Goal: Task Accomplishment & Management: Use online tool/utility

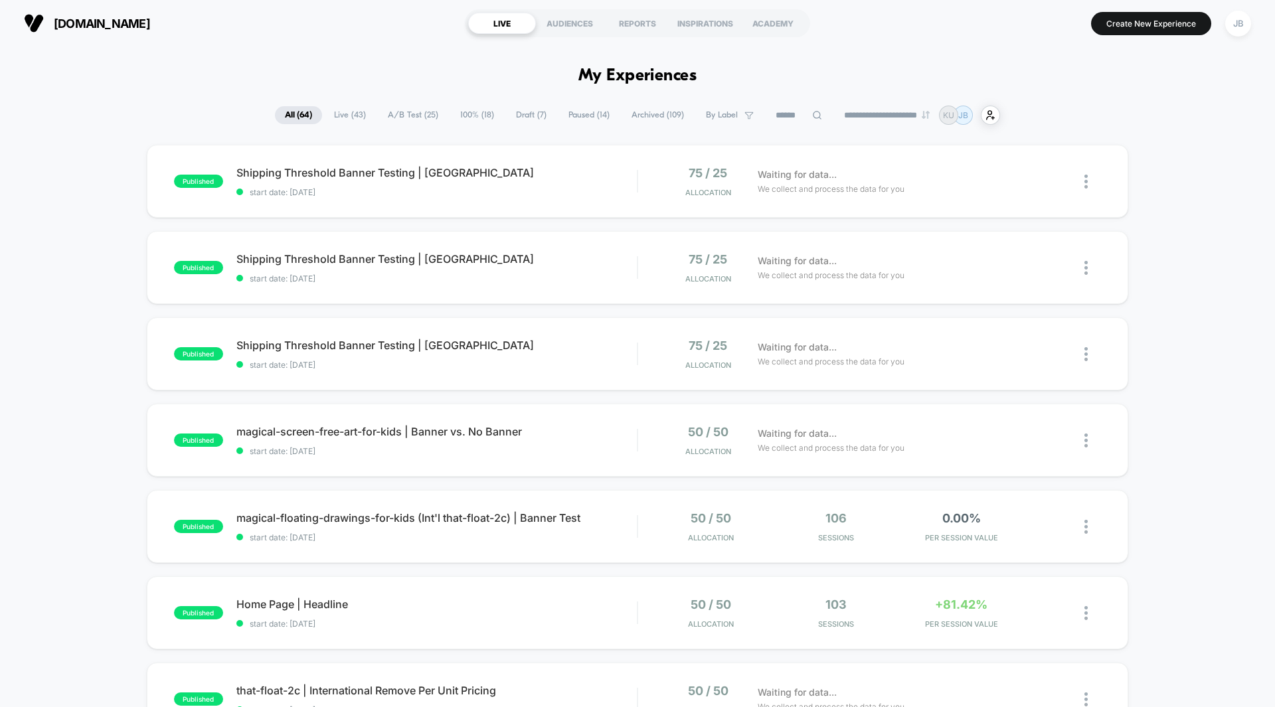
click at [408, 114] on span "A/B Test ( 25 )" at bounding box center [413, 115] width 70 height 18
click at [1182, 231] on div "published Shipping Threshold Banner Testing | UK start date: [DATE] 75 / 25 All…" at bounding box center [637, 689] width 1275 height 1089
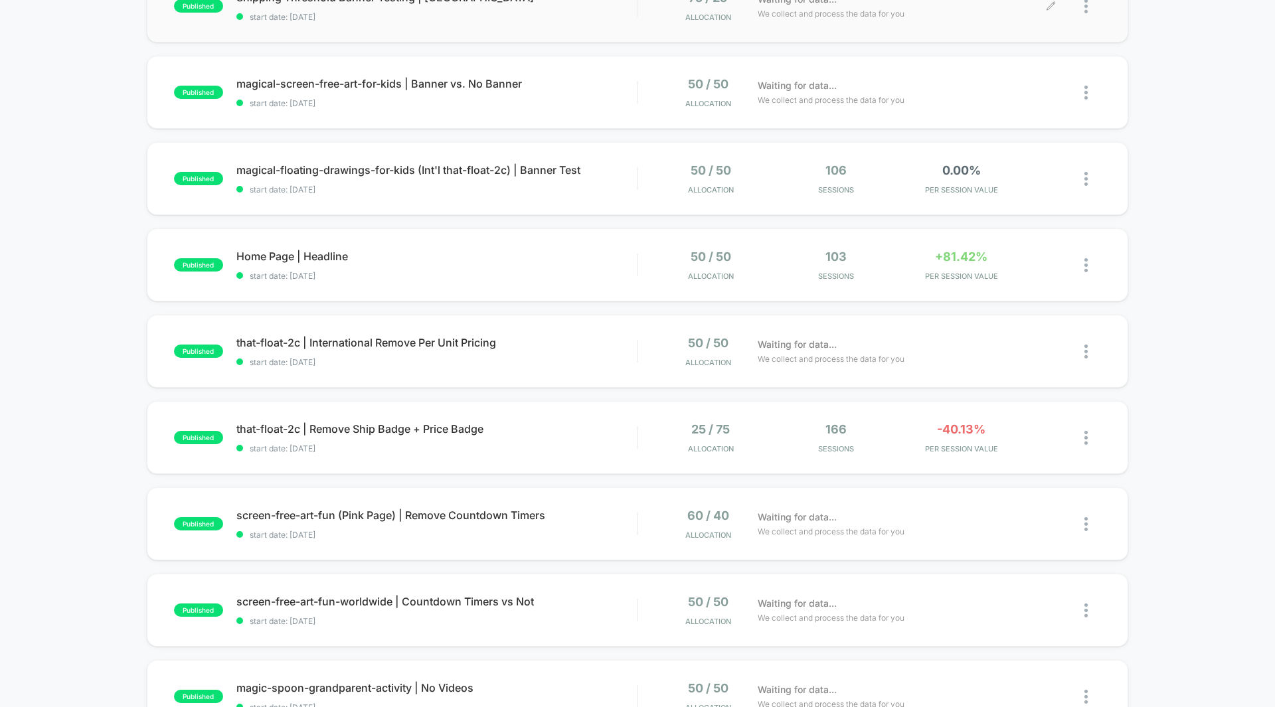
scroll to position [349, 0]
click at [970, 340] on div "Waiting for data... We collect and process the data for you" at bounding box center [901, 350] width 300 height 31
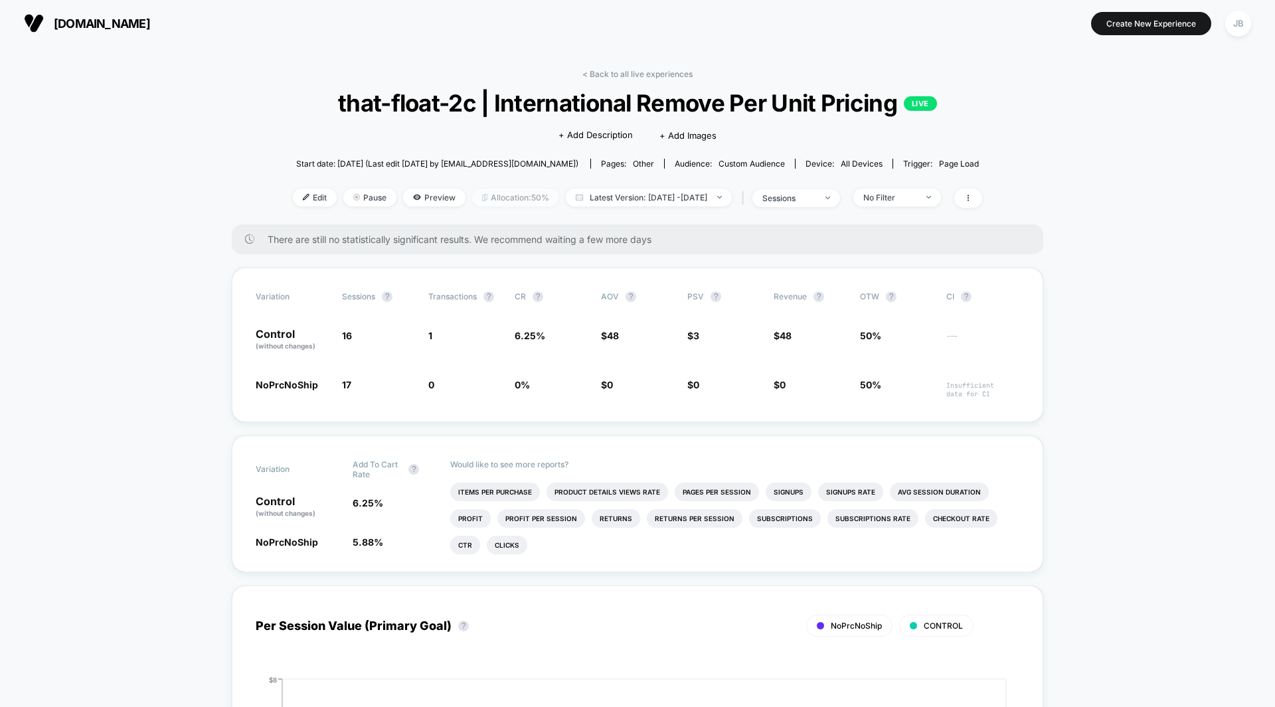
click at [513, 196] on span "Allocation: 50%" at bounding box center [515, 198] width 87 height 18
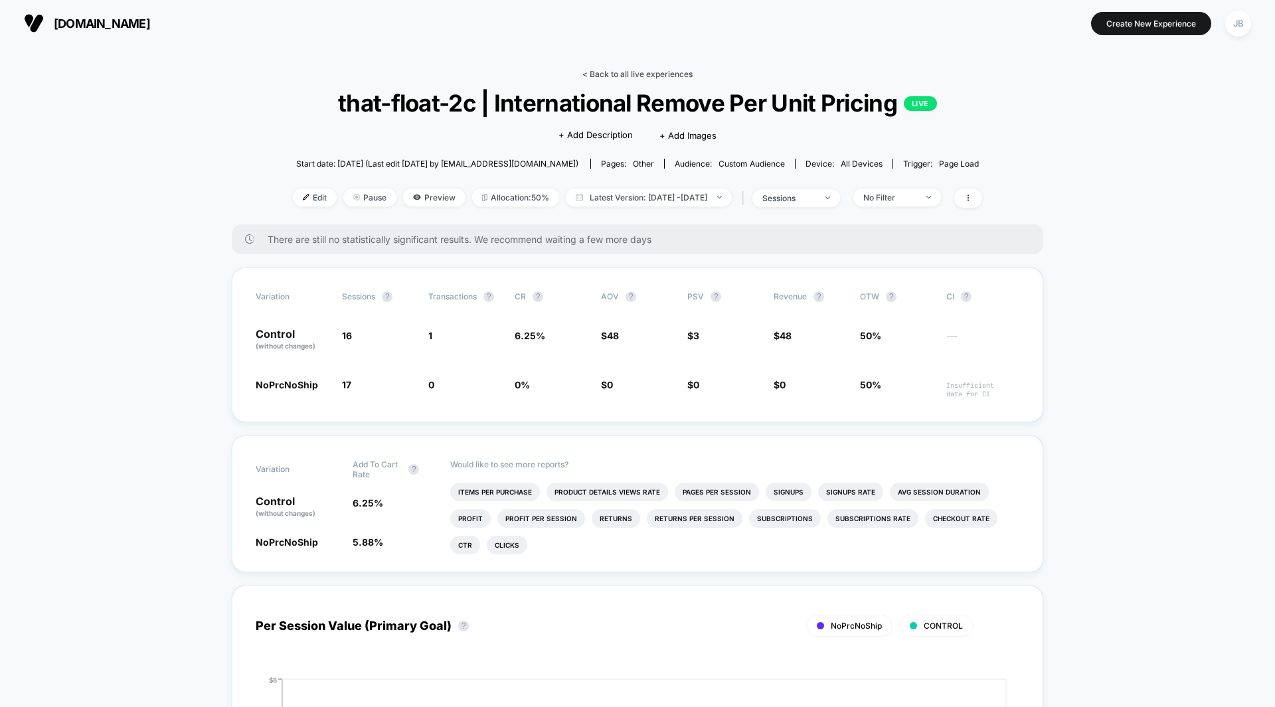
click at [642, 76] on link "< Back to all live experiences" at bounding box center [638, 74] width 110 height 10
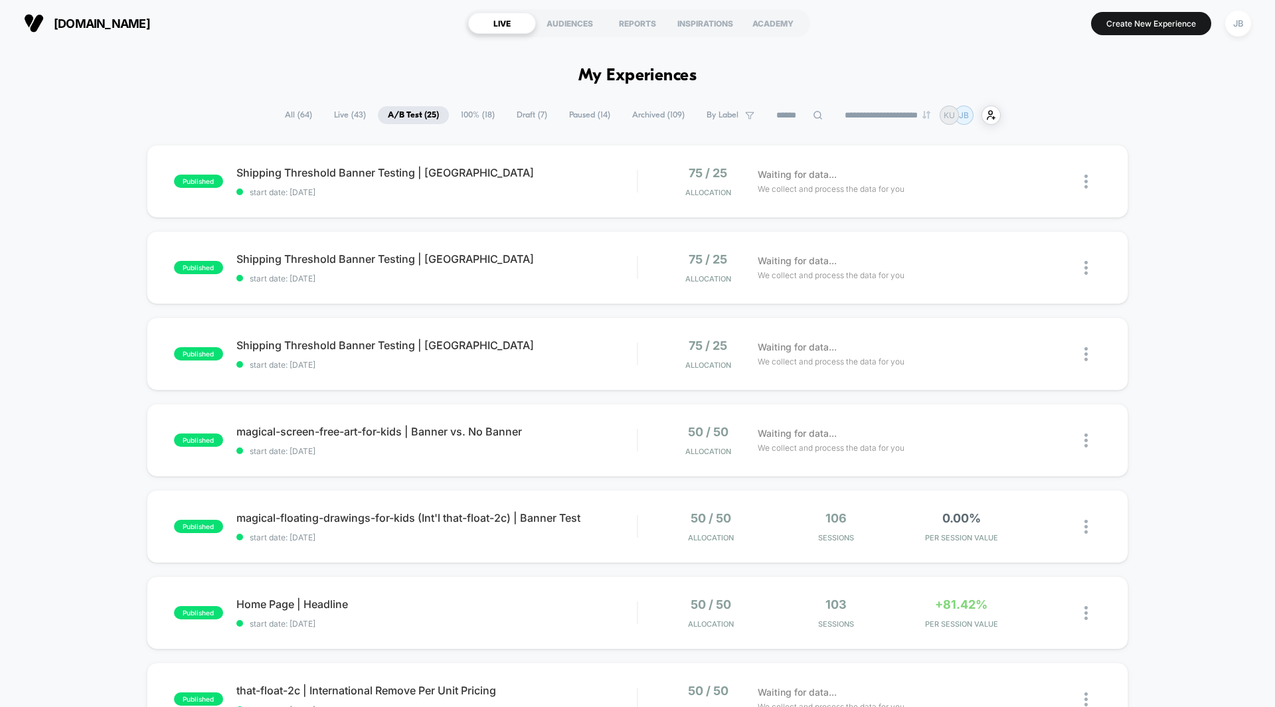
click at [1162, 266] on div "published Shipping Threshold Banner Testing | UK start date: [DATE] 75 / 25 All…" at bounding box center [637, 689] width 1275 height 1089
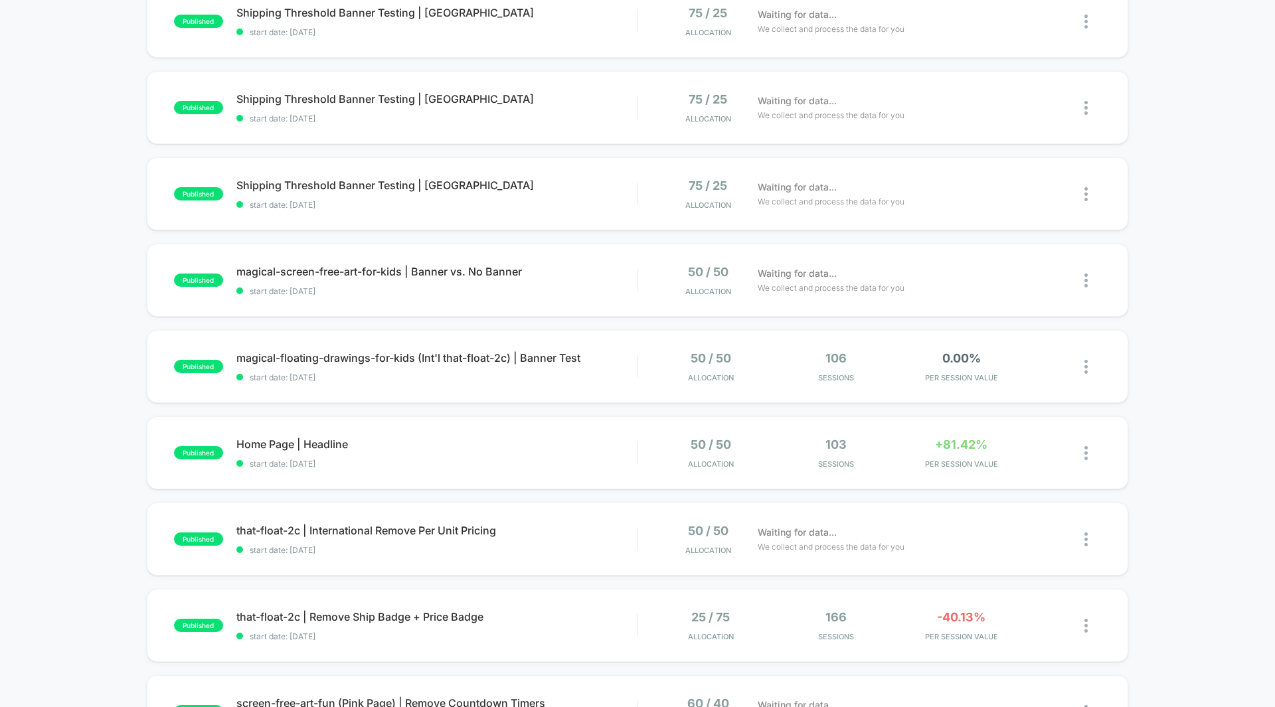
scroll to position [161, 0]
click at [952, 373] on span "PER SESSION VALUE" at bounding box center [961, 376] width 119 height 9
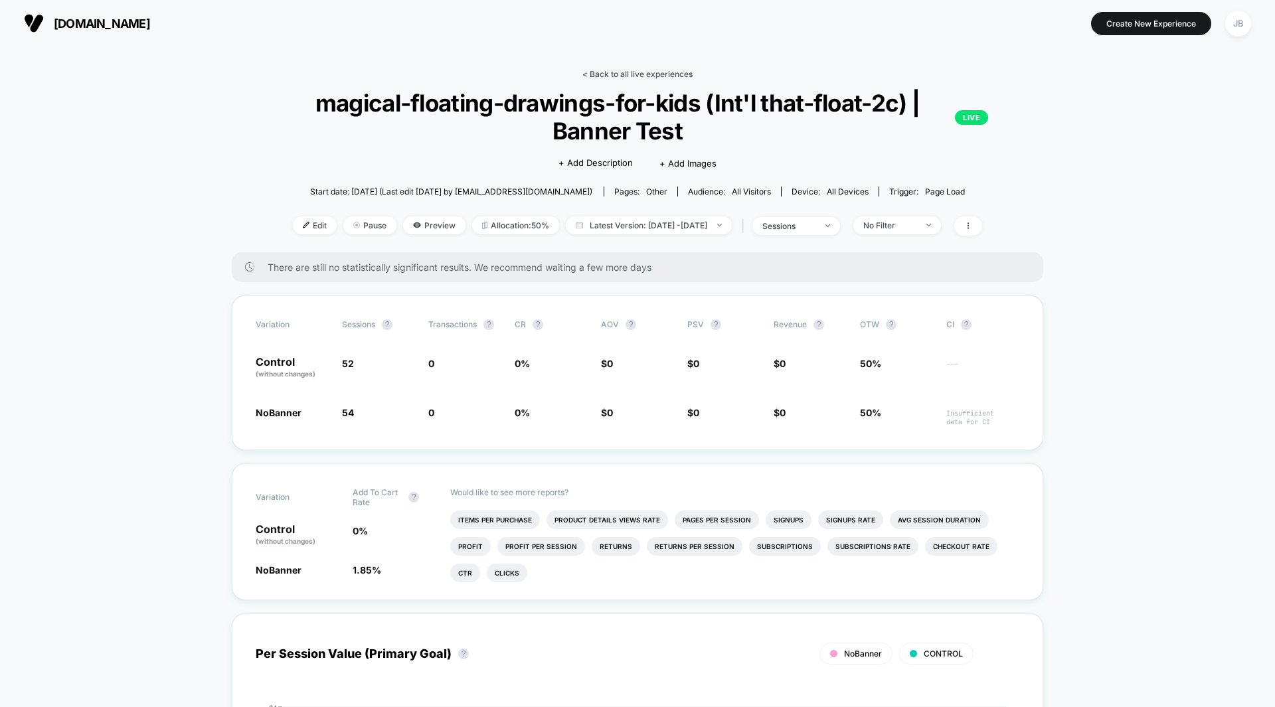
click at [626, 75] on link "< Back to all live experiences" at bounding box center [638, 74] width 110 height 10
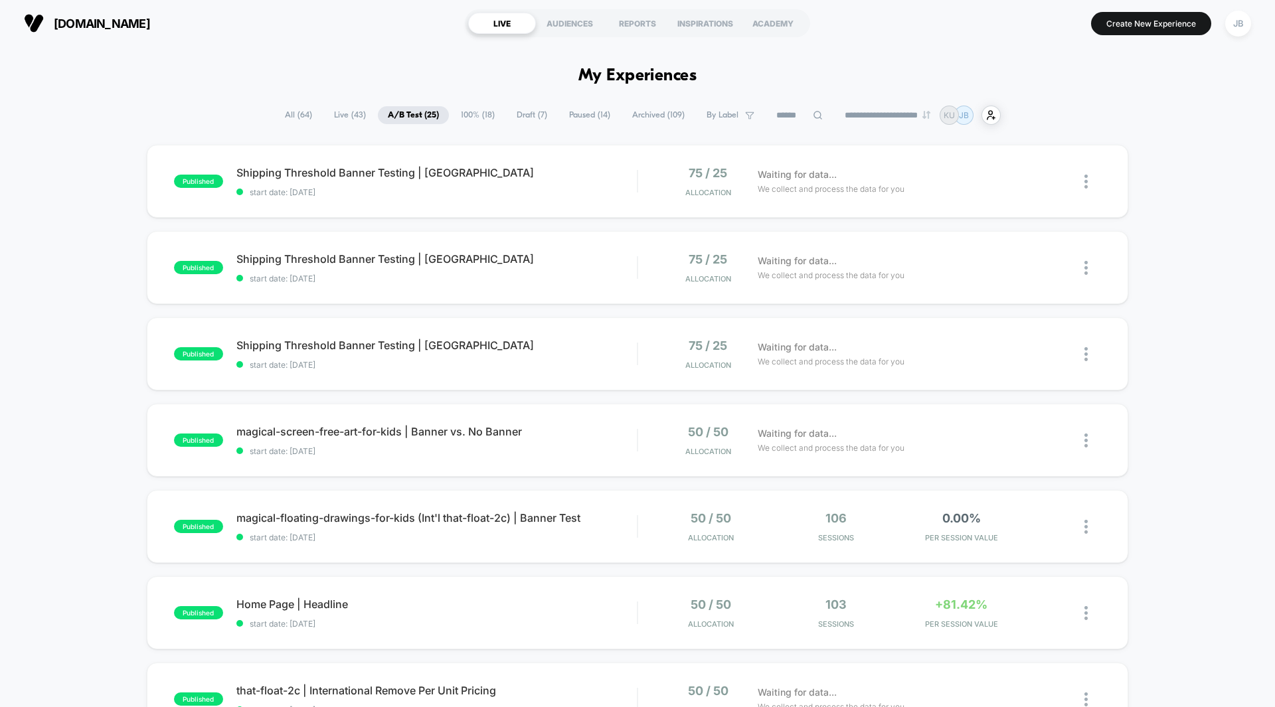
click at [1141, 180] on div "published Shipping Threshold Banner Testing | UK start date: [DATE] 75 / 25 All…" at bounding box center [637, 689] width 1275 height 1089
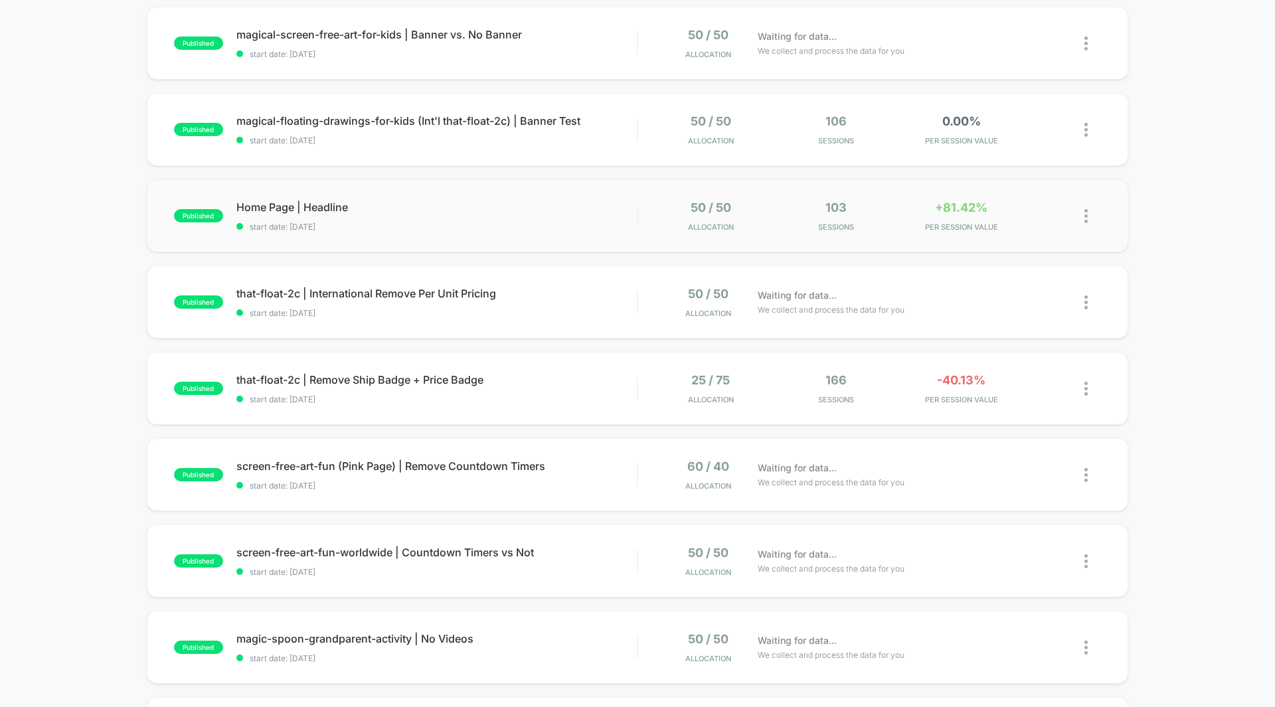
scroll to position [398, 0]
click at [966, 225] on span "PER SESSION VALUE" at bounding box center [961, 226] width 119 height 9
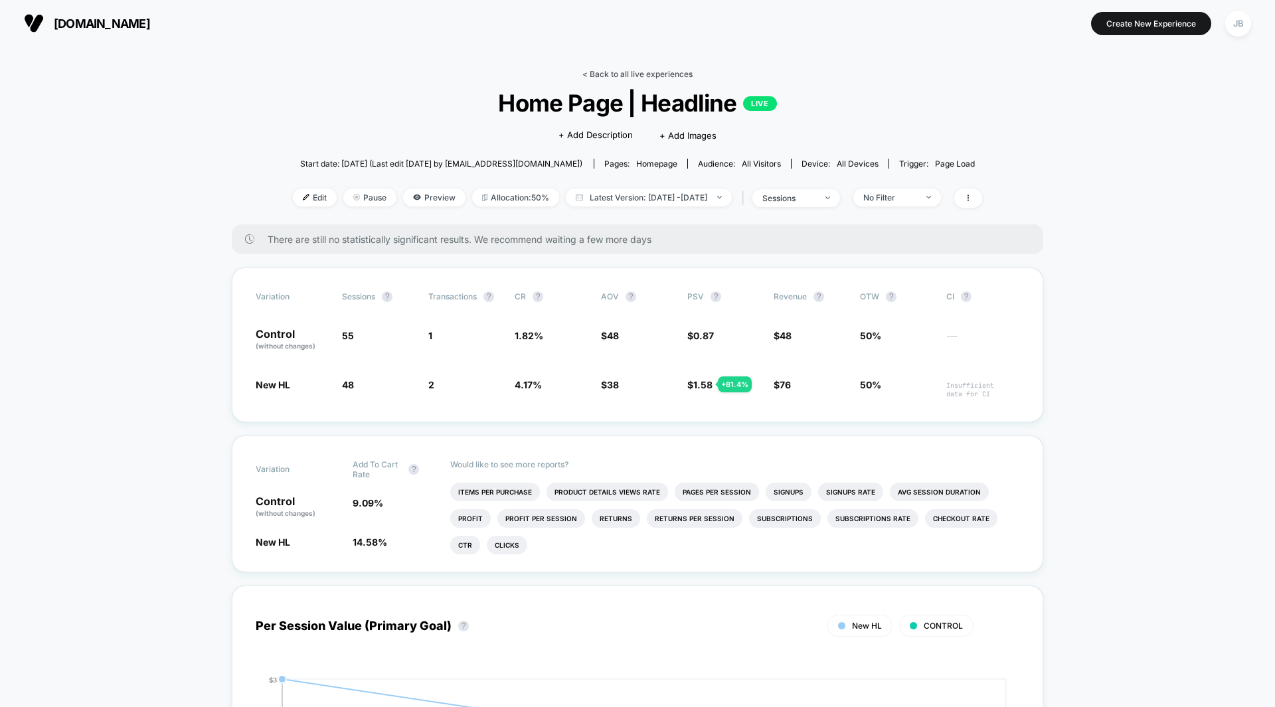
click at [654, 74] on link "< Back to all live experiences" at bounding box center [638, 74] width 110 height 10
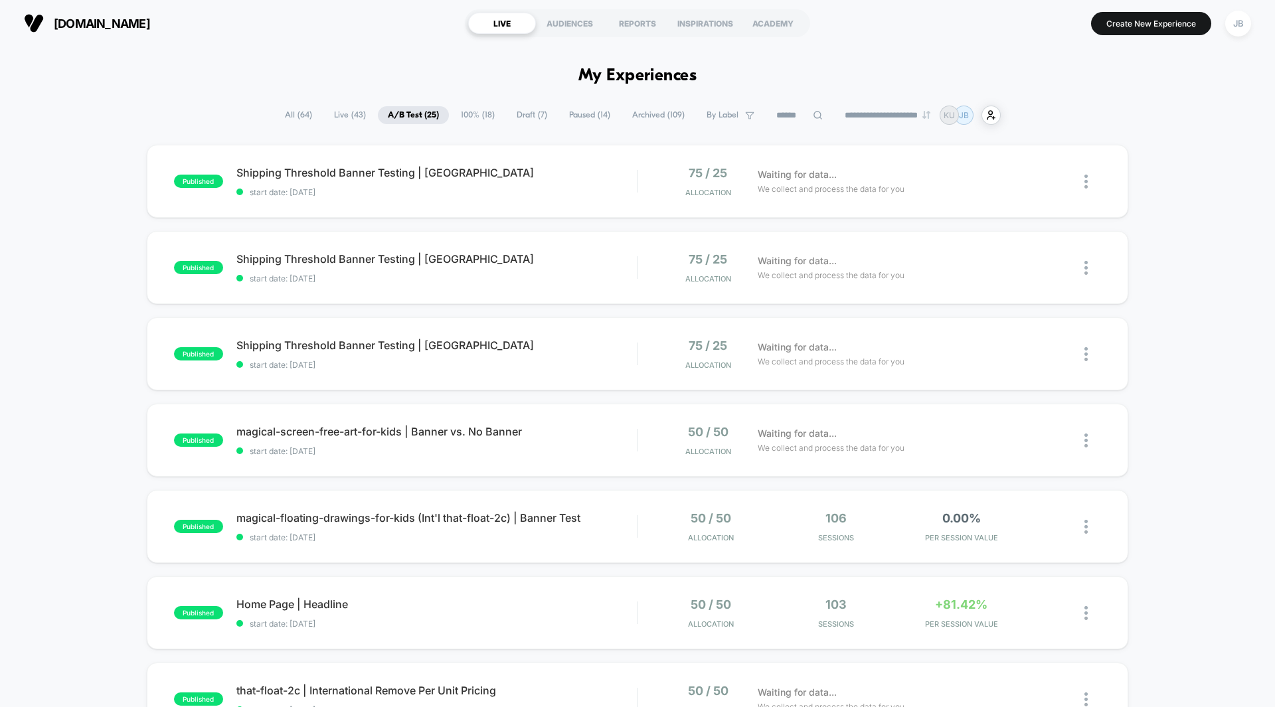
click at [1217, 268] on div "published Shipping Threshold Banner Testing | UK start date: [DATE] 75 / 25 All…" at bounding box center [637, 689] width 1275 height 1089
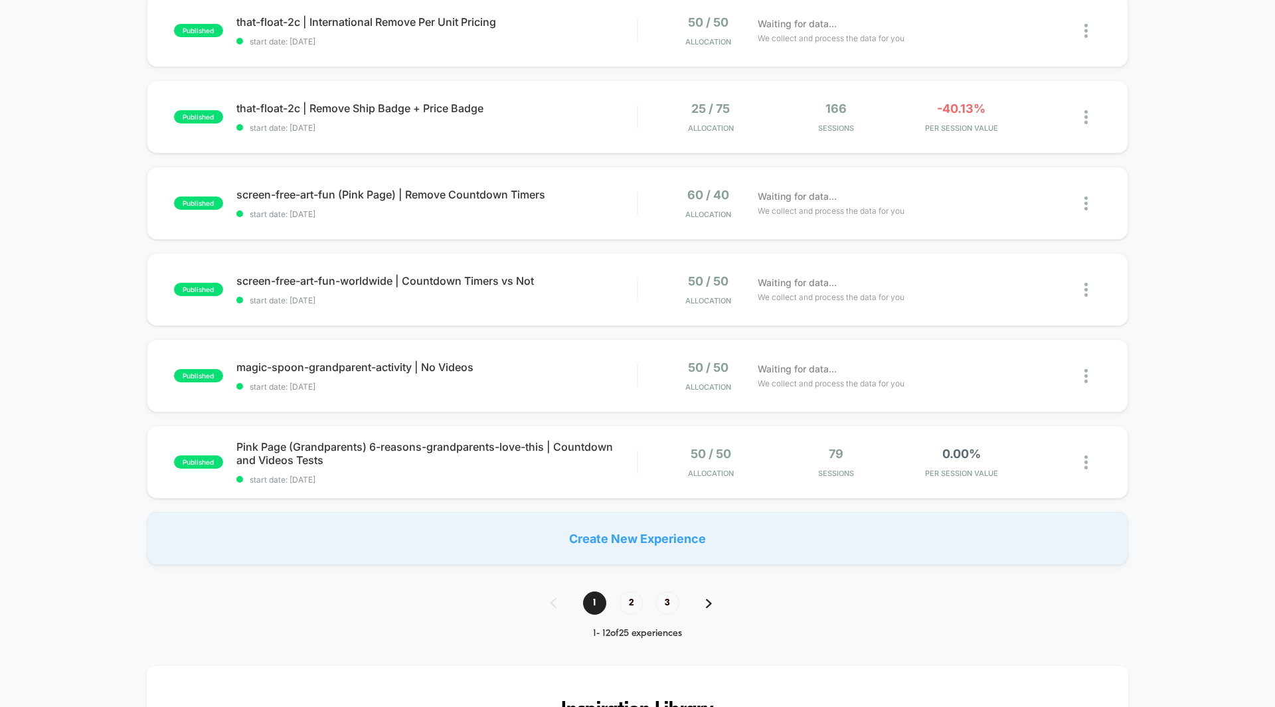
scroll to position [672, 0]
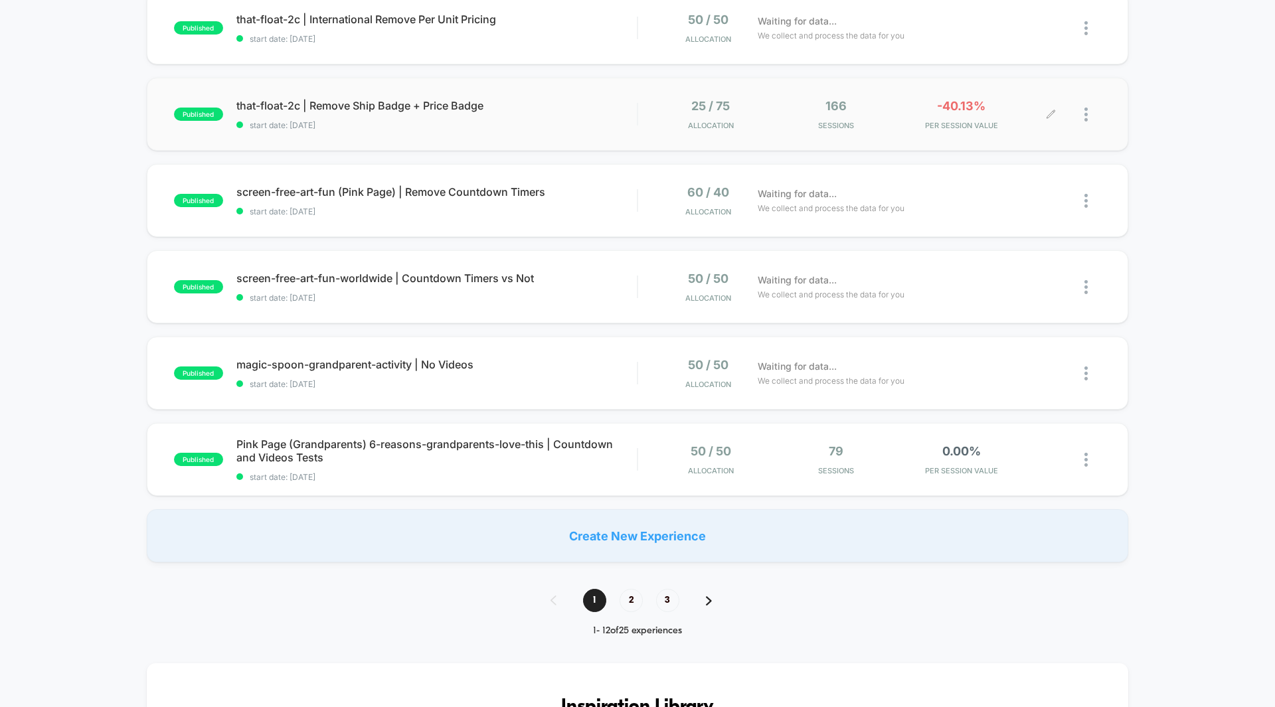
click at [958, 118] on div "-40.13% PER SESSION VALUE" at bounding box center [961, 114] width 119 height 31
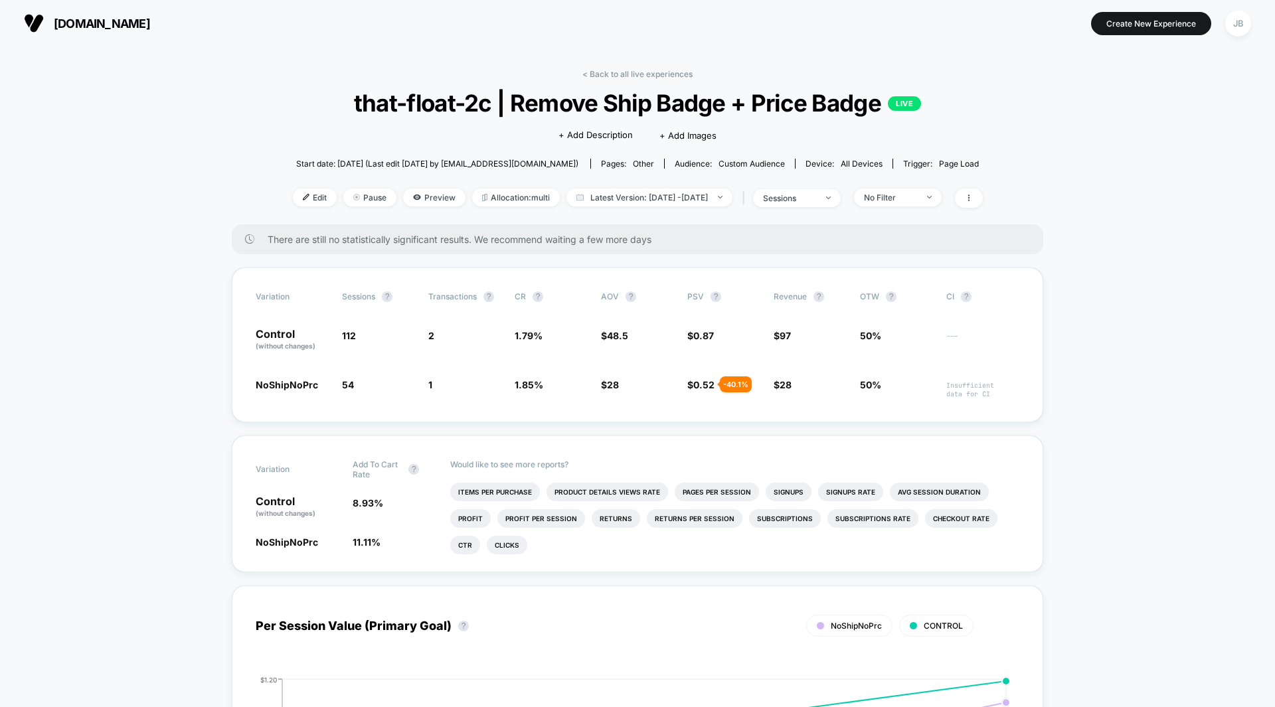
click at [697, 199] on span "Latest Version: [DATE] - [DATE]" at bounding box center [650, 198] width 166 height 18
select select "*"
select select "****"
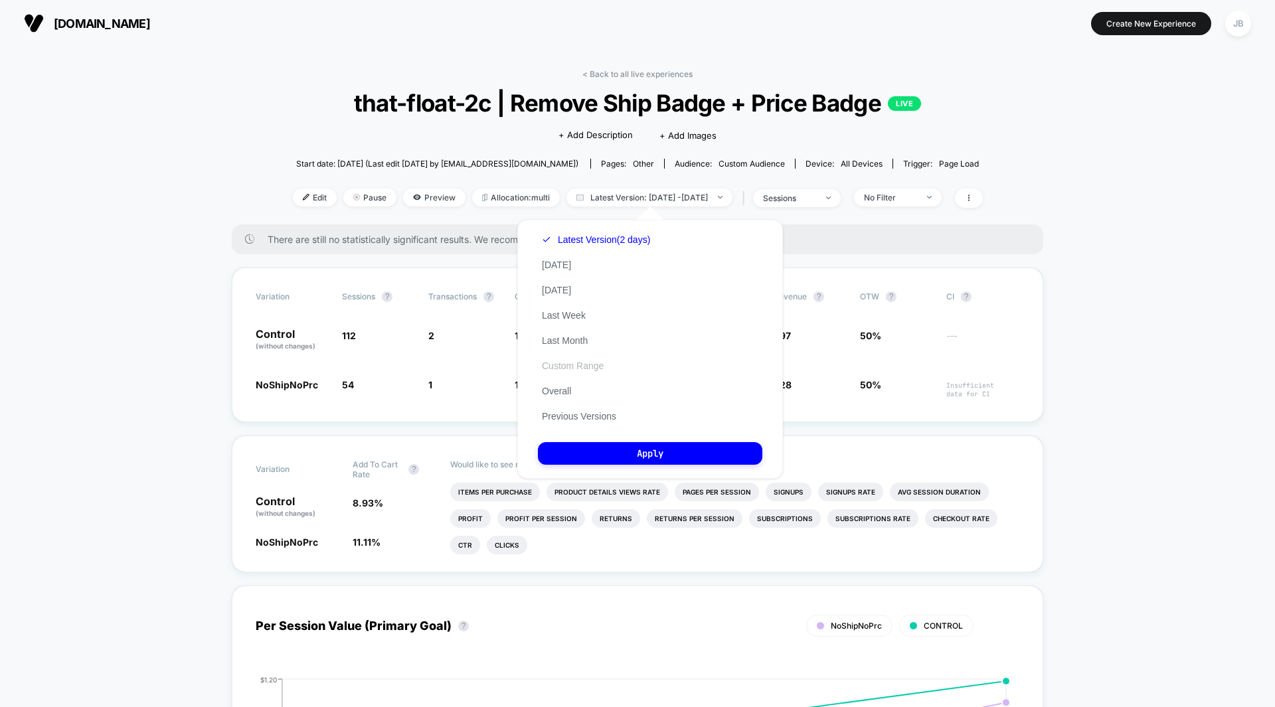
click at [573, 366] on button "Custom Range" at bounding box center [573, 366] width 70 height 12
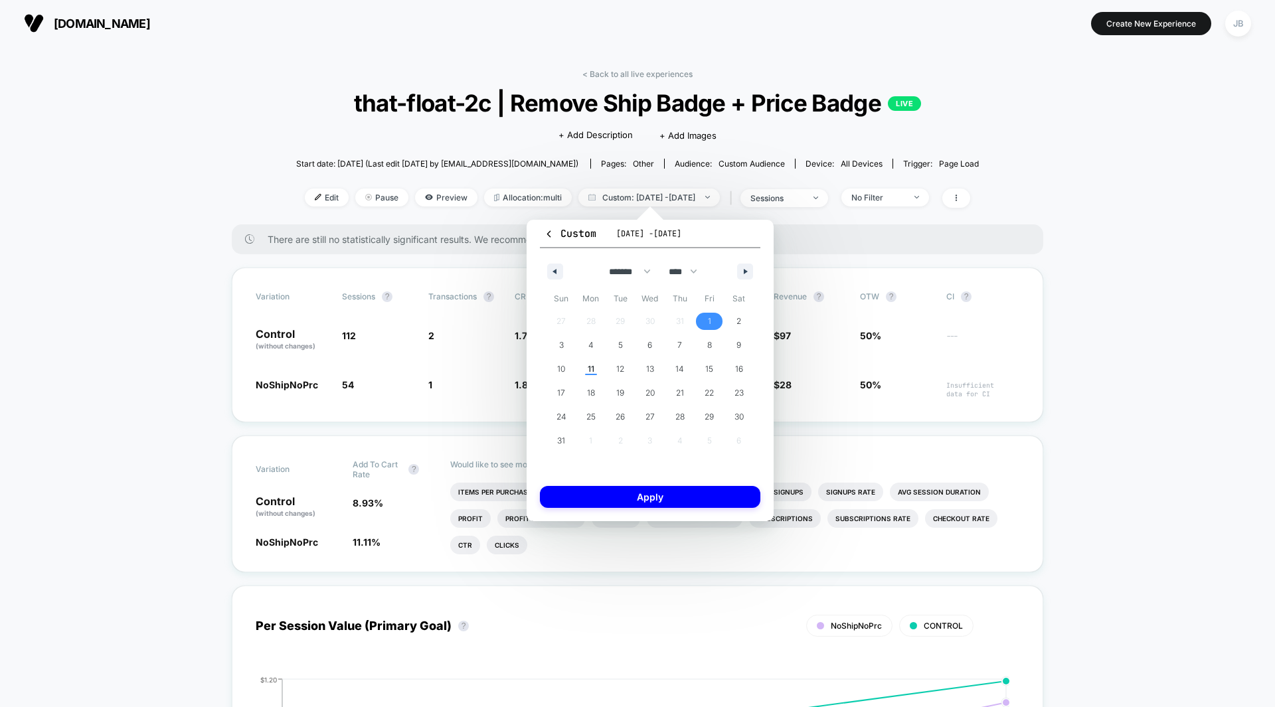
click at [711, 325] on span "1" at bounding box center [710, 321] width 30 height 17
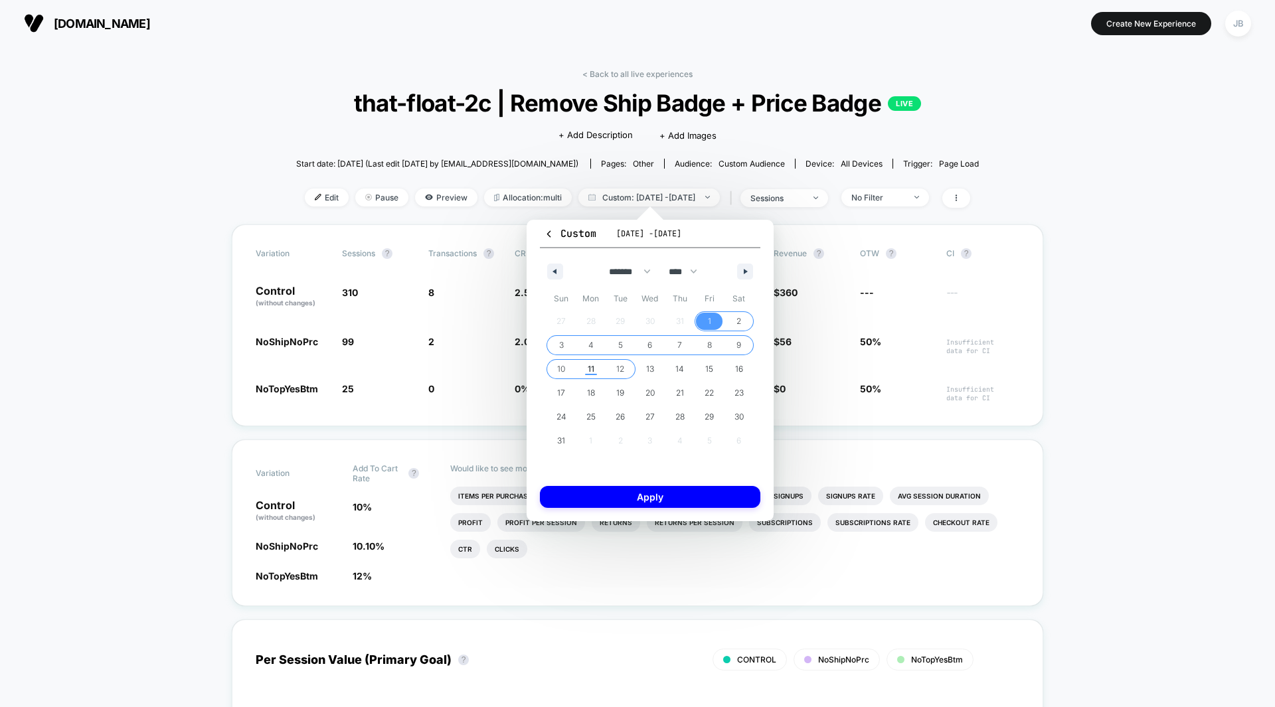
click at [616, 371] on span "12" at bounding box center [620, 369] width 8 height 24
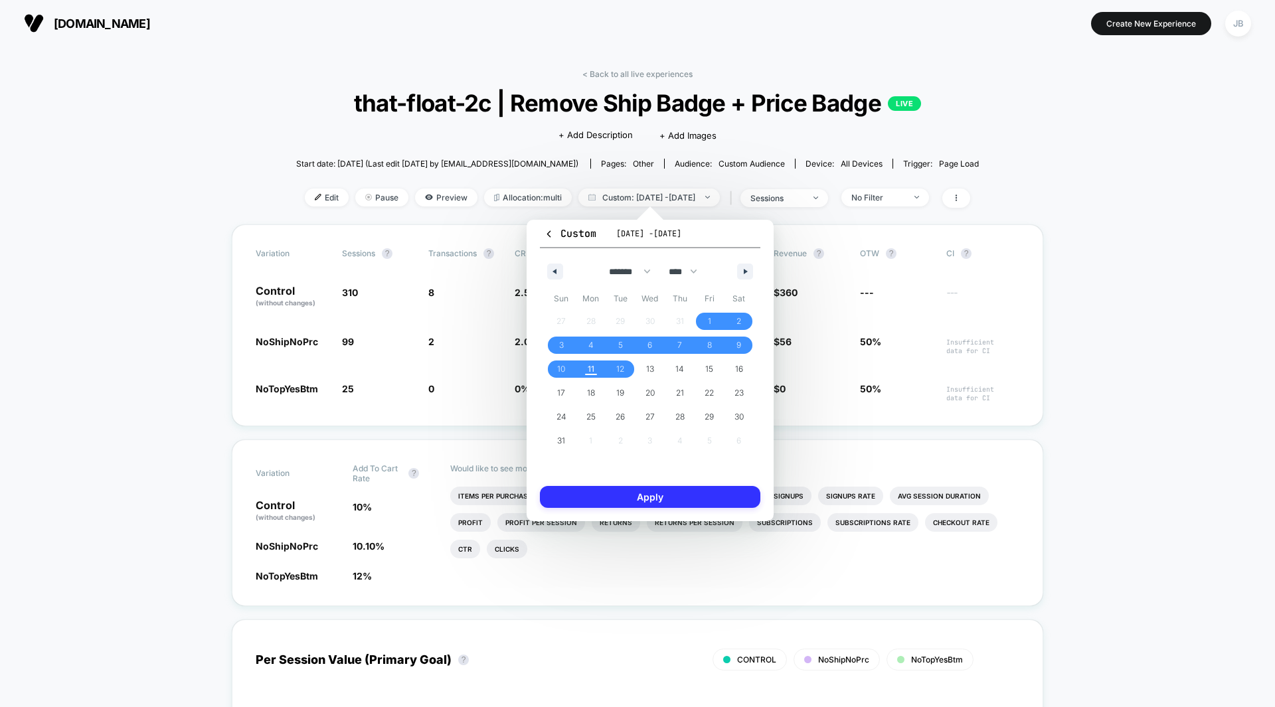
click at [633, 494] on button "Apply" at bounding box center [650, 497] width 221 height 22
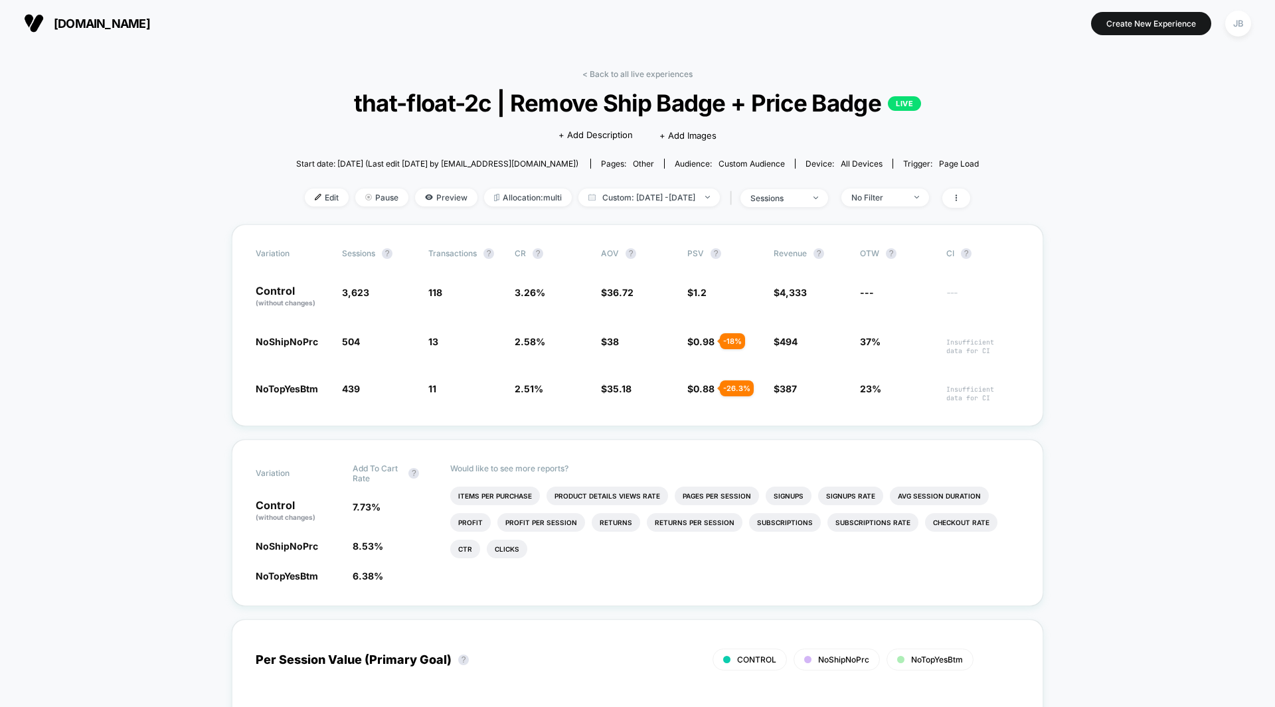
click at [664, 201] on span "Custom: [DATE] - [DATE]" at bounding box center [649, 198] width 141 height 18
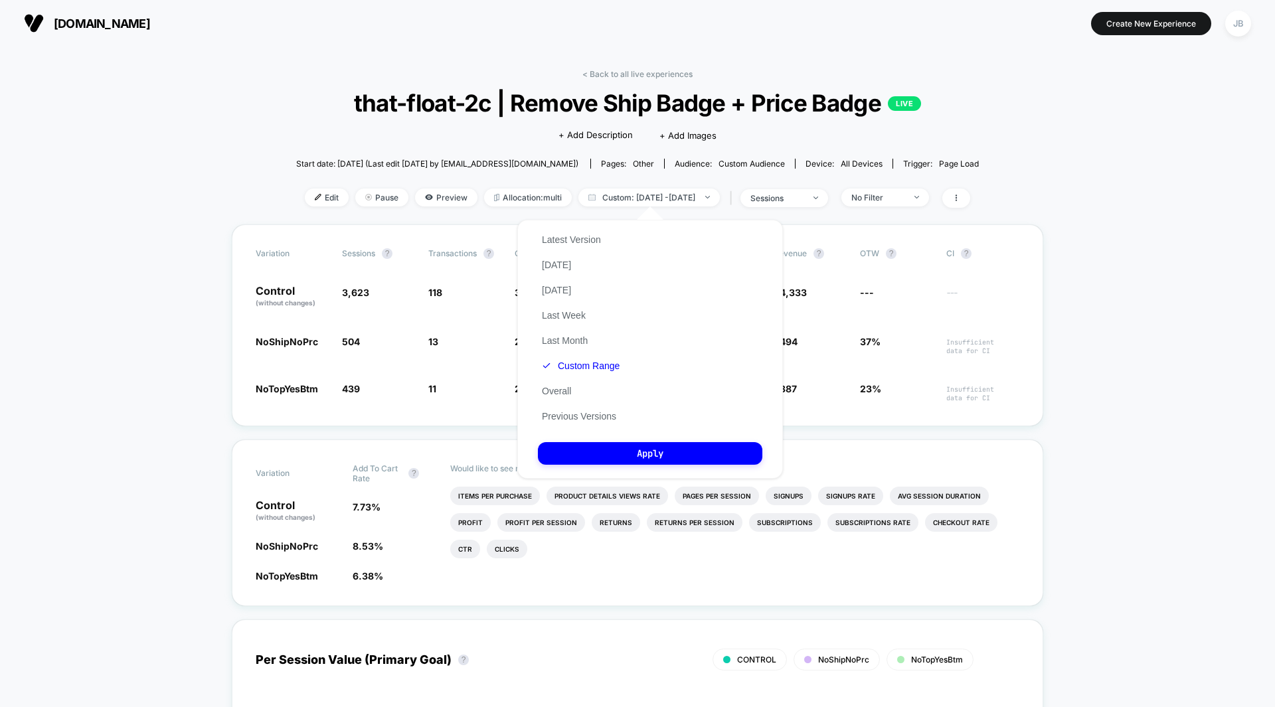
click at [589, 372] on div "Latest Version [DATE] [DATE] Last Week Last Month Custom Range Overall Previous…" at bounding box center [581, 328] width 86 height 202
click at [585, 361] on button "Custom Range" at bounding box center [581, 366] width 86 height 12
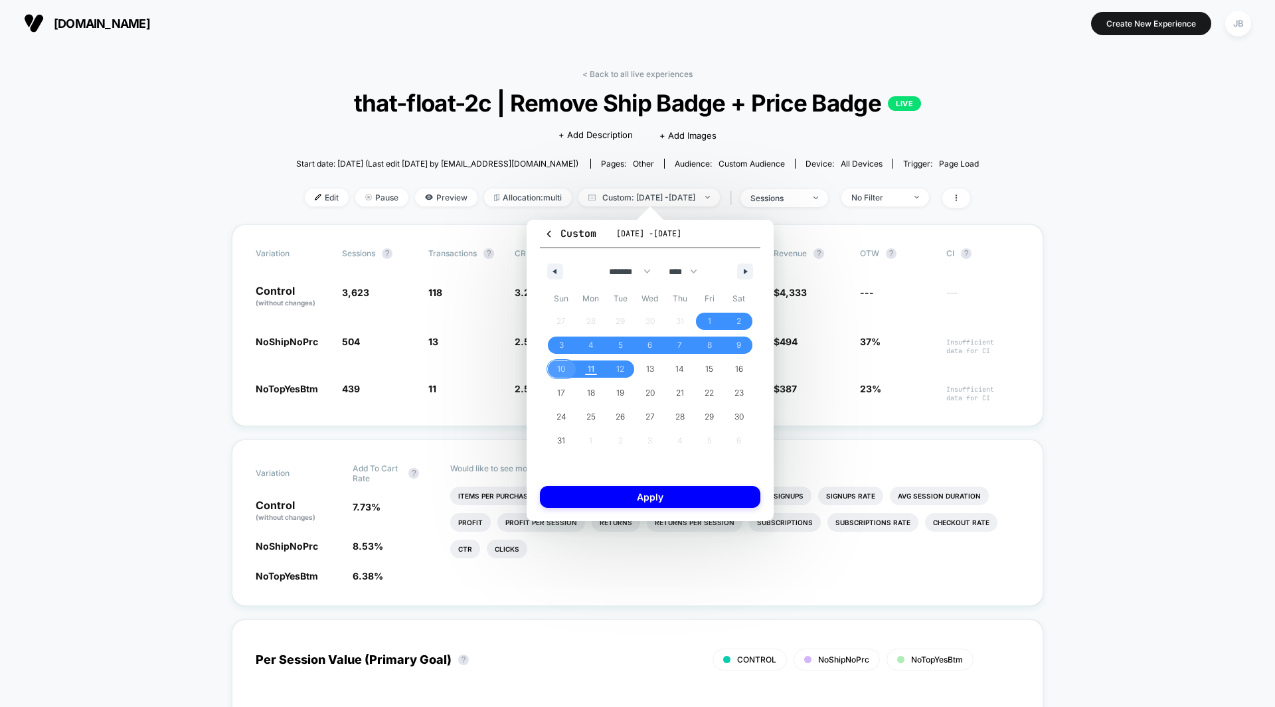
click at [556, 368] on span "10" at bounding box center [562, 369] width 30 height 17
click at [622, 373] on span "12" at bounding box center [620, 369] width 8 height 24
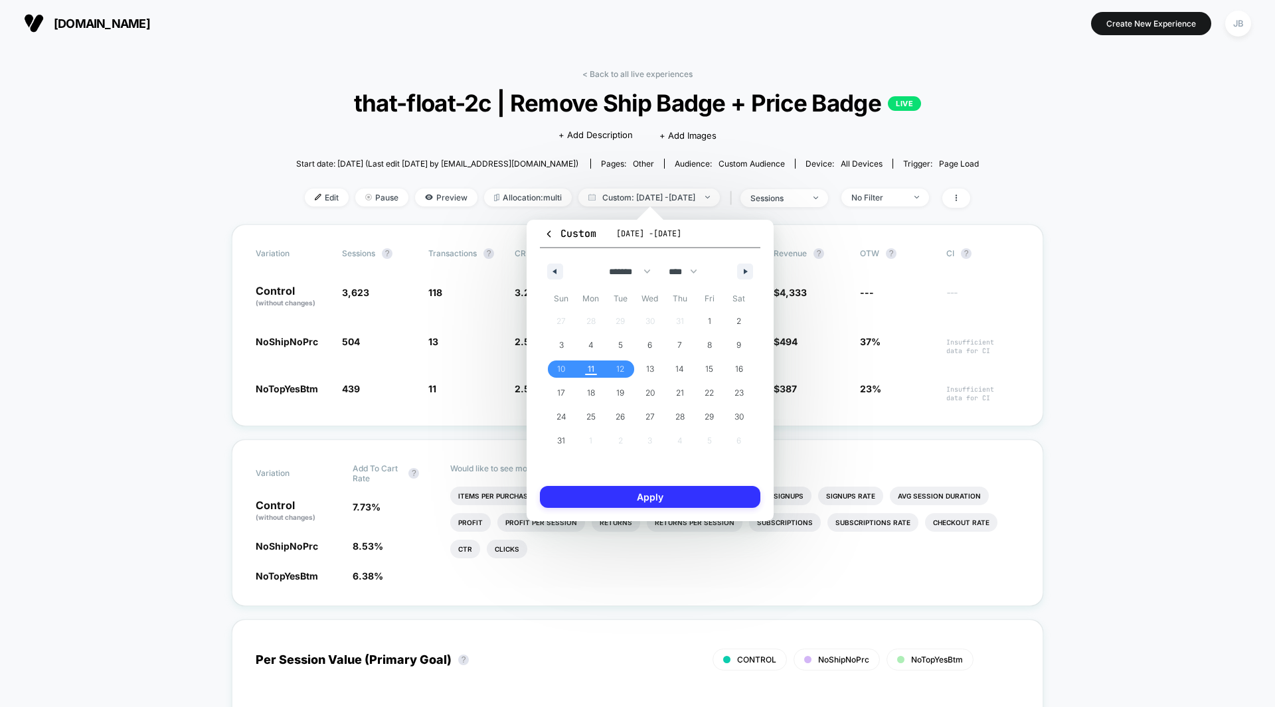
click at [626, 496] on button "Apply" at bounding box center [650, 497] width 221 height 22
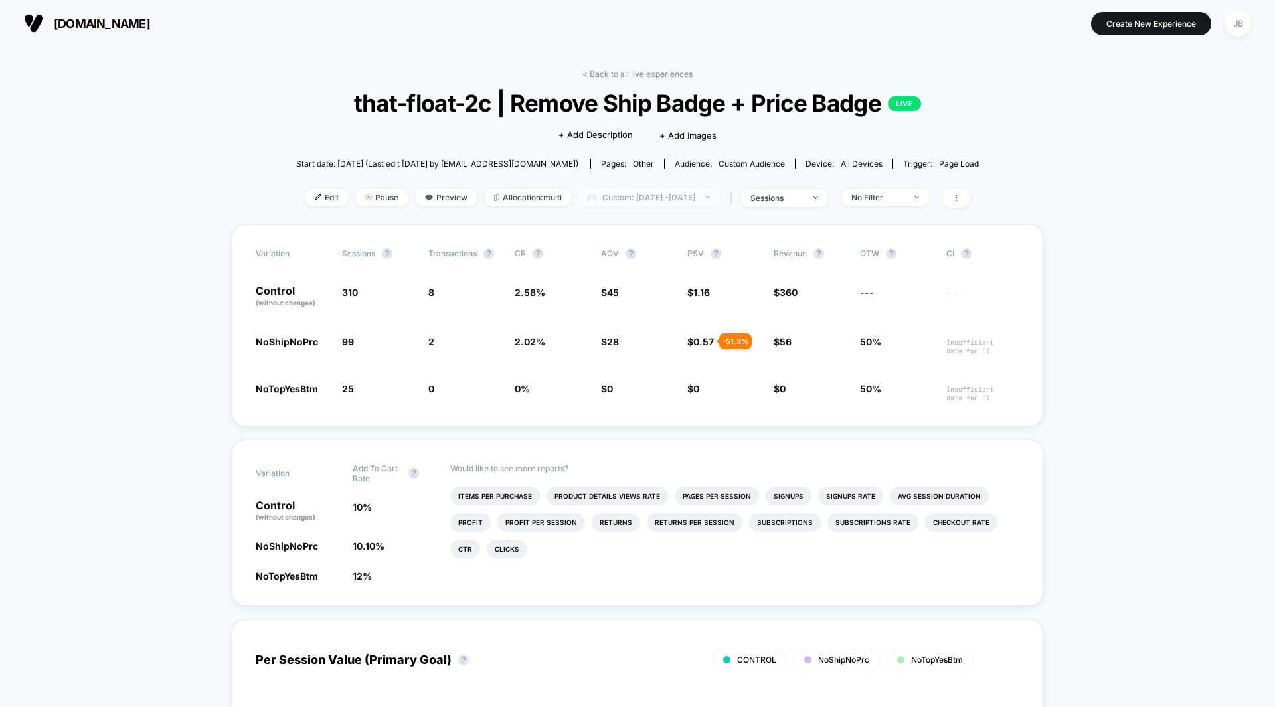
click at [651, 202] on span "Custom: [DATE] - [DATE]" at bounding box center [649, 198] width 141 height 18
select select "*"
select select "****"
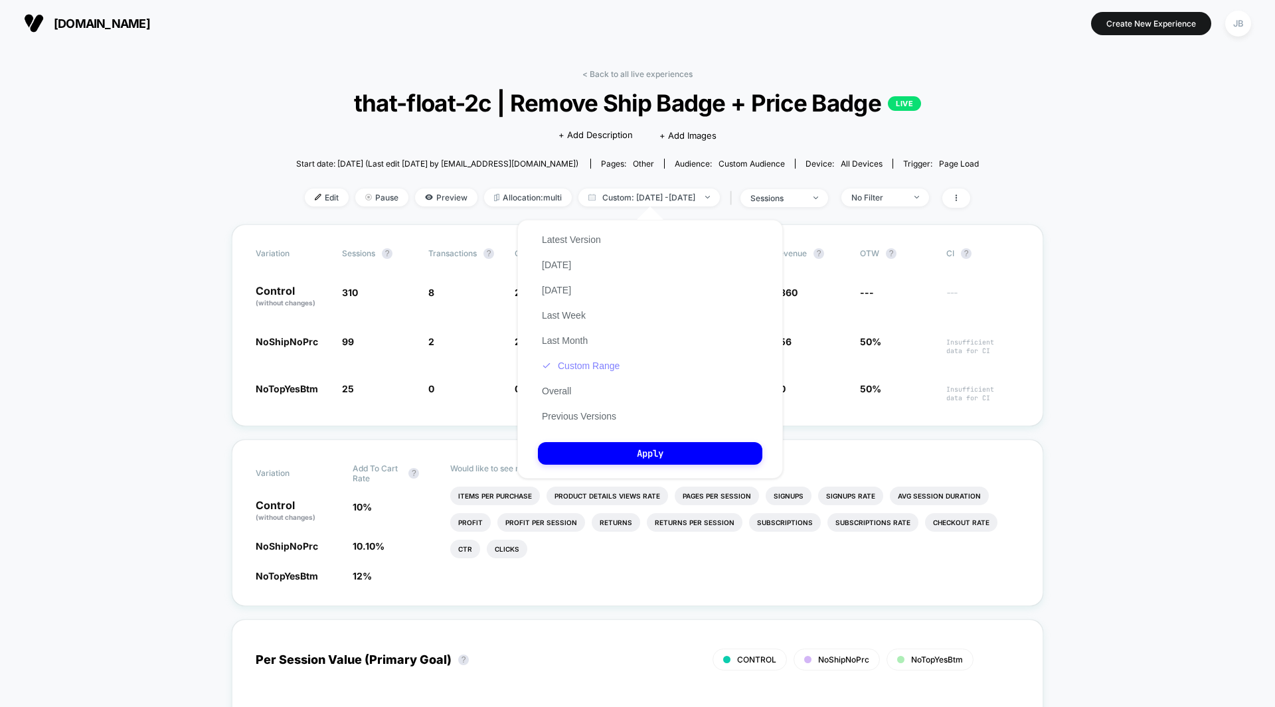
click at [573, 363] on button "Custom Range" at bounding box center [581, 366] width 86 height 12
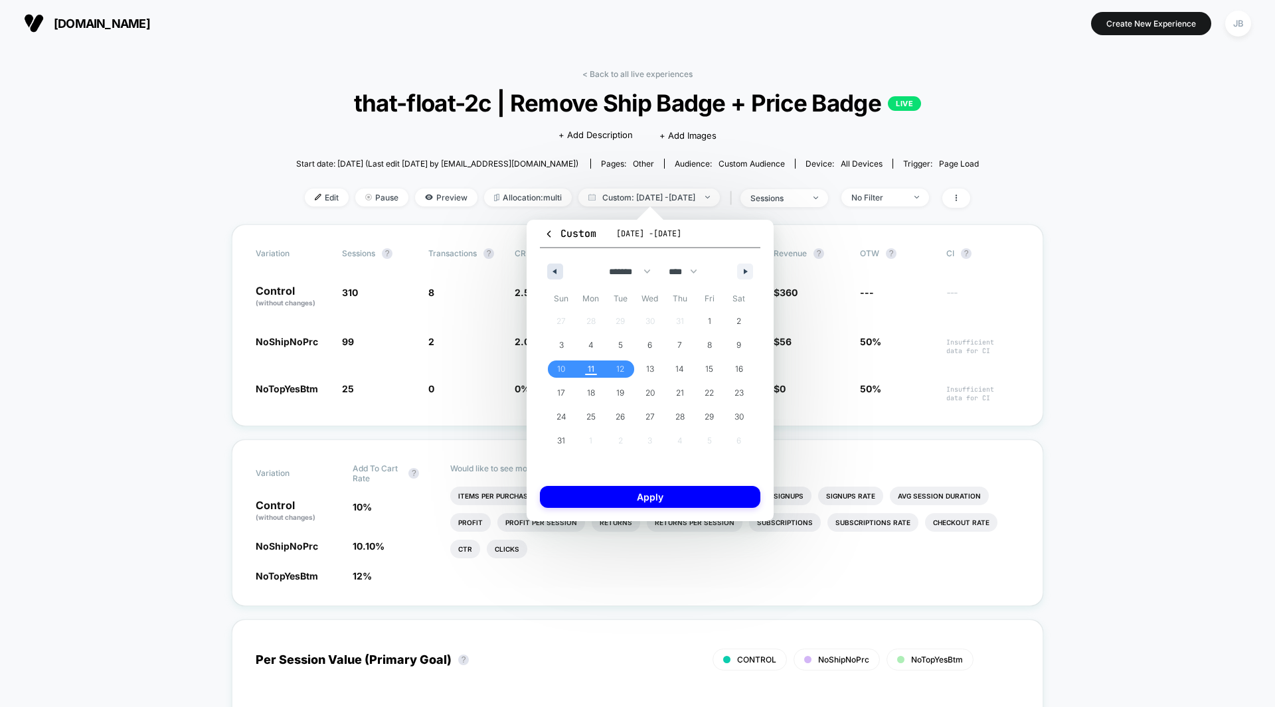
click at [550, 268] on button "button" at bounding box center [555, 272] width 16 height 16
select select "*"
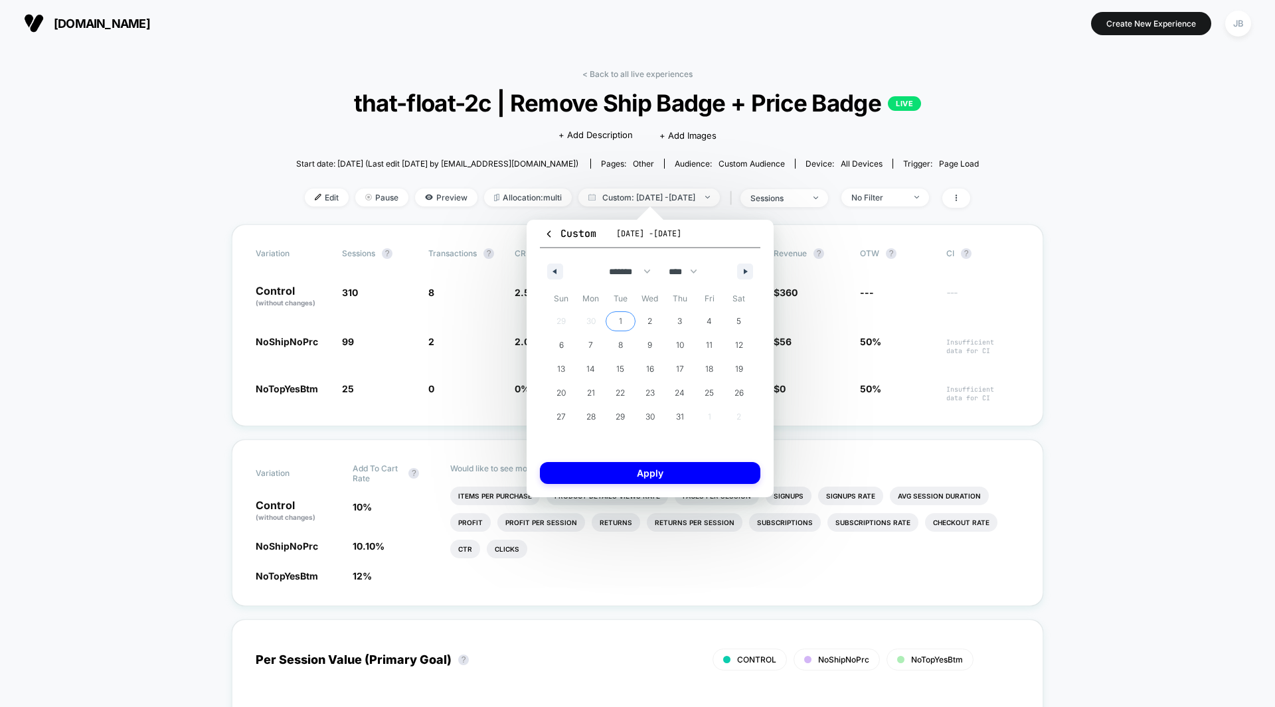
click at [623, 315] on span "1" at bounding box center [621, 321] width 30 height 17
click at [676, 416] on span "31" at bounding box center [680, 417] width 8 height 24
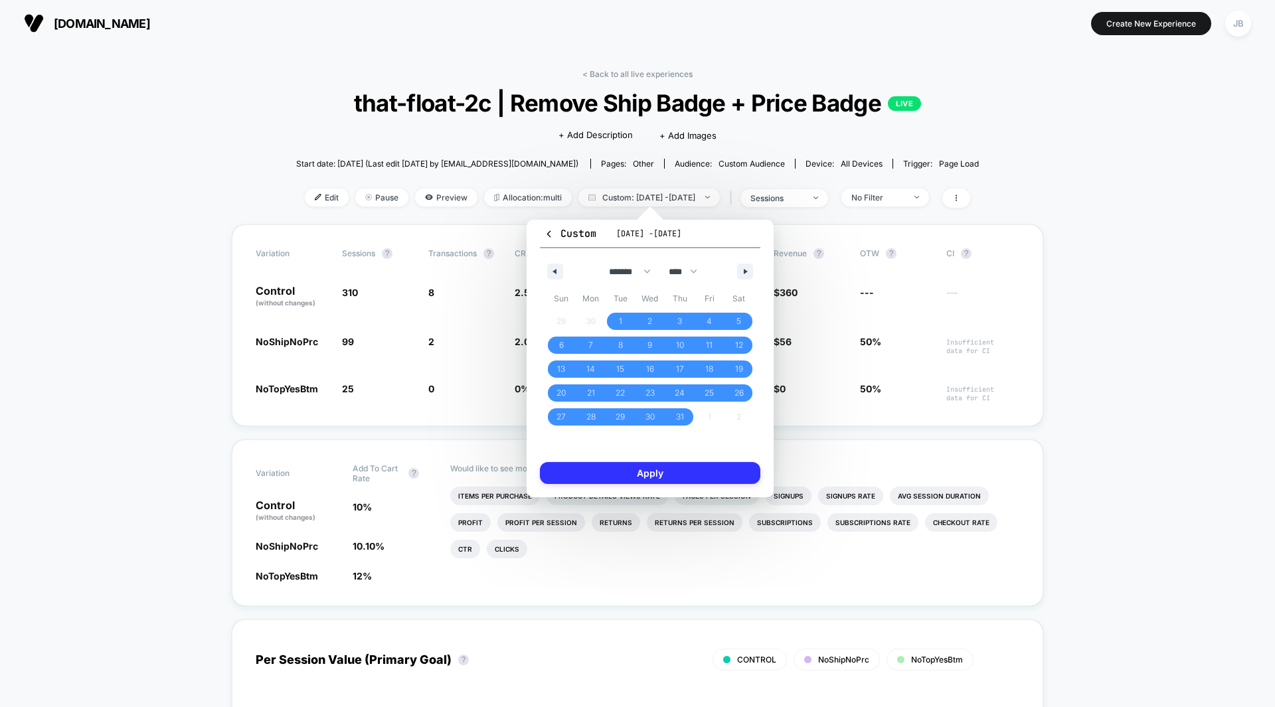
click at [658, 476] on button "Apply" at bounding box center [650, 473] width 221 height 22
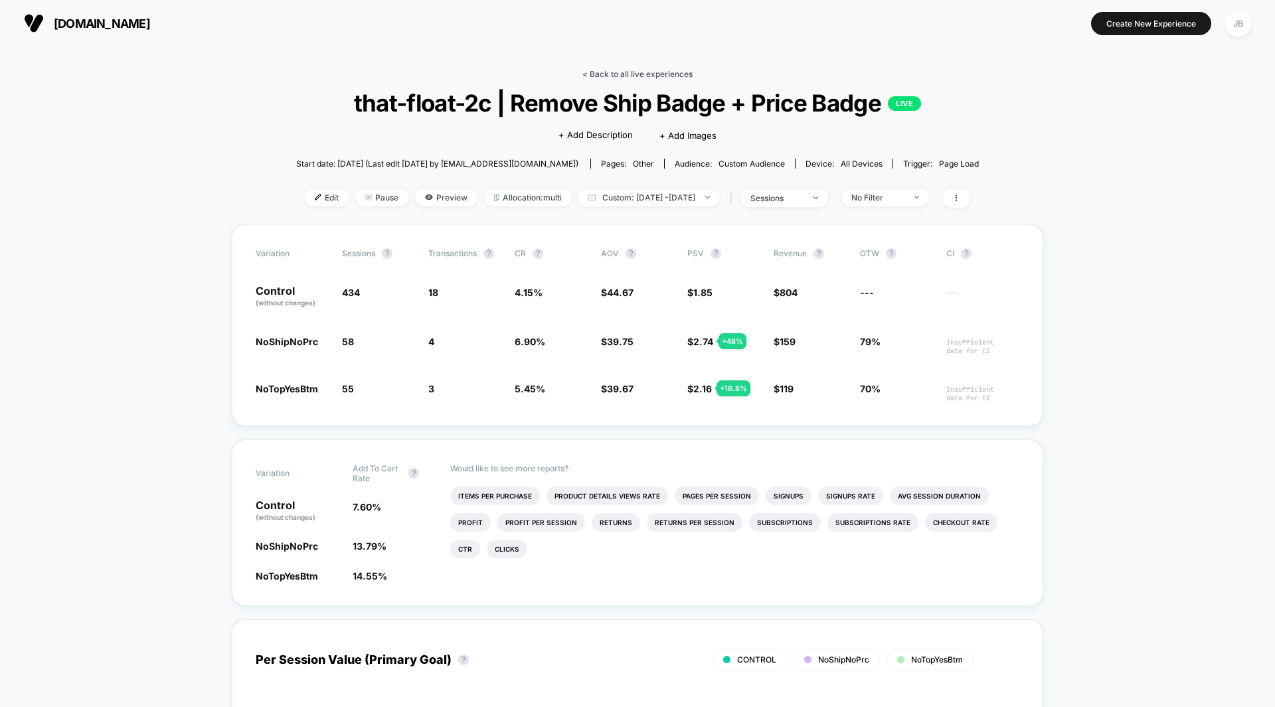
click at [606, 72] on link "< Back to all live experiences" at bounding box center [638, 74] width 110 height 10
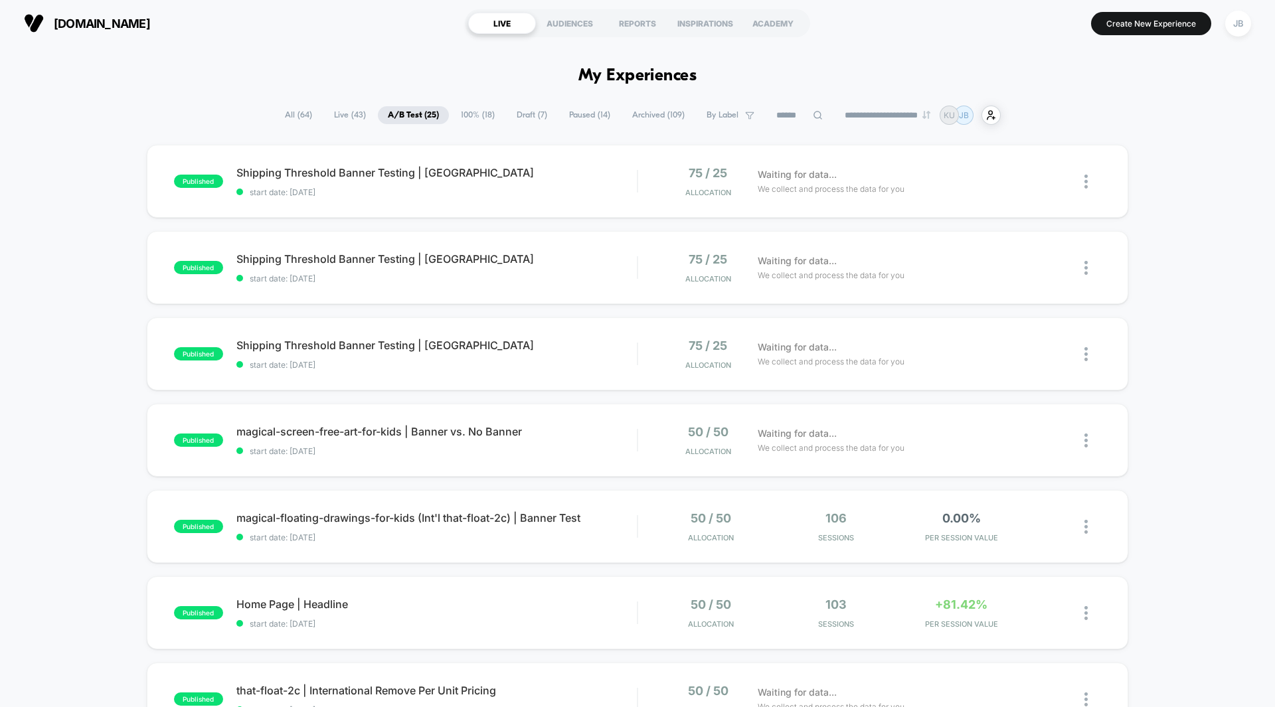
click at [1156, 161] on div "published Shipping Threshold Banner Testing | UK start date: [DATE] 75 / 25 All…" at bounding box center [637, 689] width 1275 height 1089
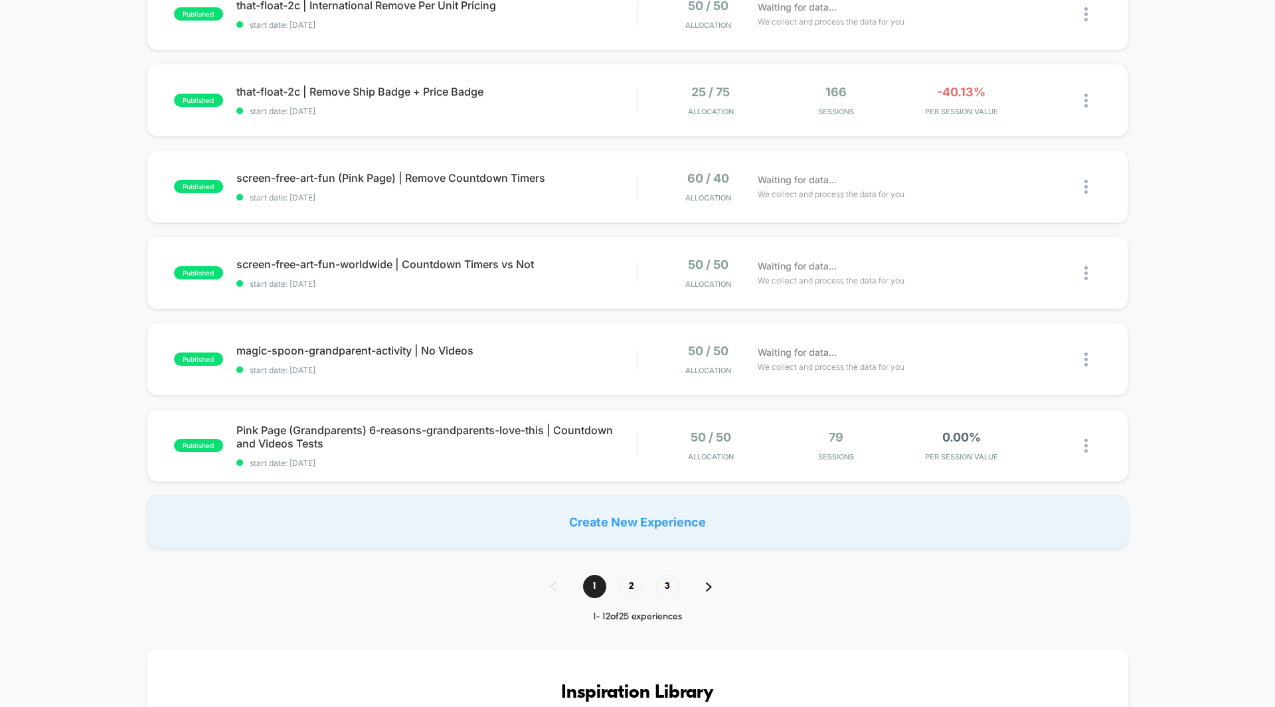
scroll to position [683, 0]
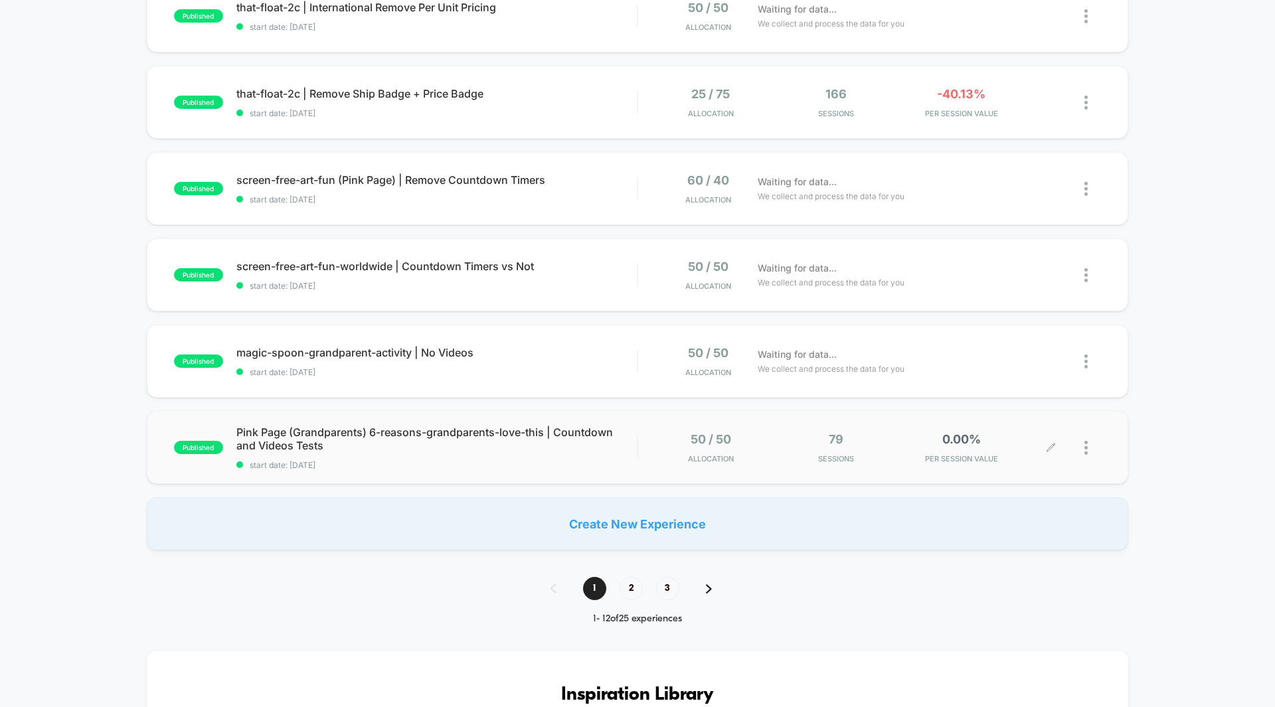
click at [956, 452] on div "0.00% PER SESSION VALUE" at bounding box center [961, 447] width 119 height 31
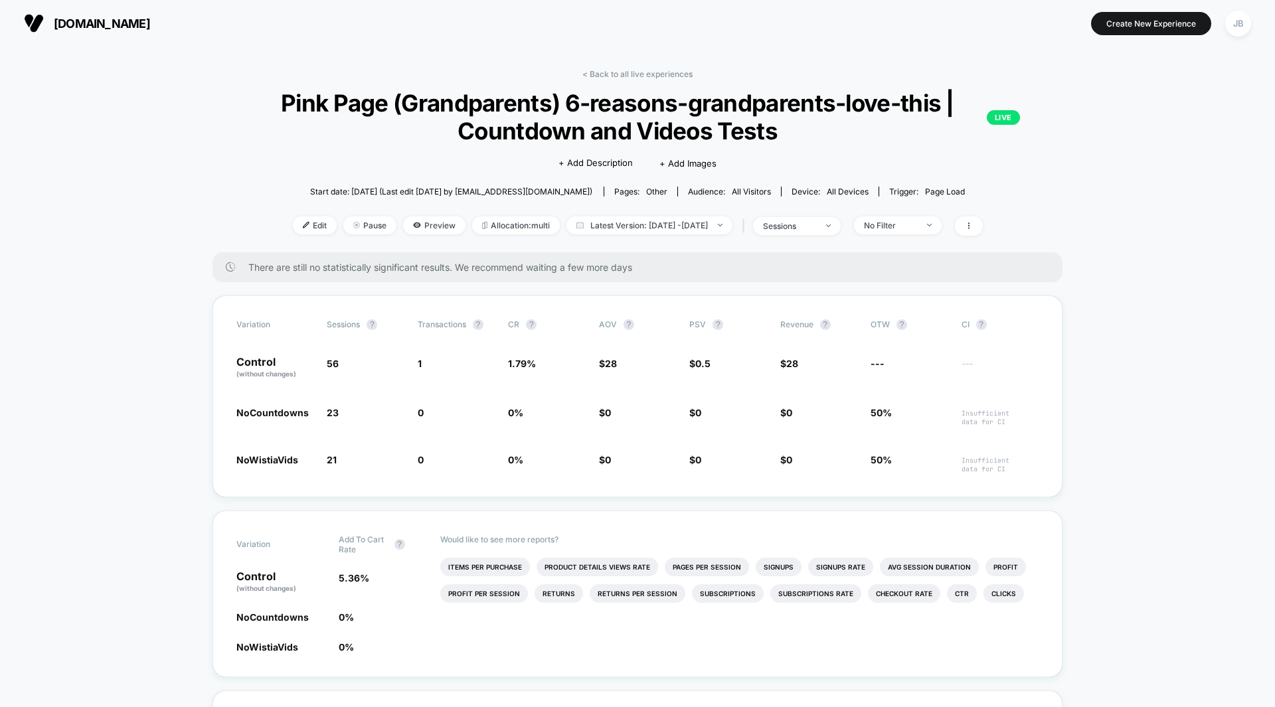
click at [658, 74] on link "< Back to all live experiences" at bounding box center [638, 74] width 110 height 10
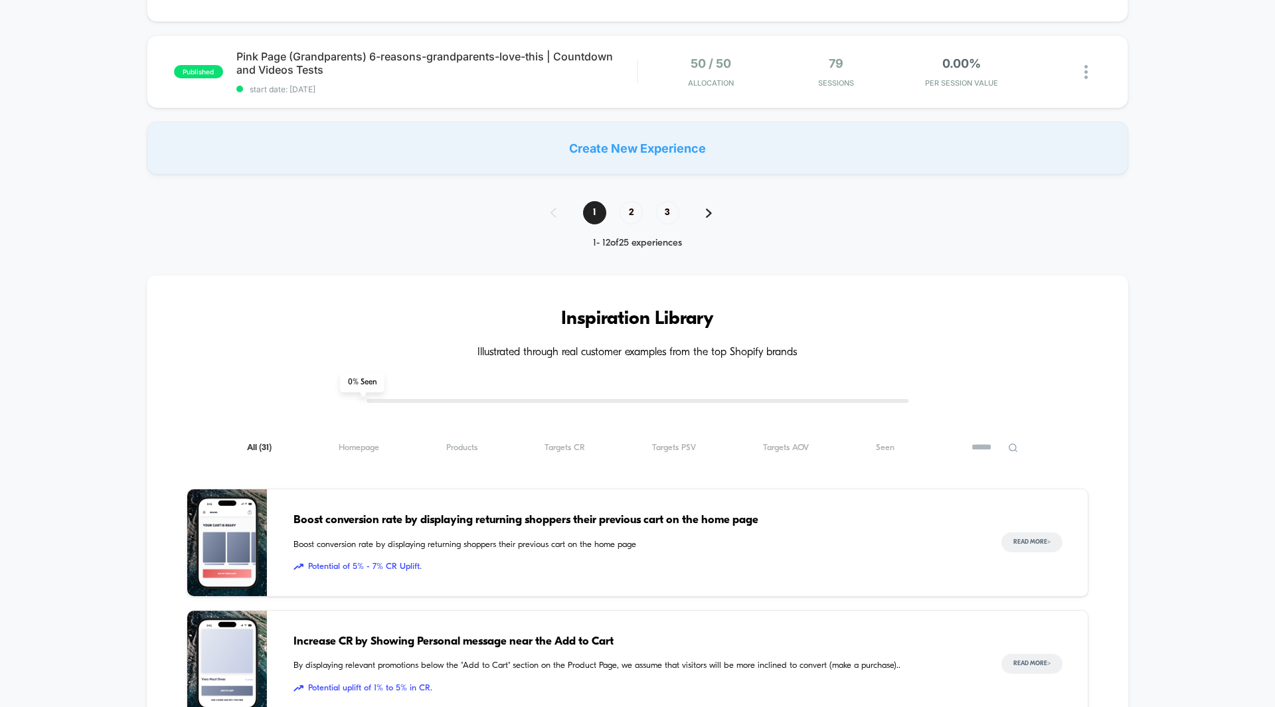
scroll to position [1066, 0]
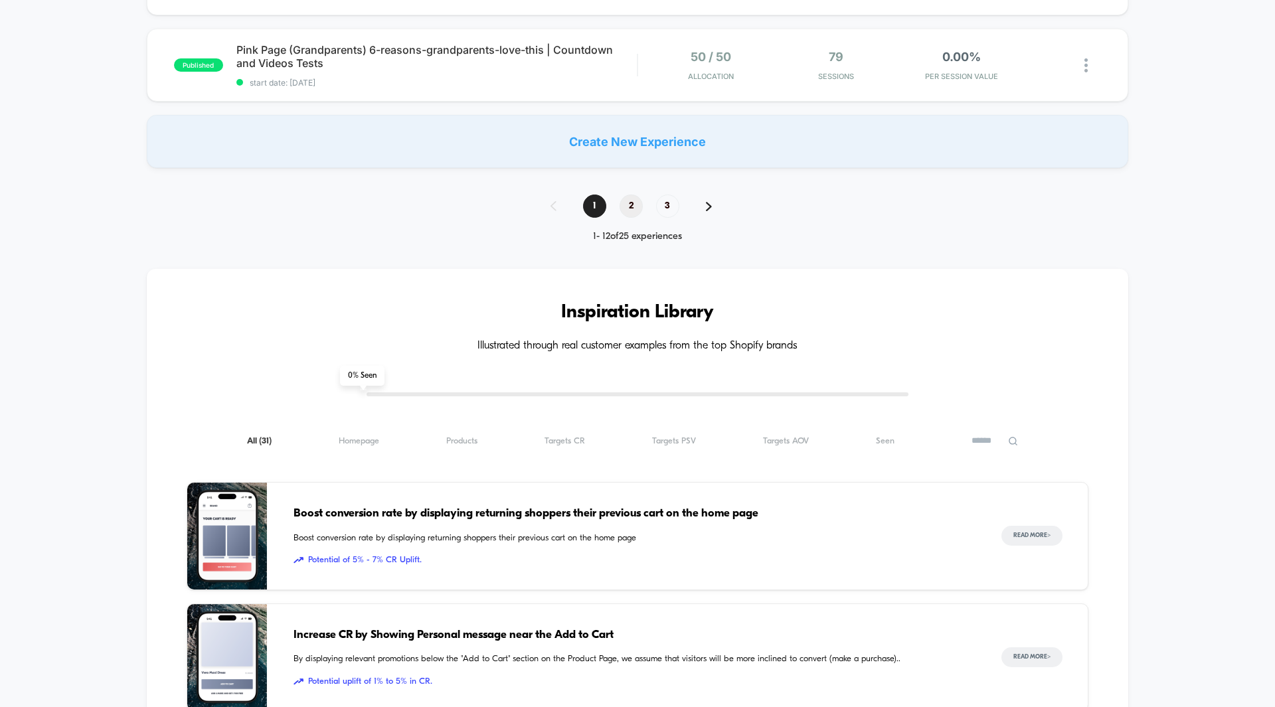
click at [630, 205] on span "2" at bounding box center [631, 206] width 23 height 23
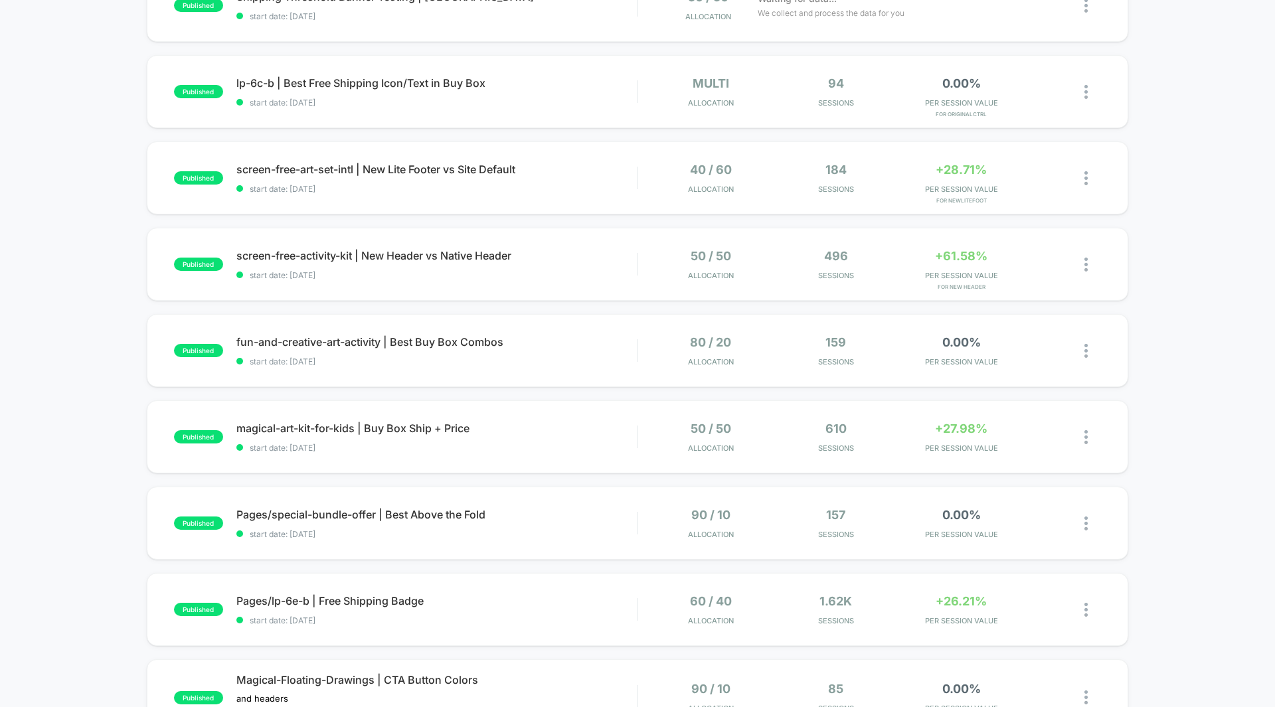
scroll to position [292, 0]
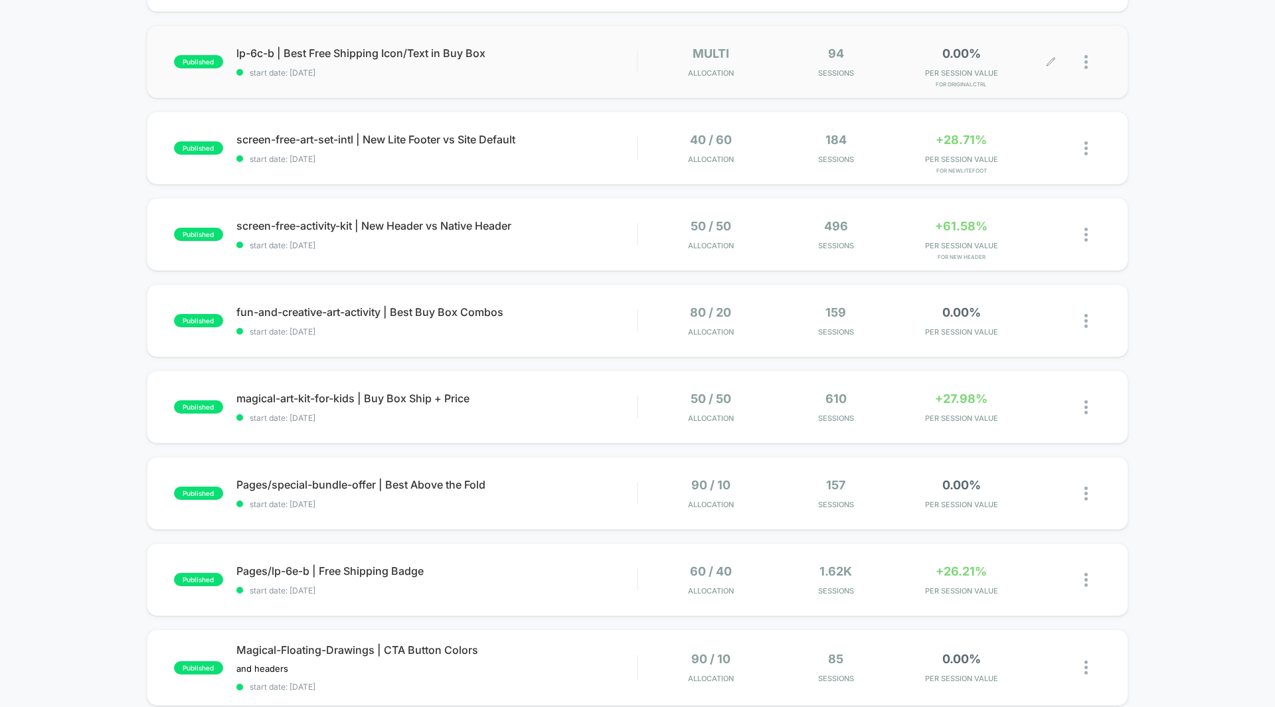
click at [956, 66] on div "0.00% PER SESSION VALUE for OriginalCtrl" at bounding box center [961, 61] width 119 height 31
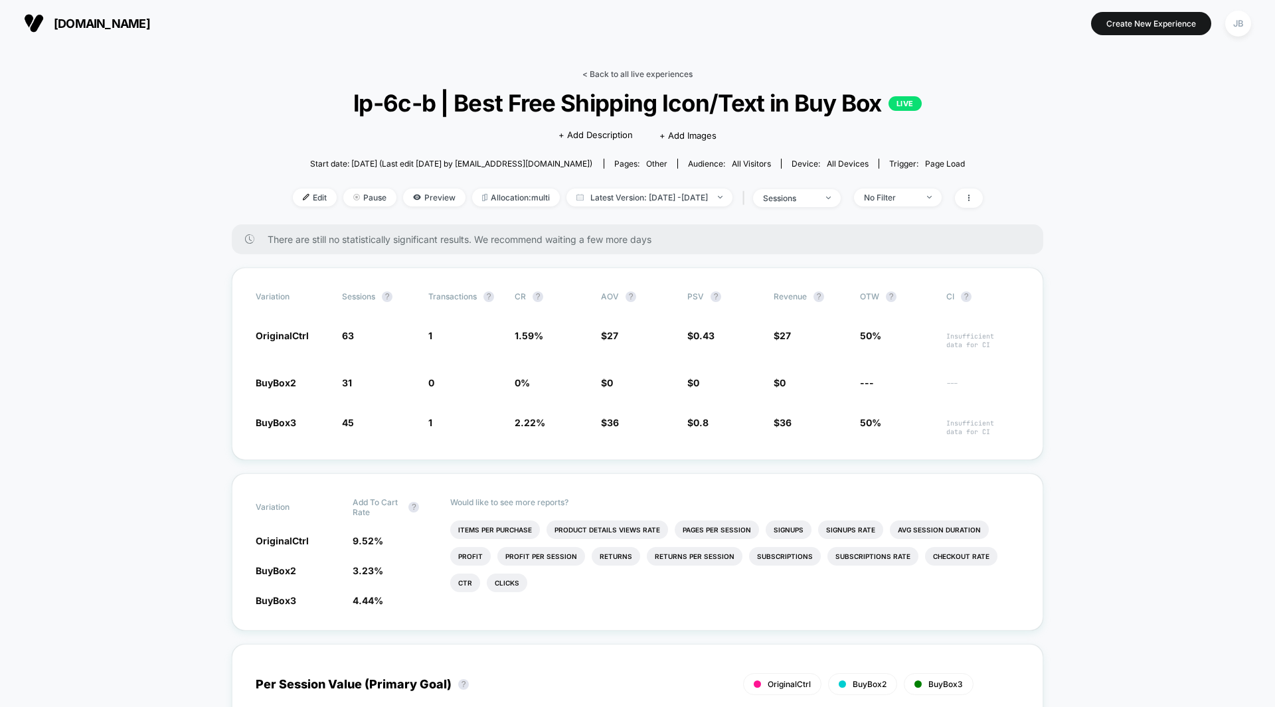
click at [649, 73] on link "< Back to all live experiences" at bounding box center [638, 74] width 110 height 10
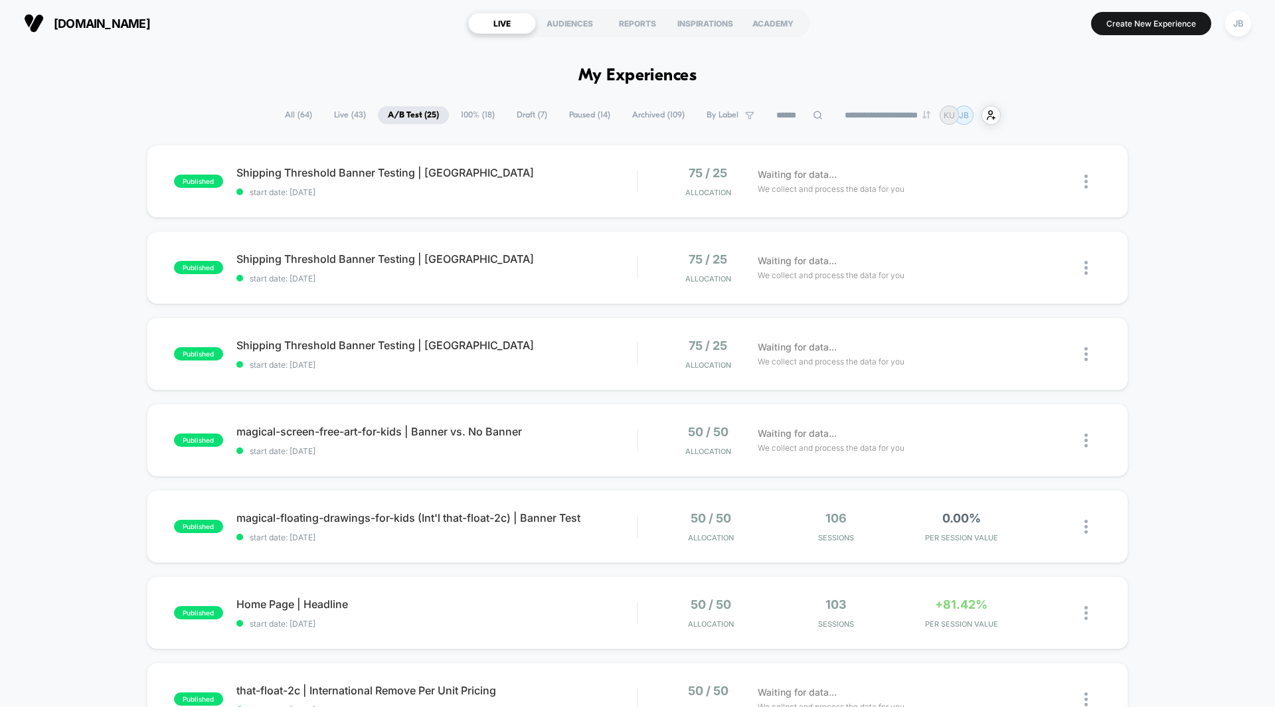
click at [1154, 155] on div "published Shipping Threshold Banner Testing | UK start date: [DATE] 75 / 25 All…" at bounding box center [637, 689] width 1275 height 1089
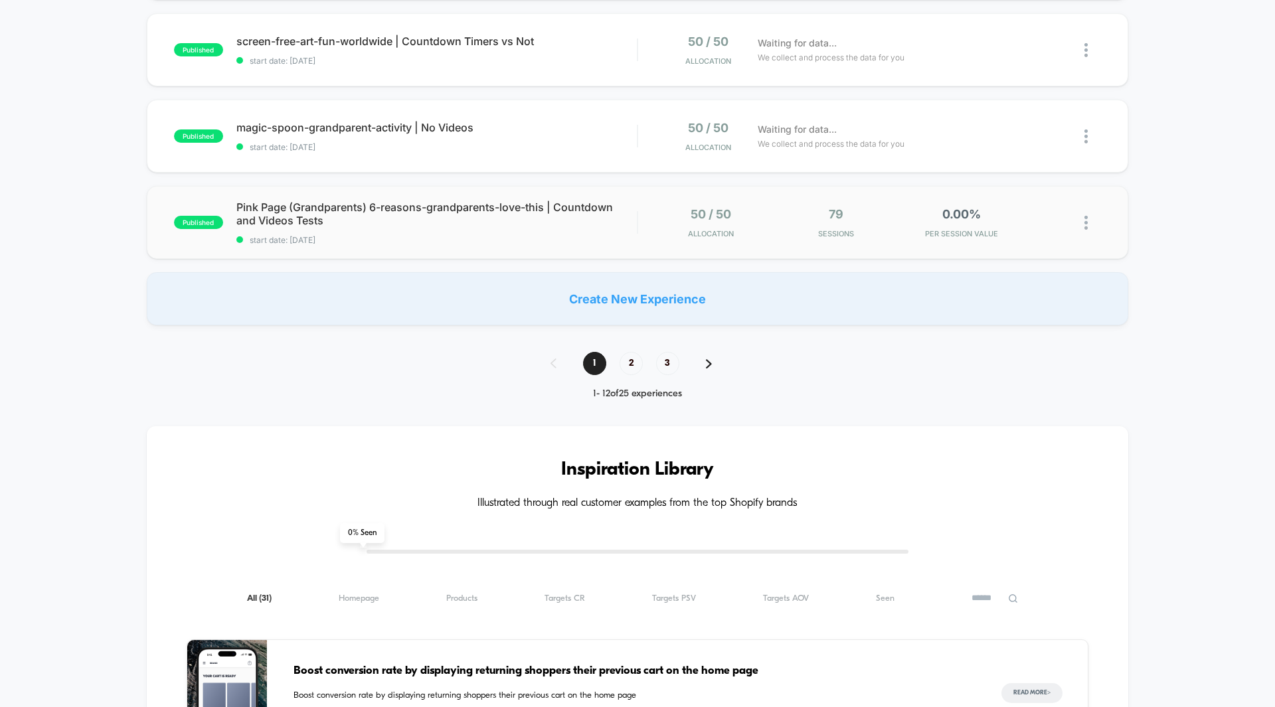
scroll to position [909, 0]
click at [632, 365] on span "2" at bounding box center [631, 362] width 23 height 23
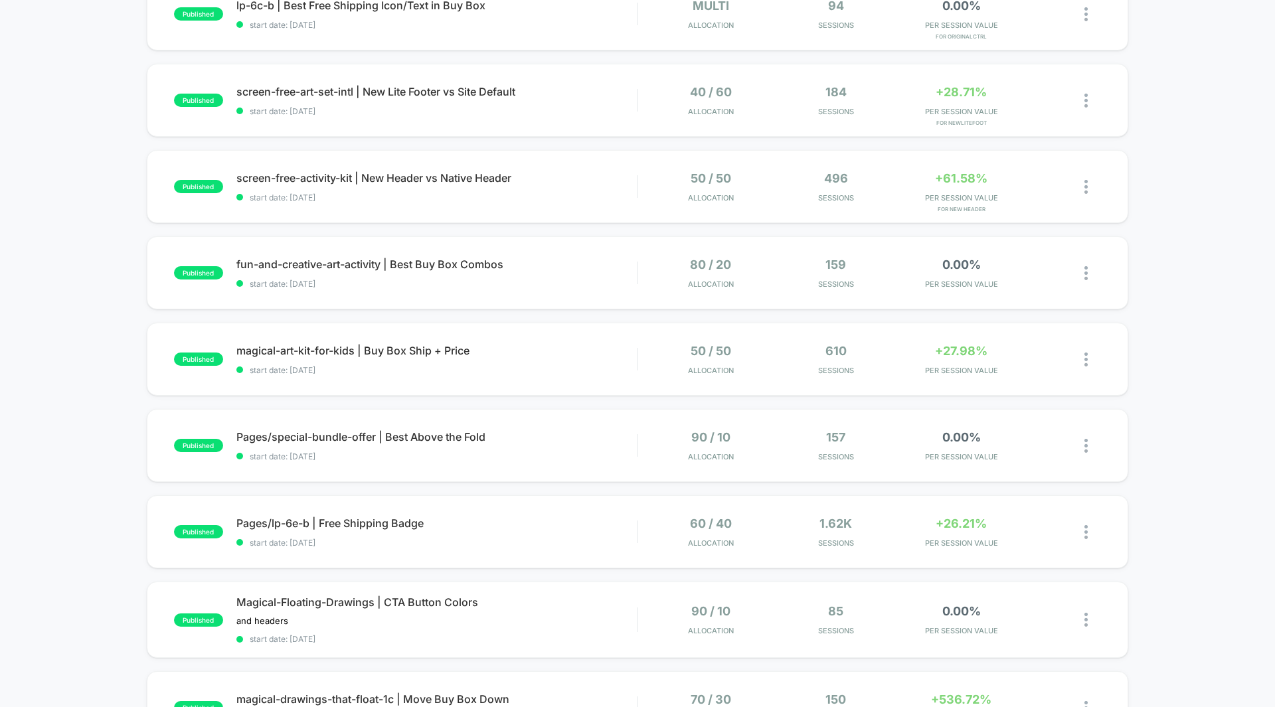
scroll to position [344, 0]
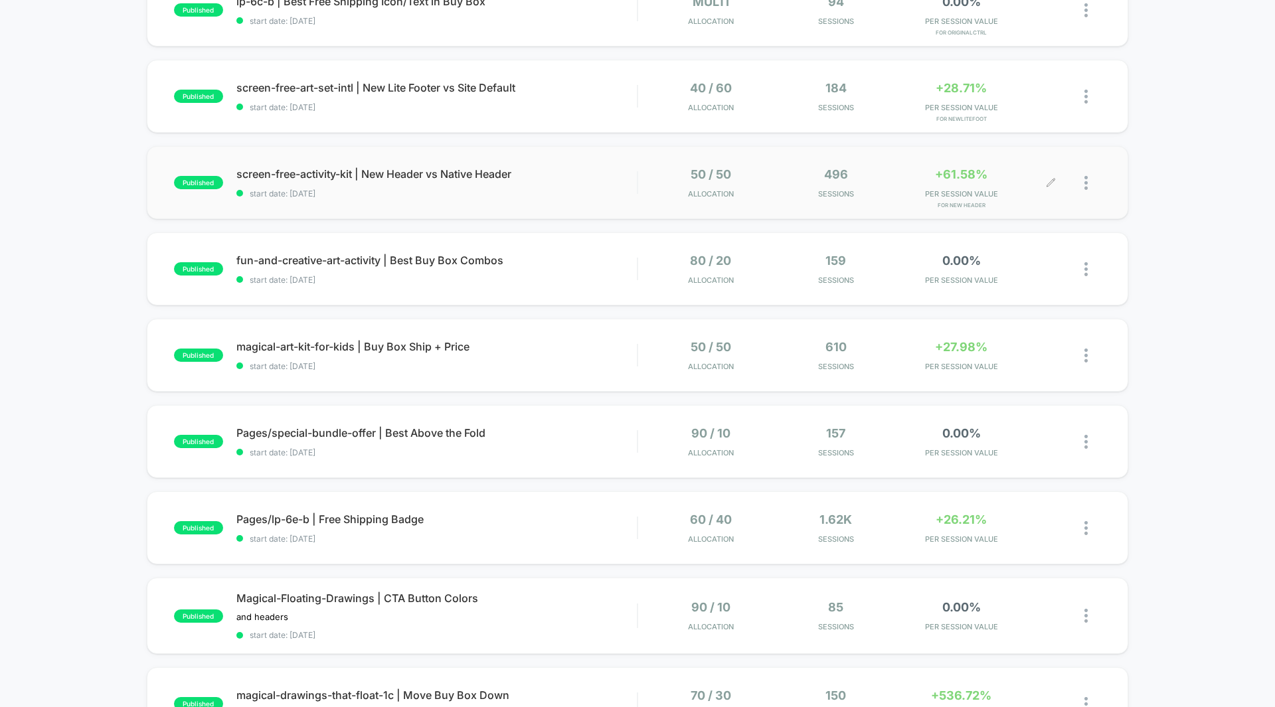
click at [962, 190] on span "PER SESSION VALUE" at bounding box center [961, 193] width 119 height 9
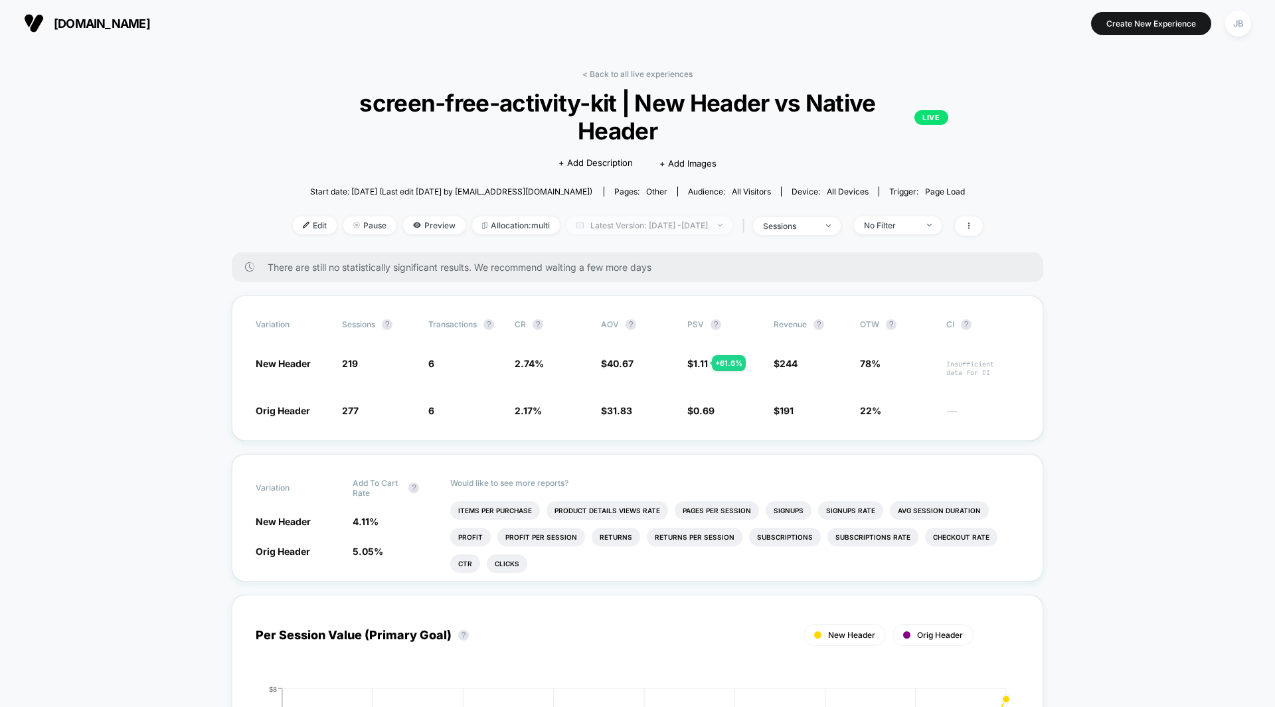
click at [625, 217] on span "Latest Version: [DATE] - [DATE]" at bounding box center [650, 226] width 166 height 18
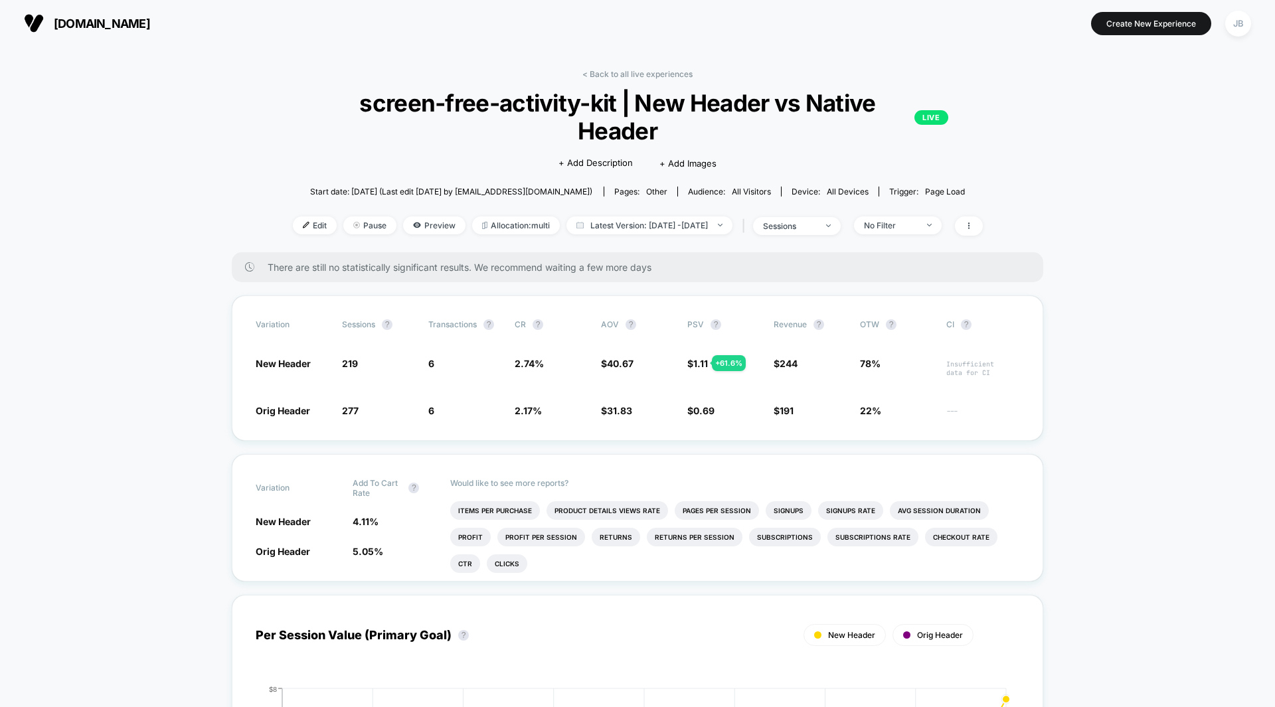
click at [644, 70] on link "< Back to all live experiences" at bounding box center [638, 74] width 110 height 10
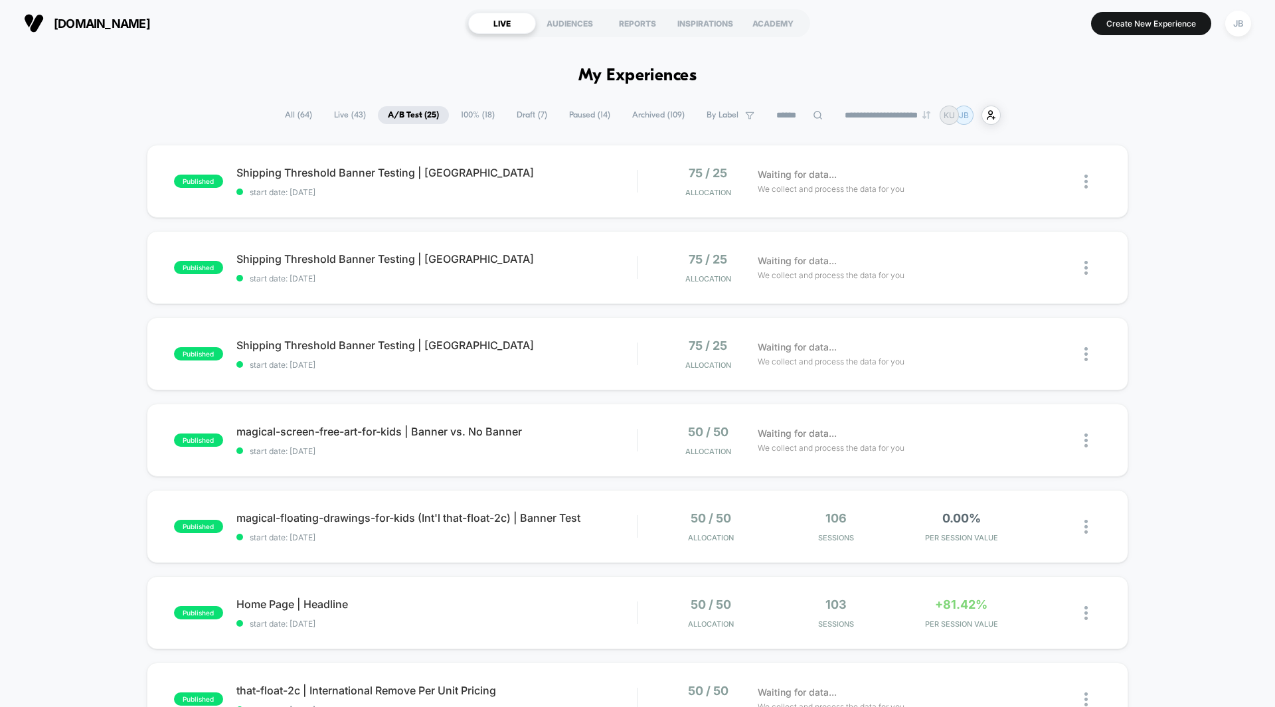
click at [1180, 282] on div "published Shipping Threshold Banner Testing | UK start date: [DATE] 75 / 25 All…" at bounding box center [637, 689] width 1275 height 1089
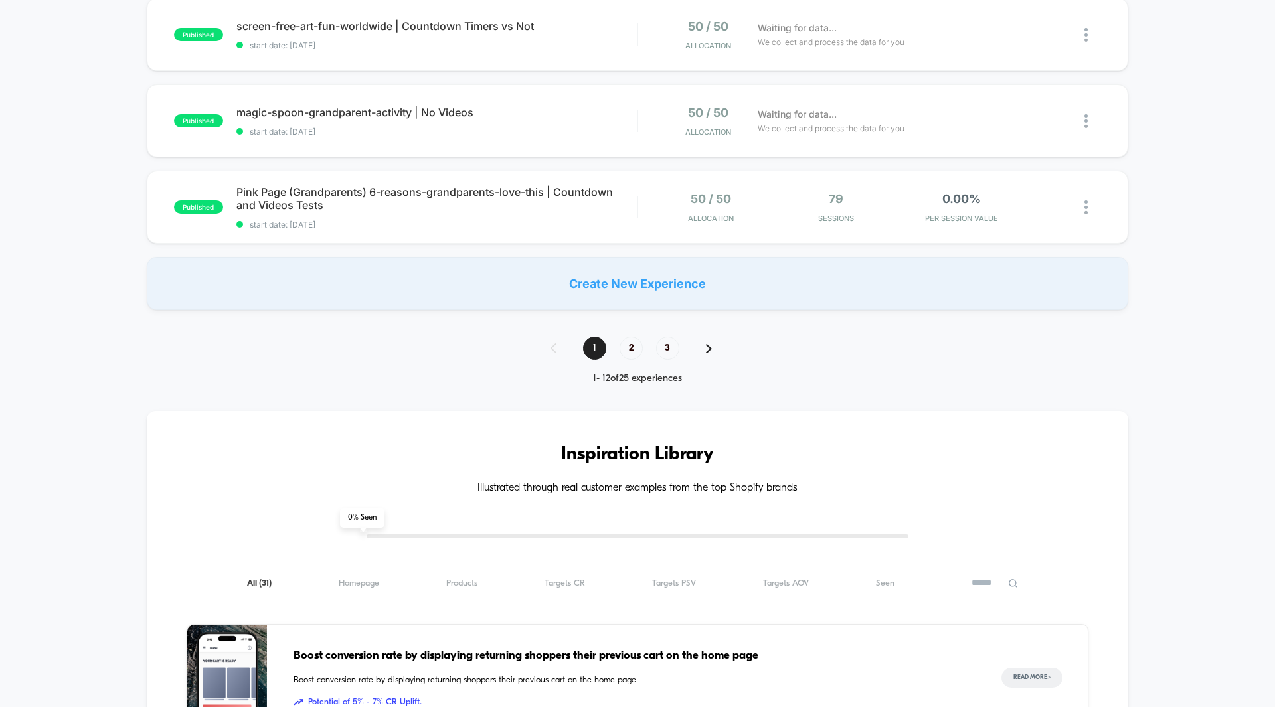
scroll to position [912, 0]
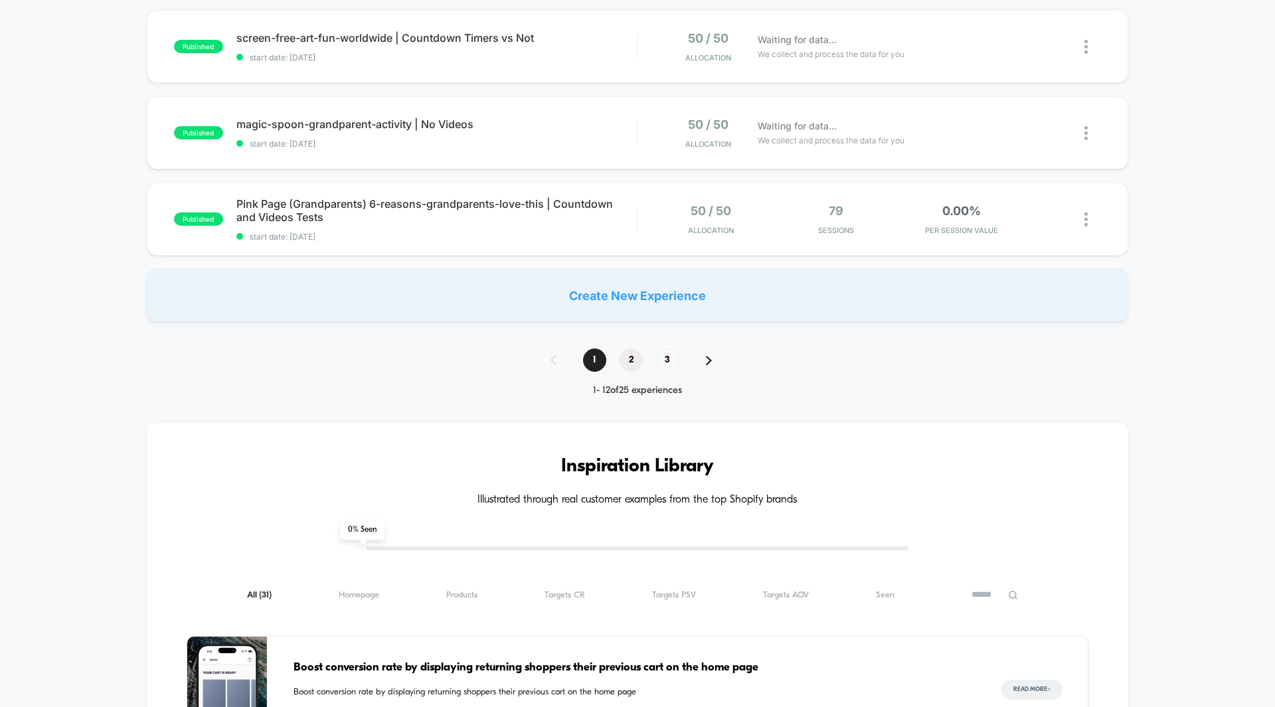
click at [635, 359] on span "2" at bounding box center [631, 360] width 23 height 23
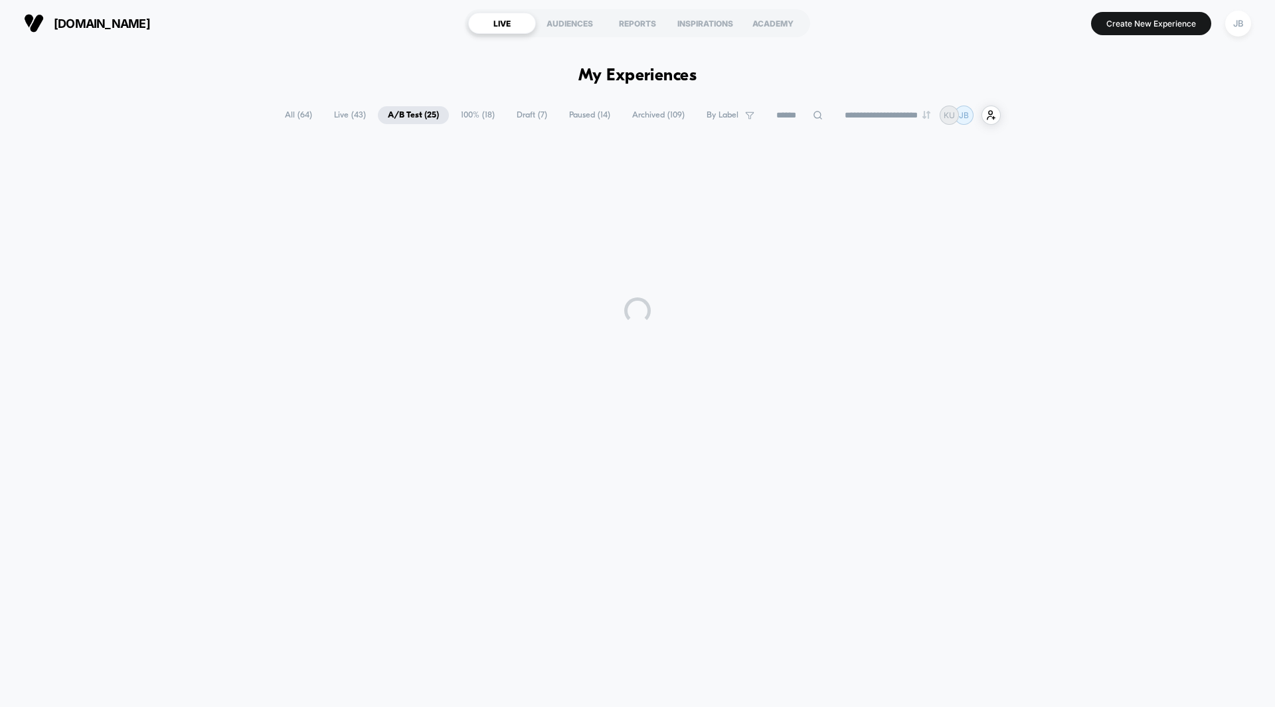
scroll to position [0, 0]
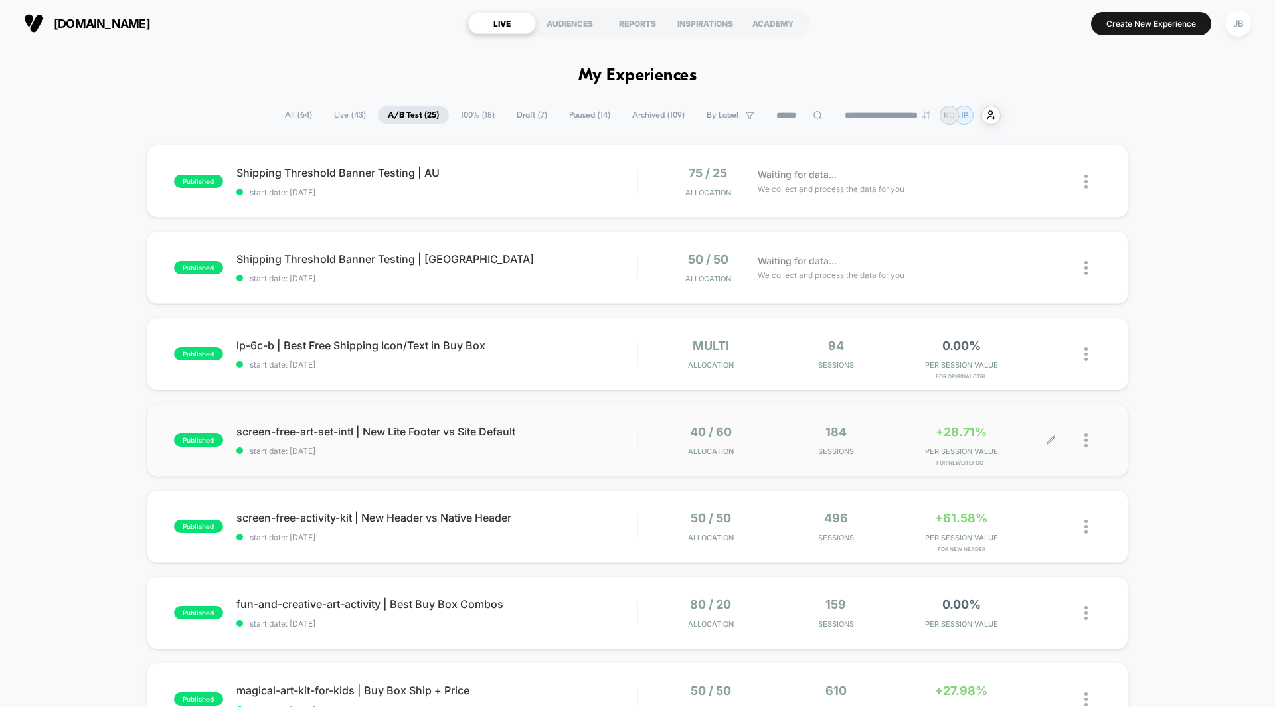
click at [959, 447] on span "PER SESSION VALUE" at bounding box center [961, 451] width 119 height 9
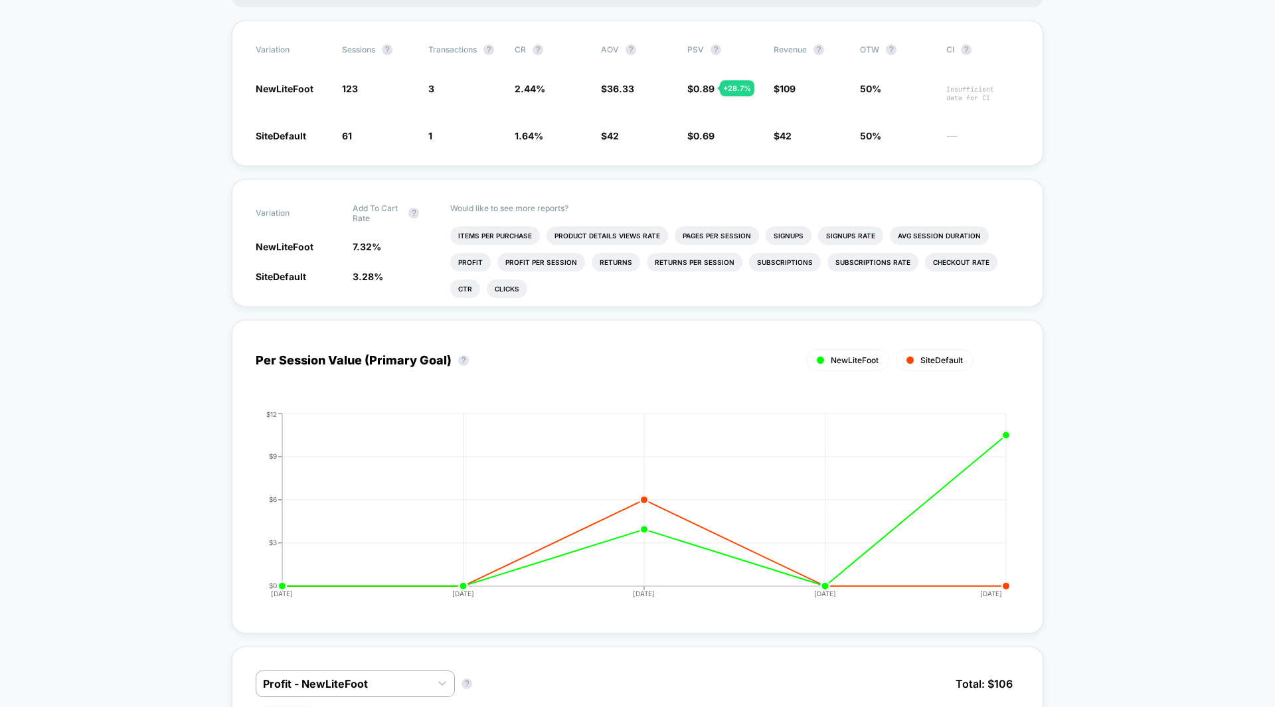
scroll to position [276, 0]
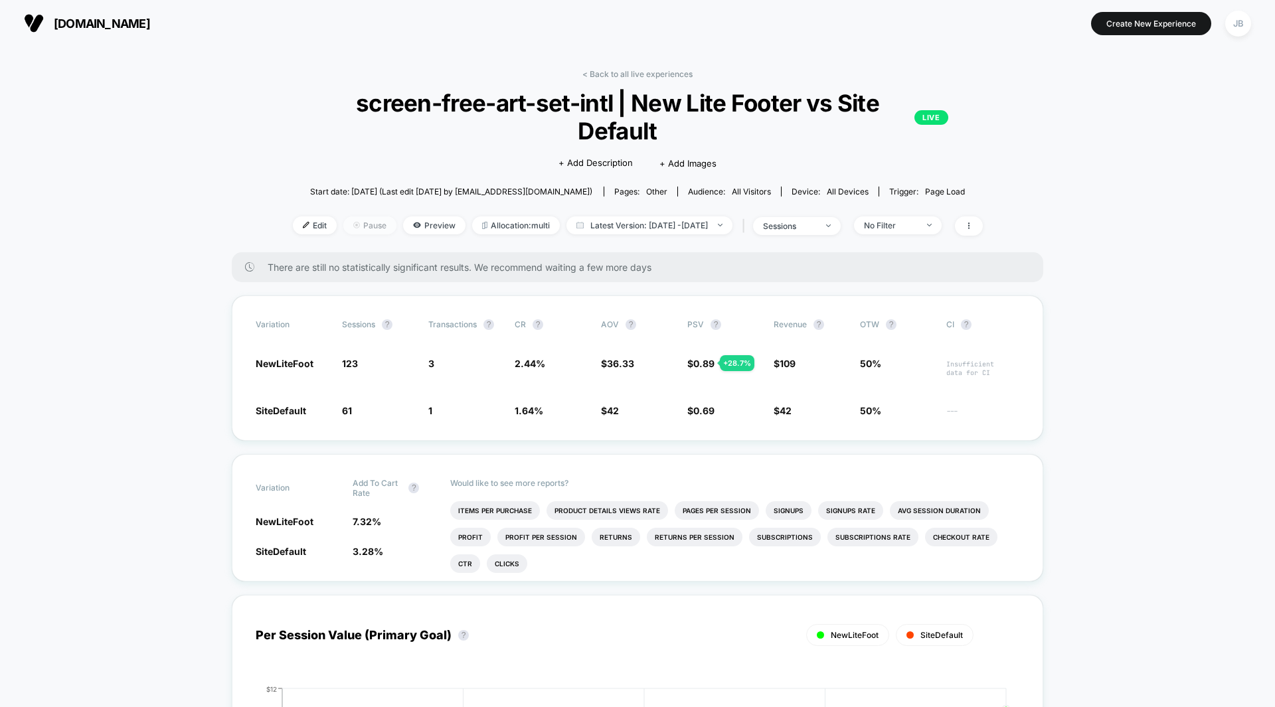
click at [349, 217] on span "Pause" at bounding box center [369, 226] width 53 height 18
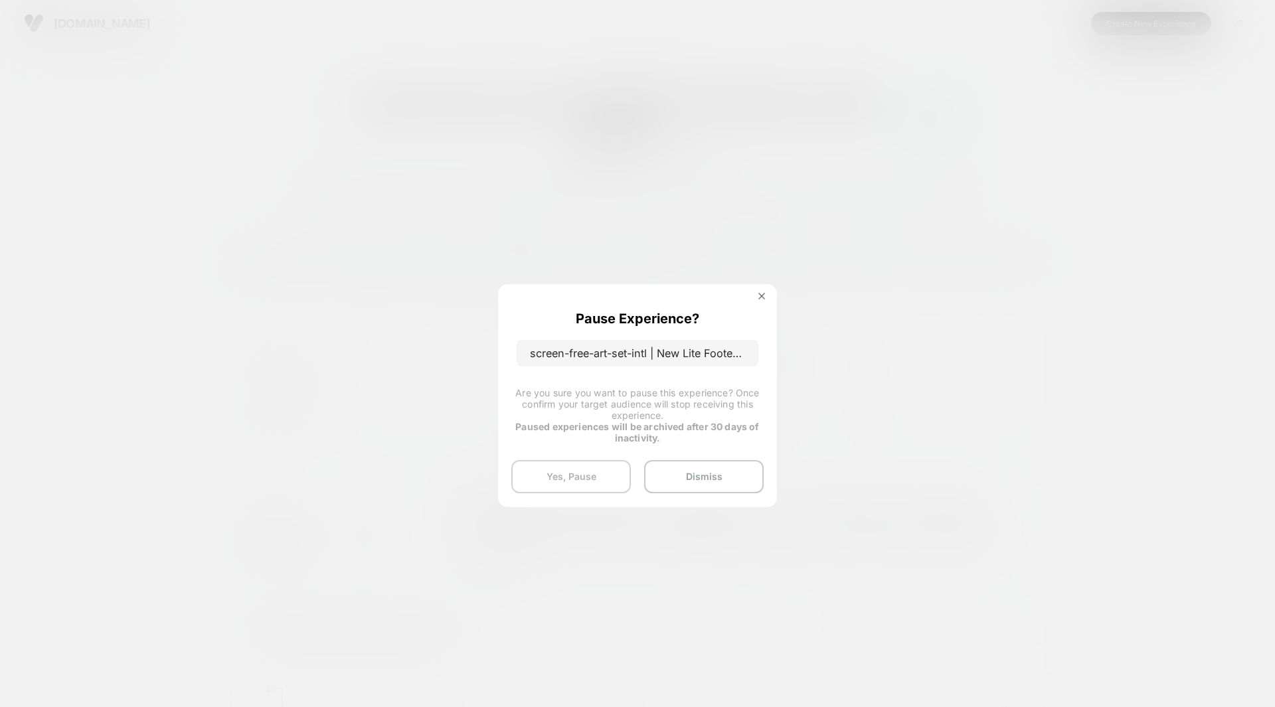
click at [598, 478] on button "Yes, Pause" at bounding box center [571, 476] width 120 height 33
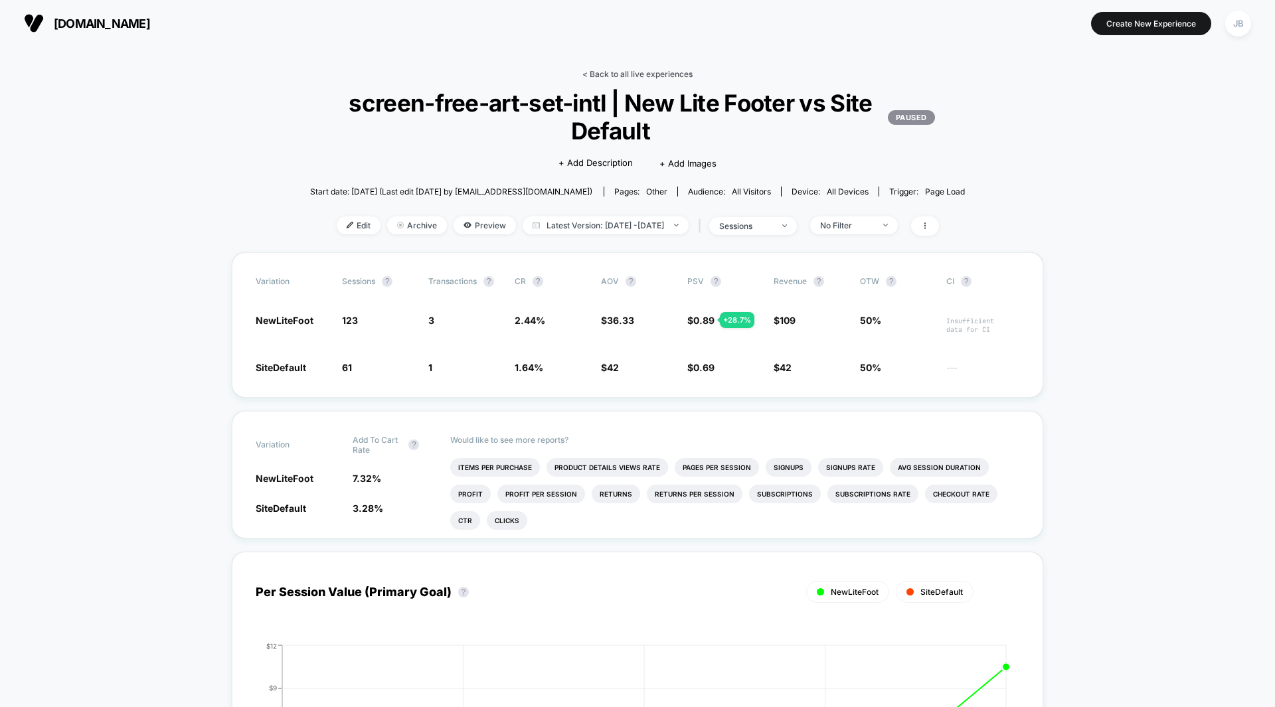
click at [630, 74] on link "< Back to all live experiences" at bounding box center [638, 74] width 110 height 10
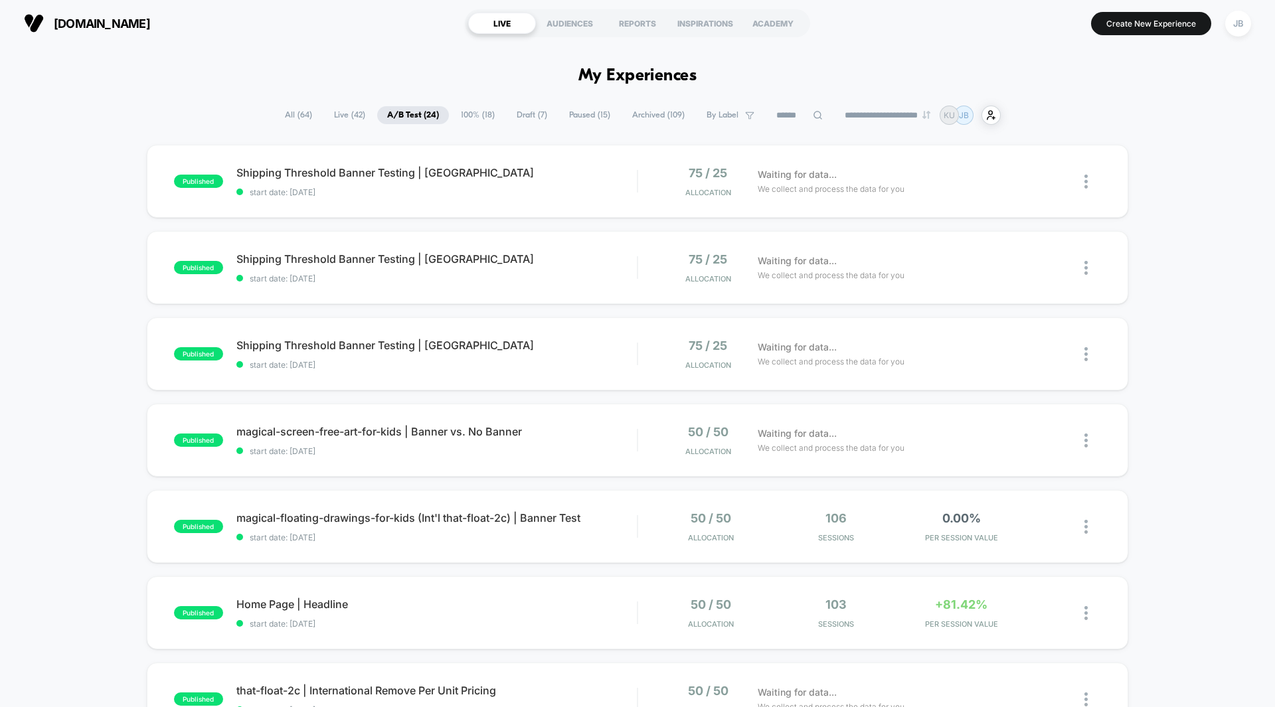
click at [1168, 310] on div "published Shipping Threshold Banner Testing | UK start date: [DATE] 75 / 25 All…" at bounding box center [637, 689] width 1275 height 1089
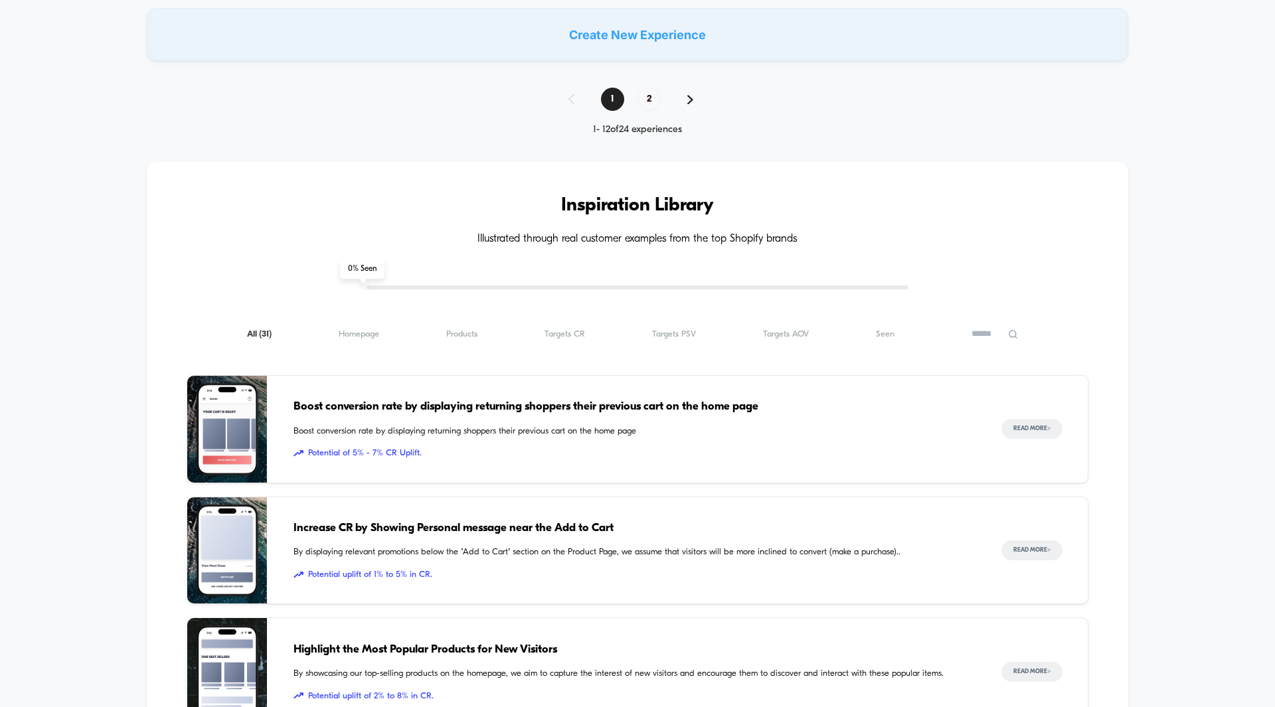
scroll to position [1168, 0]
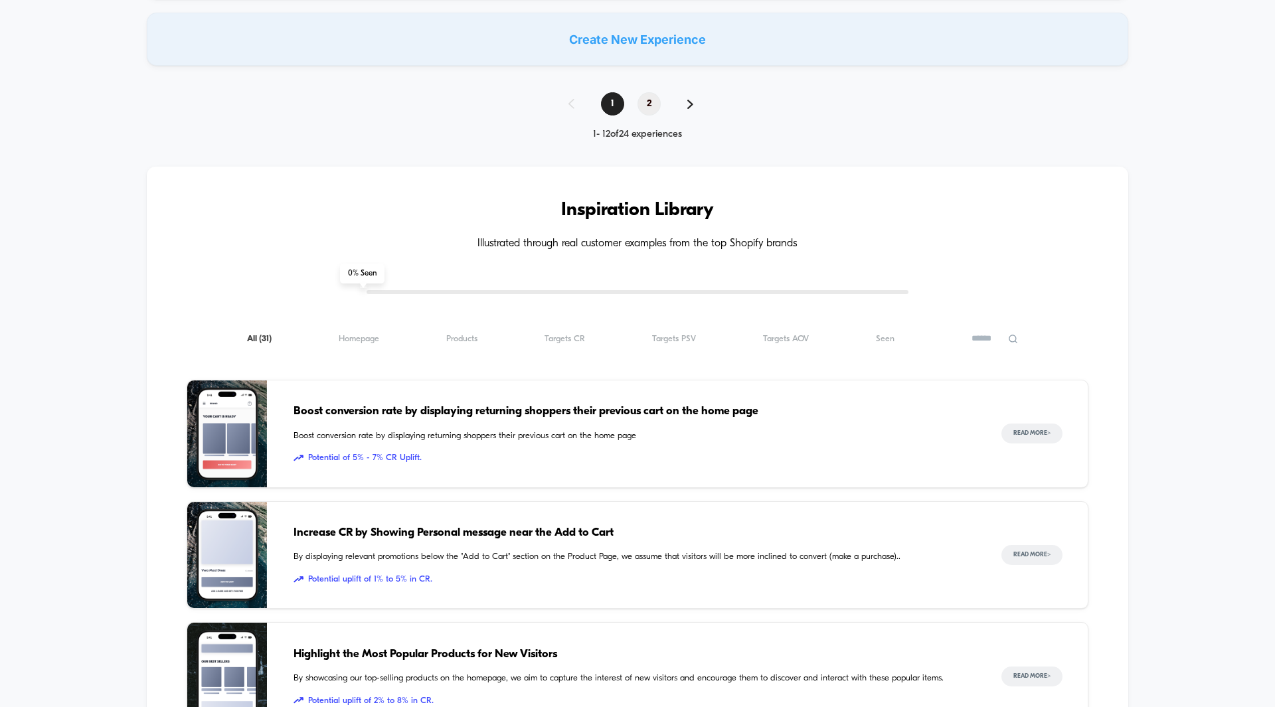
click at [642, 107] on span "2" at bounding box center [649, 103] width 23 height 23
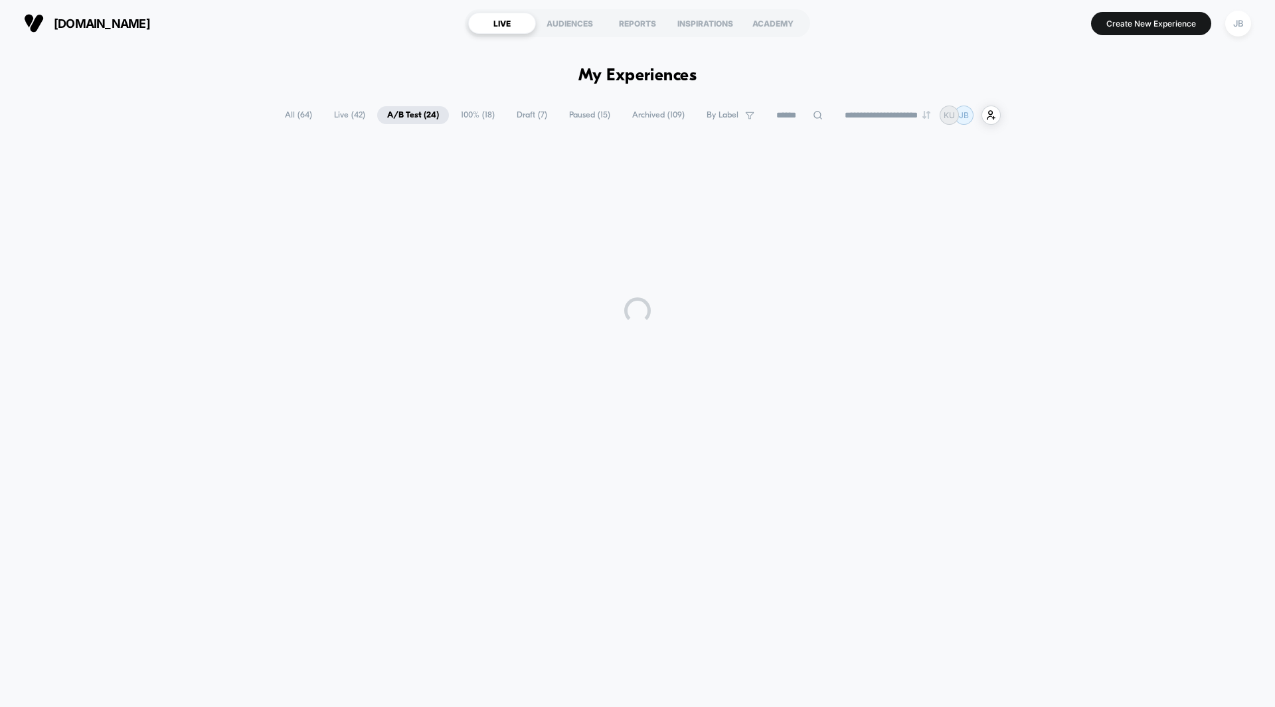
scroll to position [0, 0]
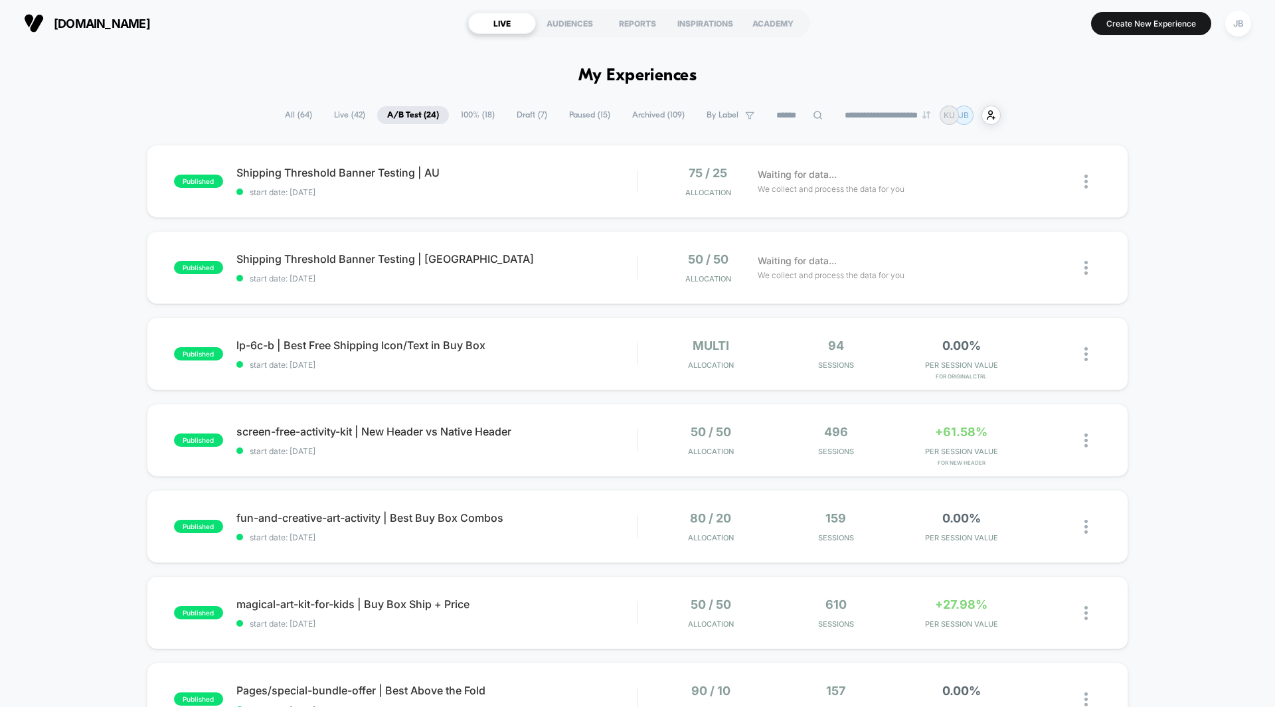
click at [1148, 245] on div "published Shipping Threshold Banner Testing | AU start date: [DATE] 75 / 25 All…" at bounding box center [637, 691] width 1275 height 1093
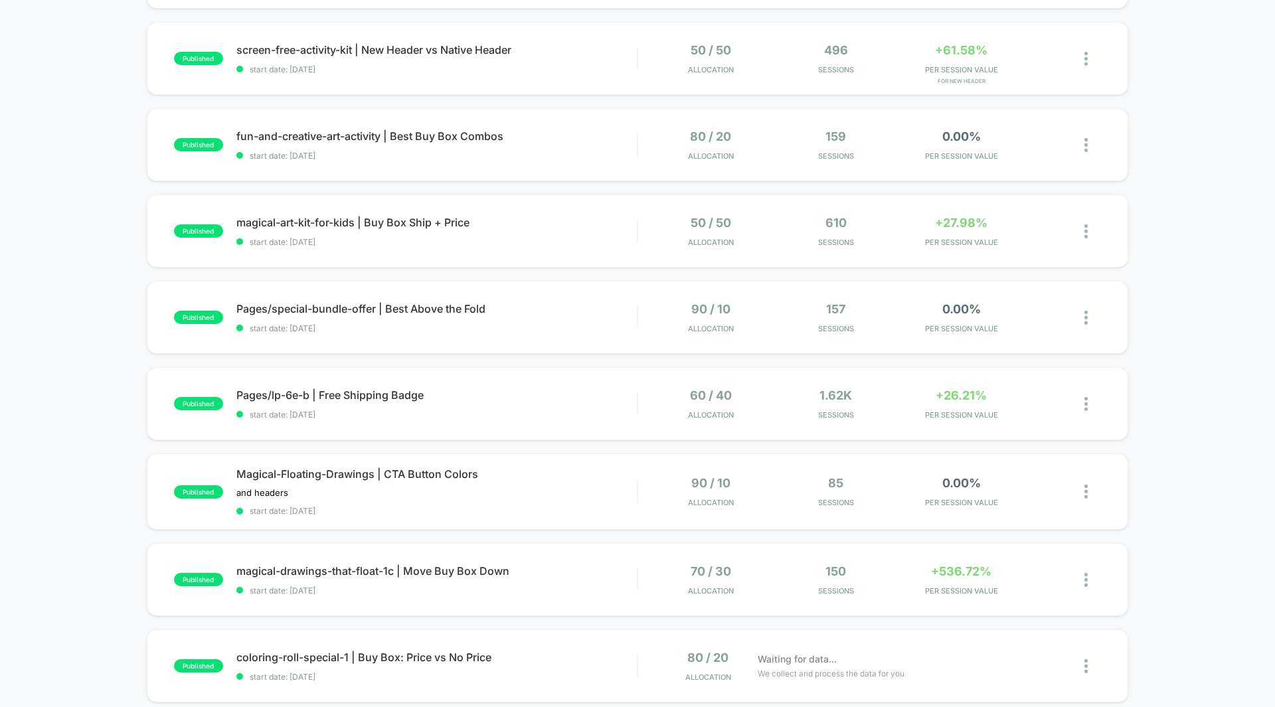
scroll to position [399, 0]
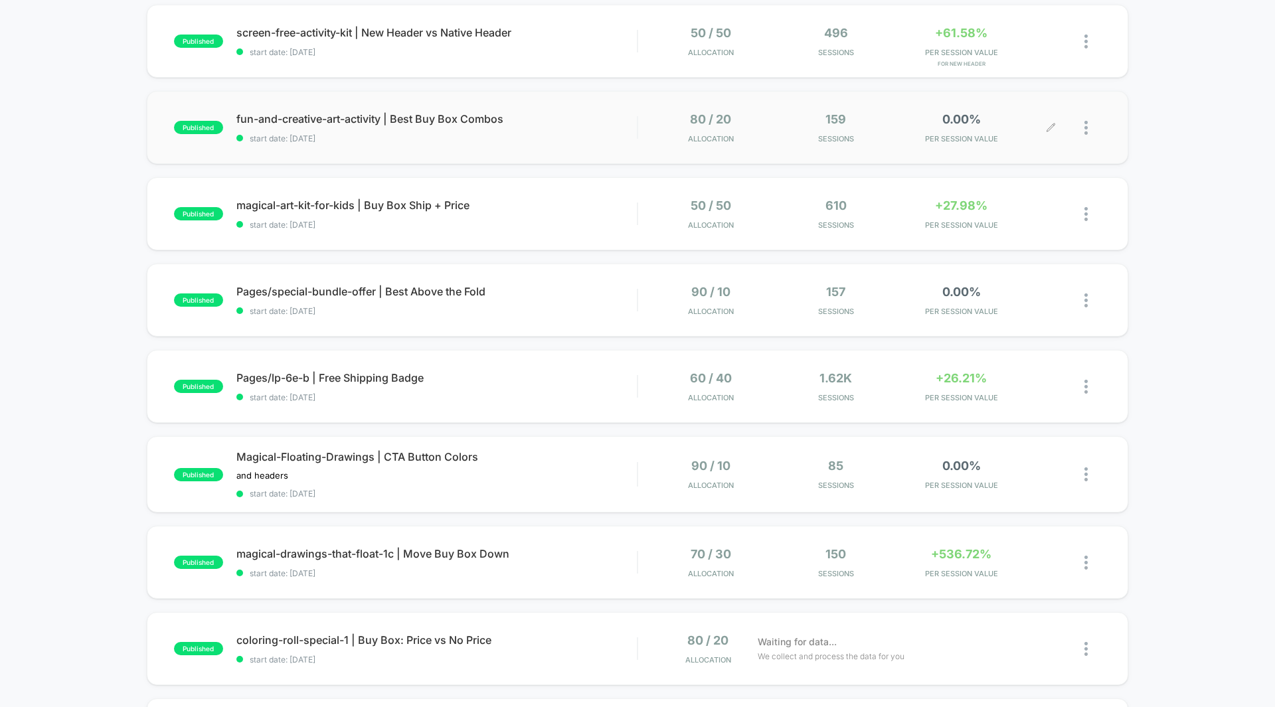
click at [958, 115] on span "0.00%" at bounding box center [962, 119] width 39 height 14
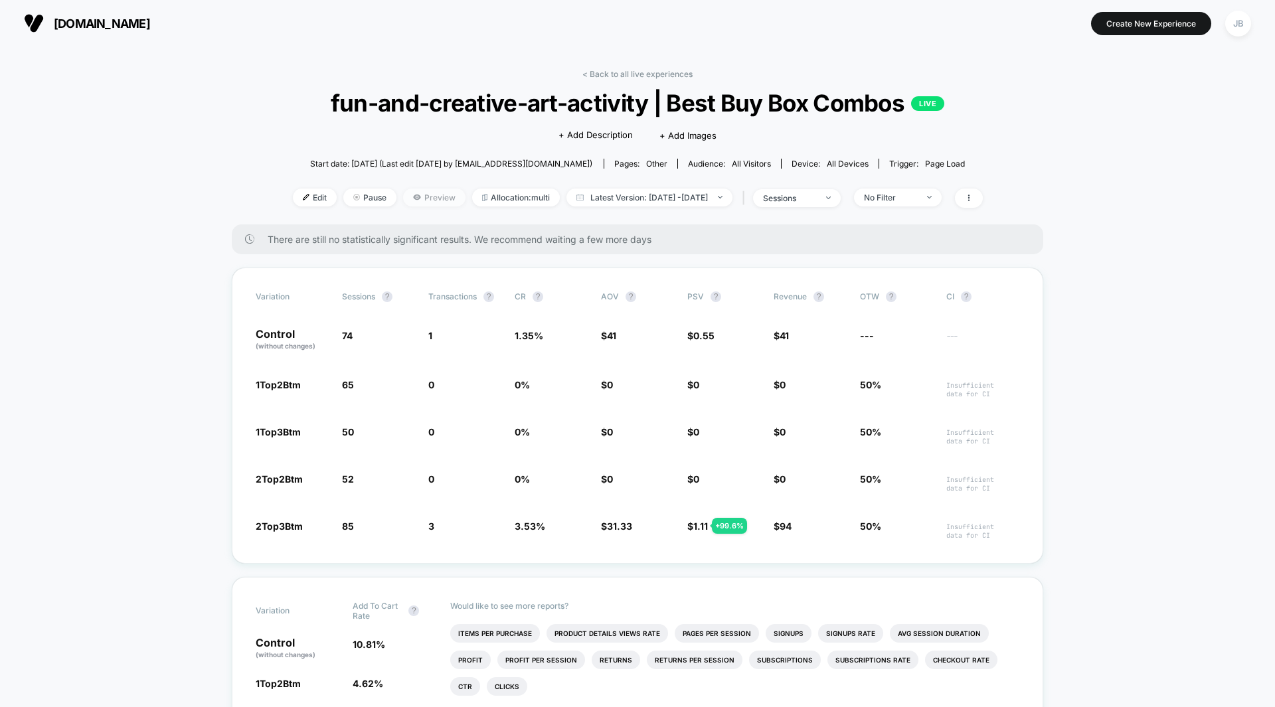
click at [412, 201] on span "Preview" at bounding box center [434, 198] width 62 height 18
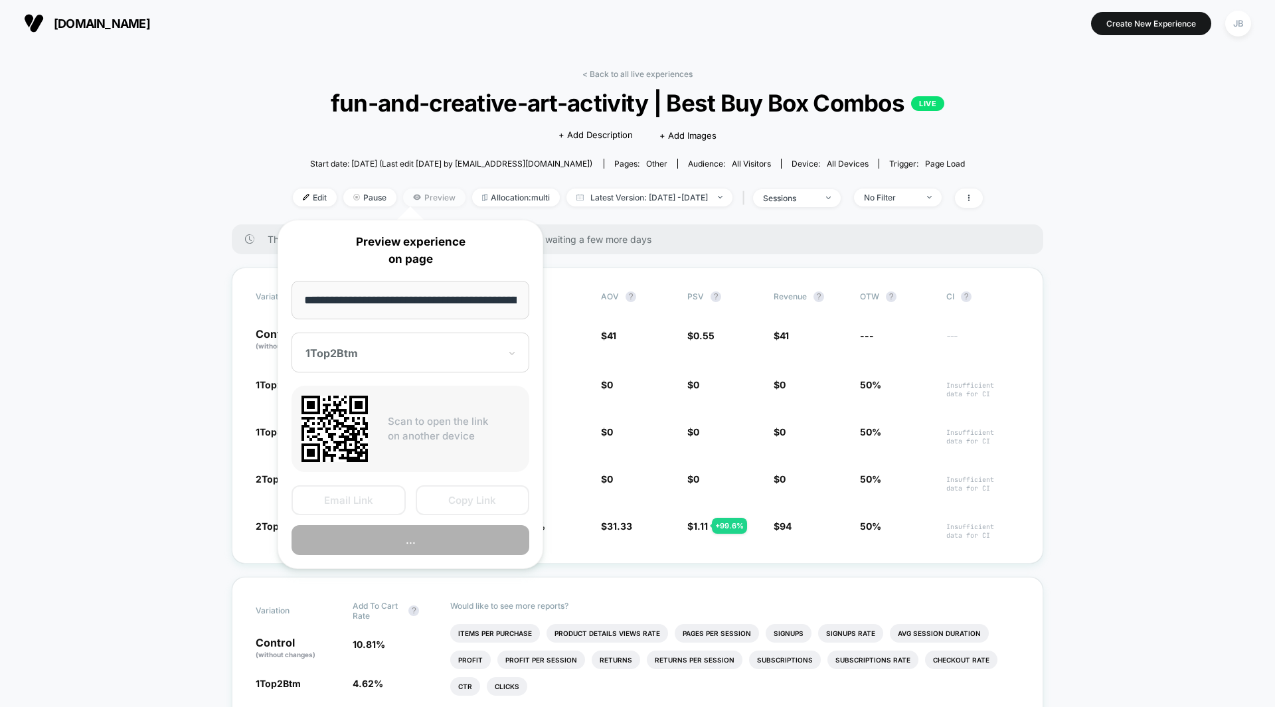
scroll to position [0, 104]
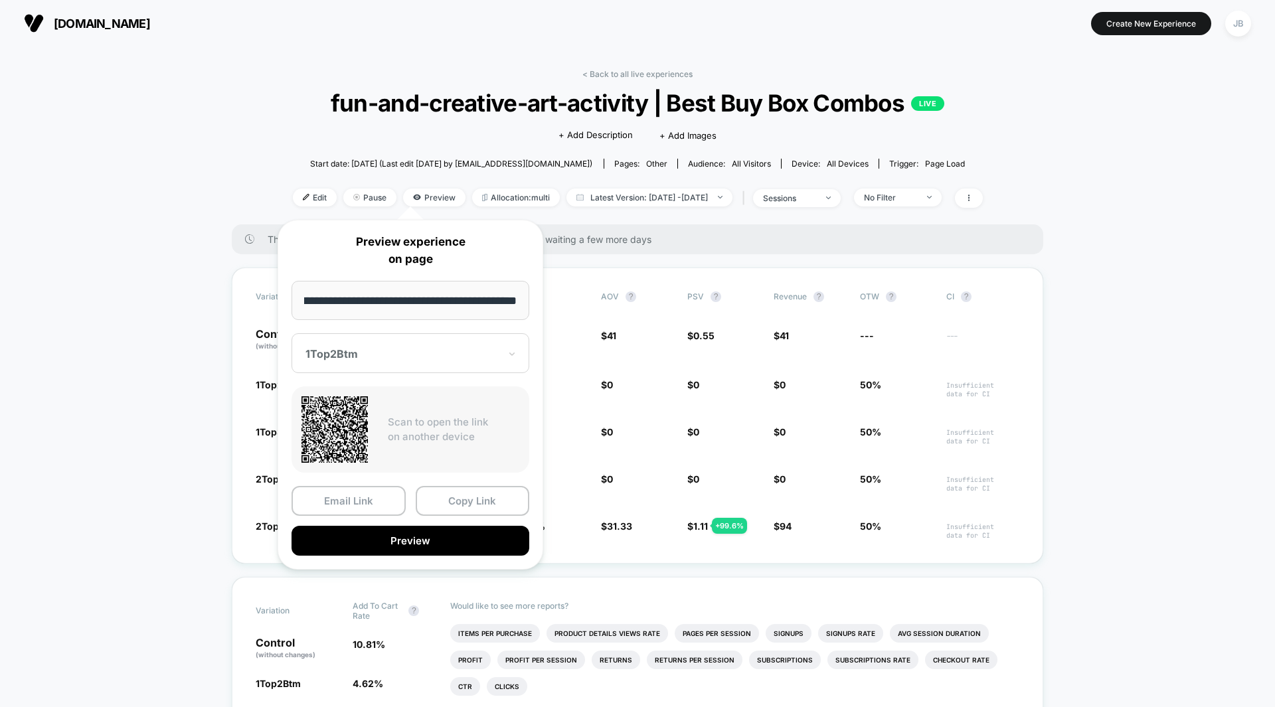
click at [367, 357] on div at bounding box center [403, 353] width 194 height 13
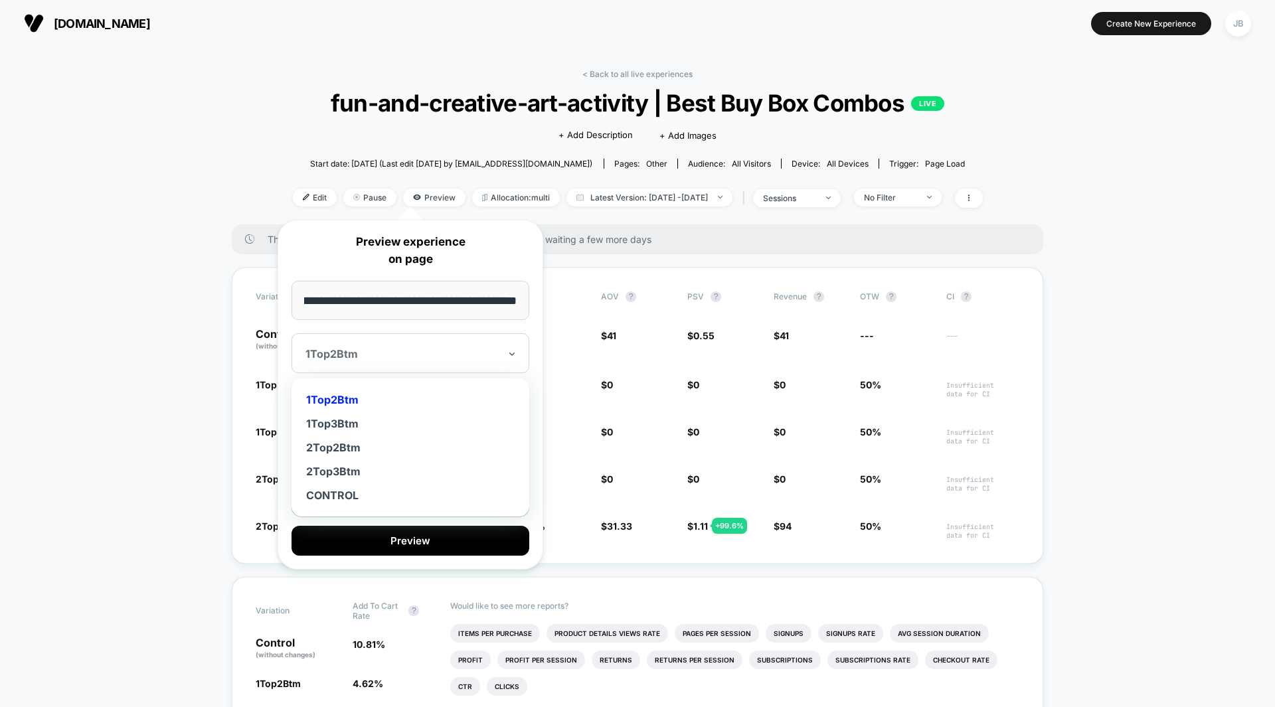
scroll to position [0, 0]
click at [335, 471] on div "2Top3Btm" at bounding box center [410, 472] width 225 height 24
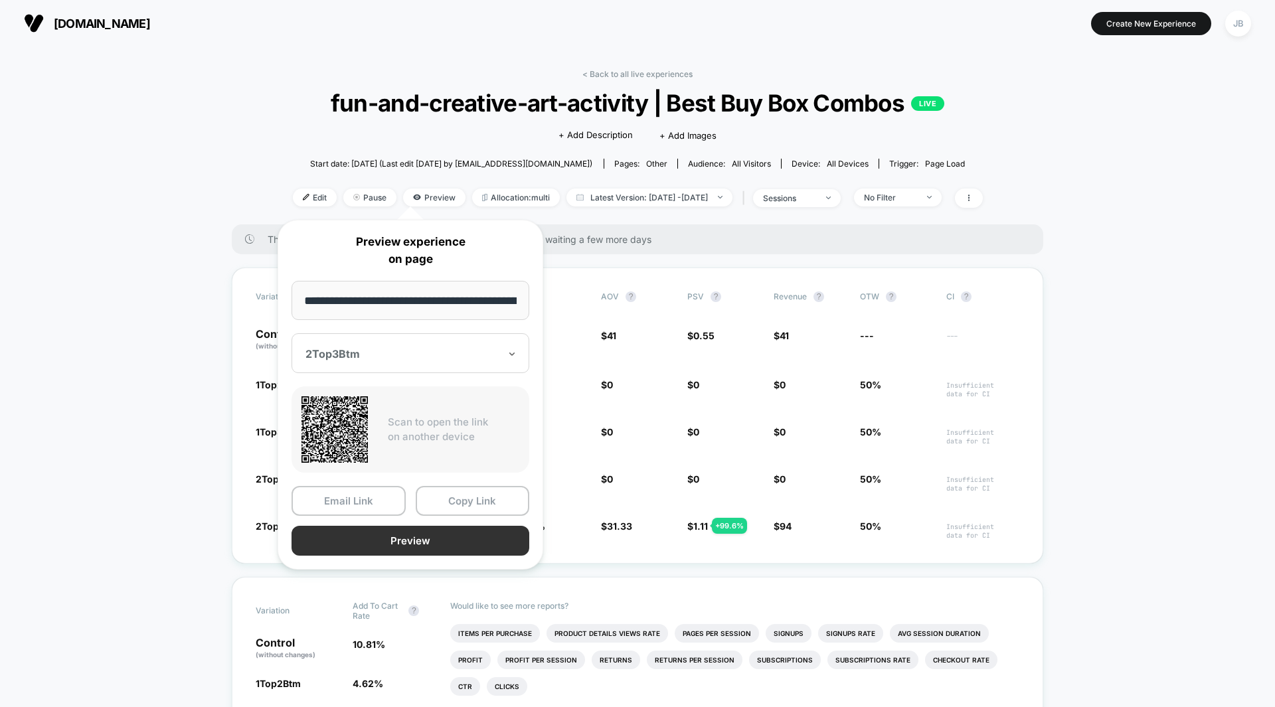
click at [369, 549] on button "Preview" at bounding box center [411, 541] width 238 height 30
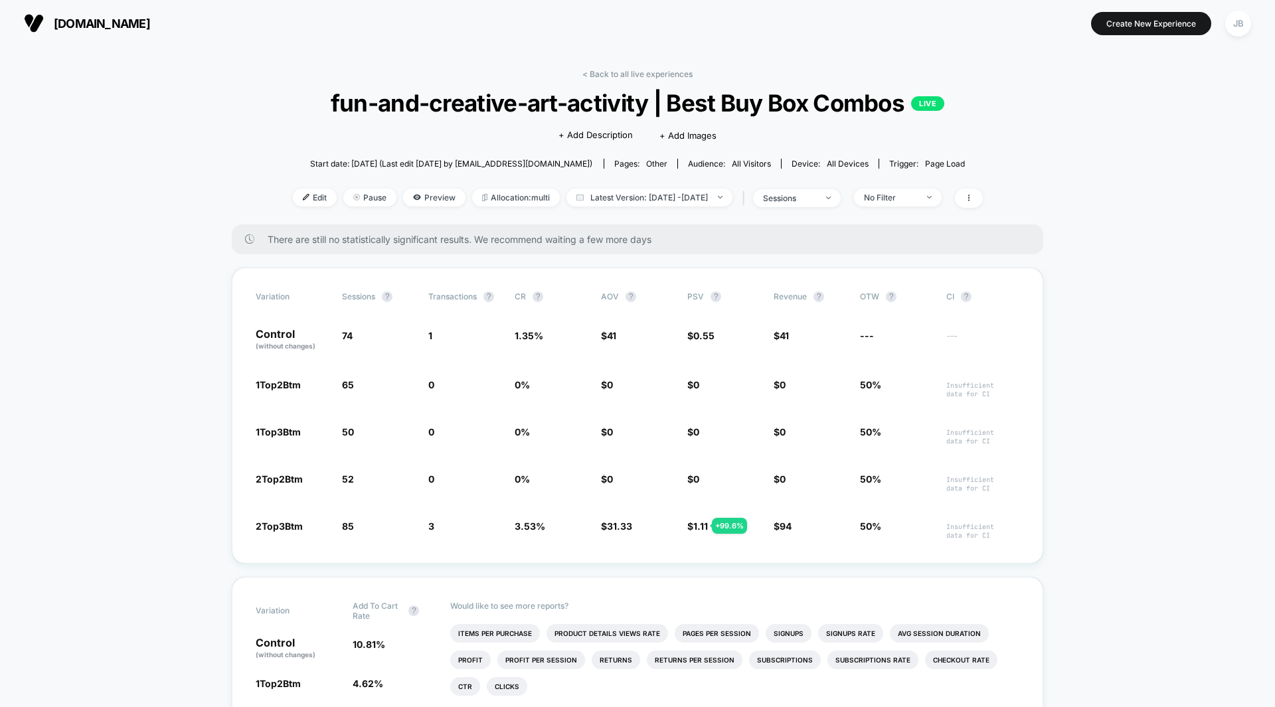
click at [648, 76] on link "< Back to all live experiences" at bounding box center [638, 74] width 110 height 10
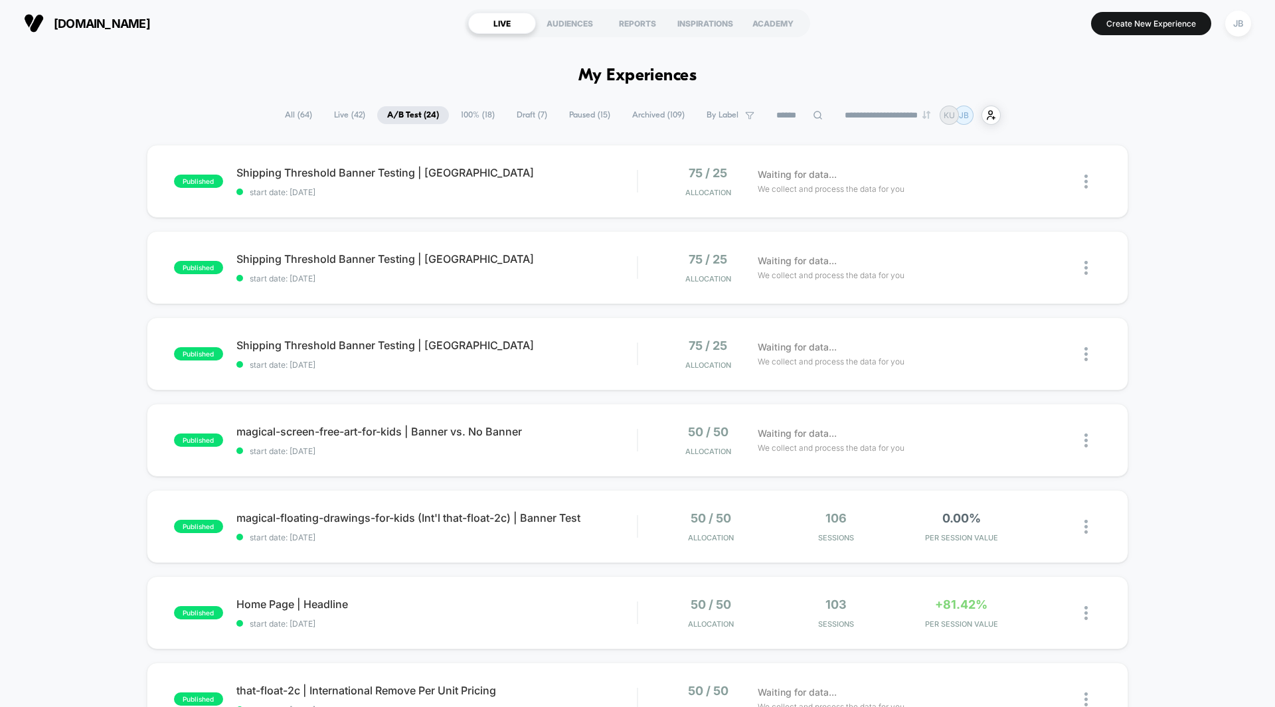
click at [1154, 177] on div "published Shipping Threshold Banner Testing | UK start date: [DATE] 75 / 25 All…" at bounding box center [637, 689] width 1275 height 1089
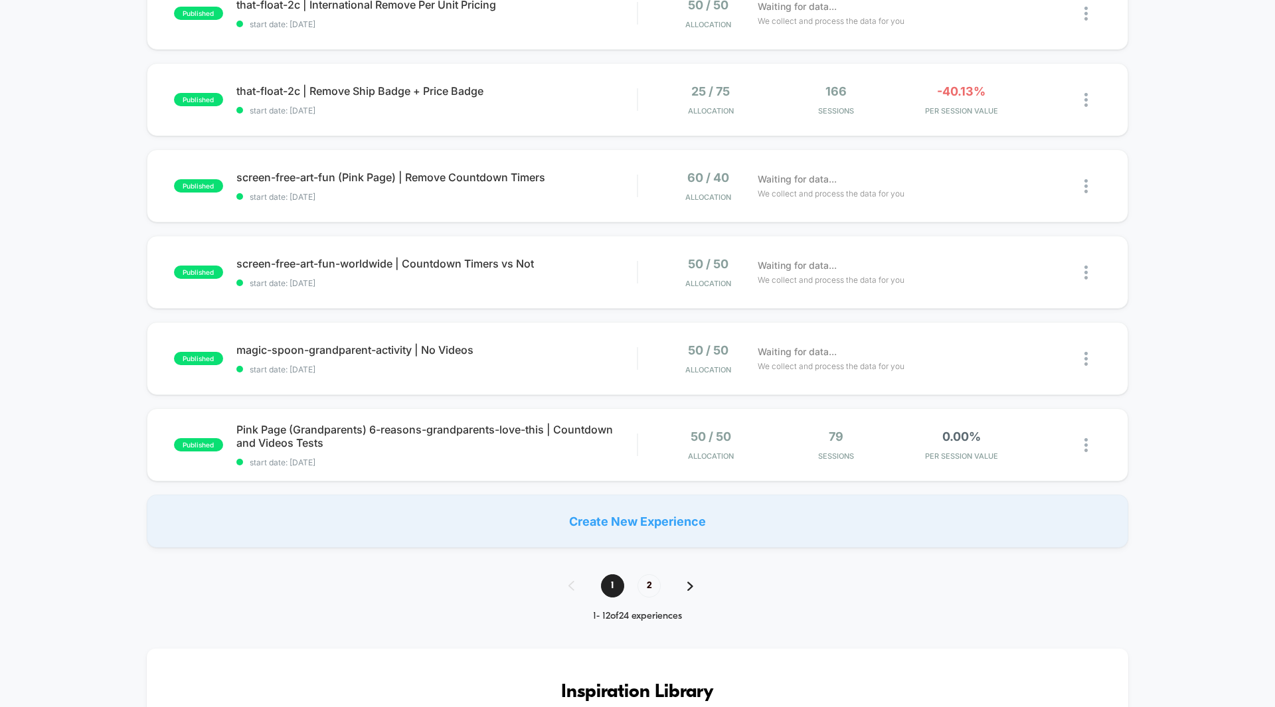
scroll to position [699, 0]
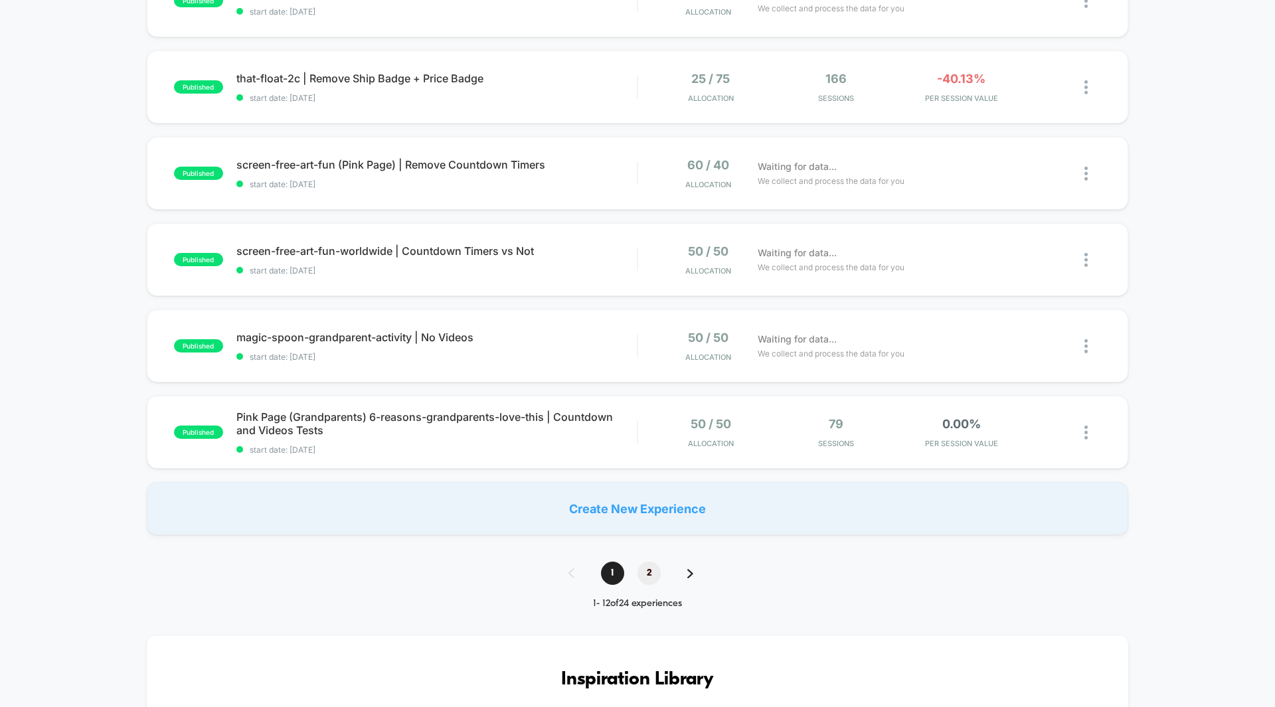
click at [655, 573] on span "2" at bounding box center [649, 573] width 23 height 23
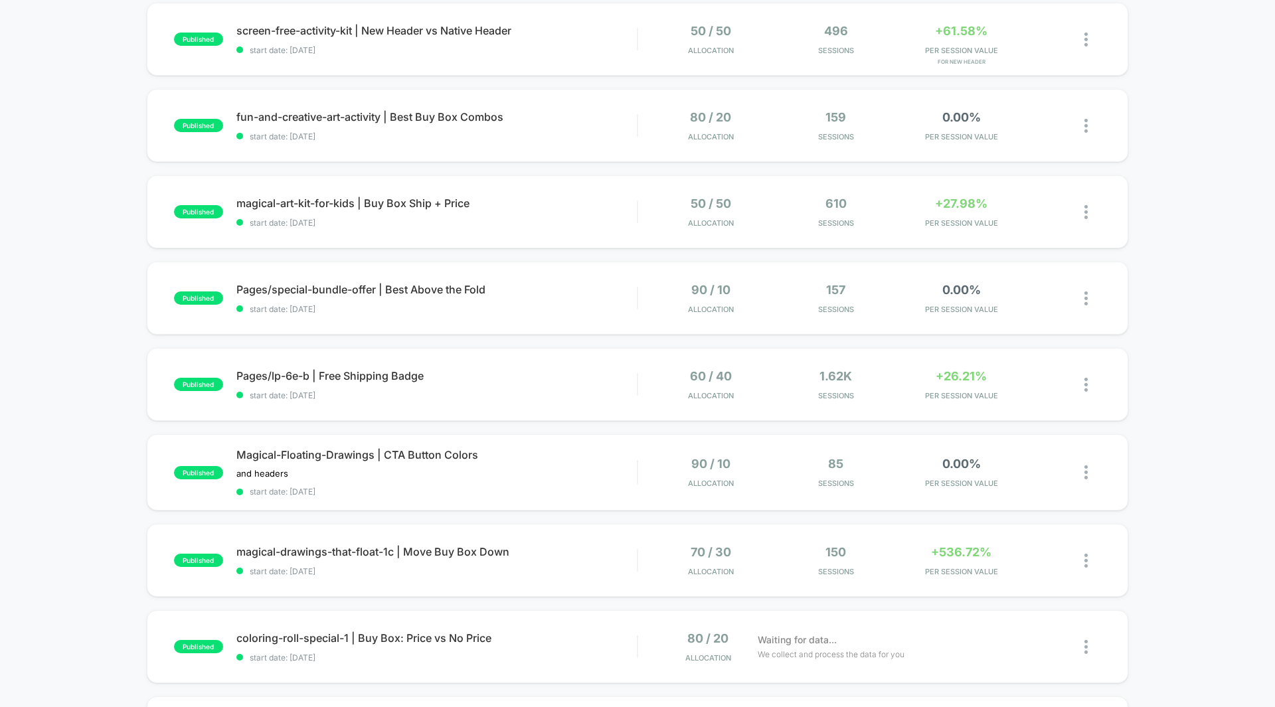
scroll to position [402, 0]
click at [968, 35] on span "+61.58%" at bounding box center [961, 30] width 52 height 14
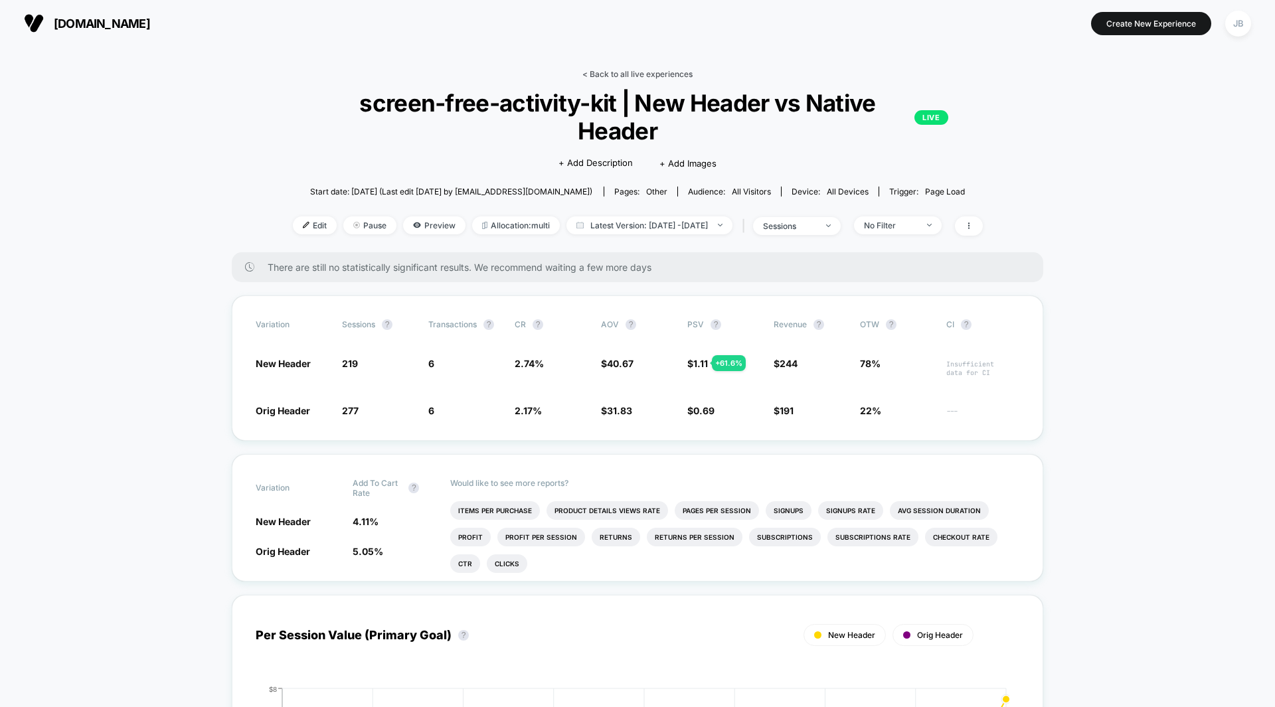
click at [628, 71] on link "< Back to all live experiences" at bounding box center [638, 74] width 110 height 10
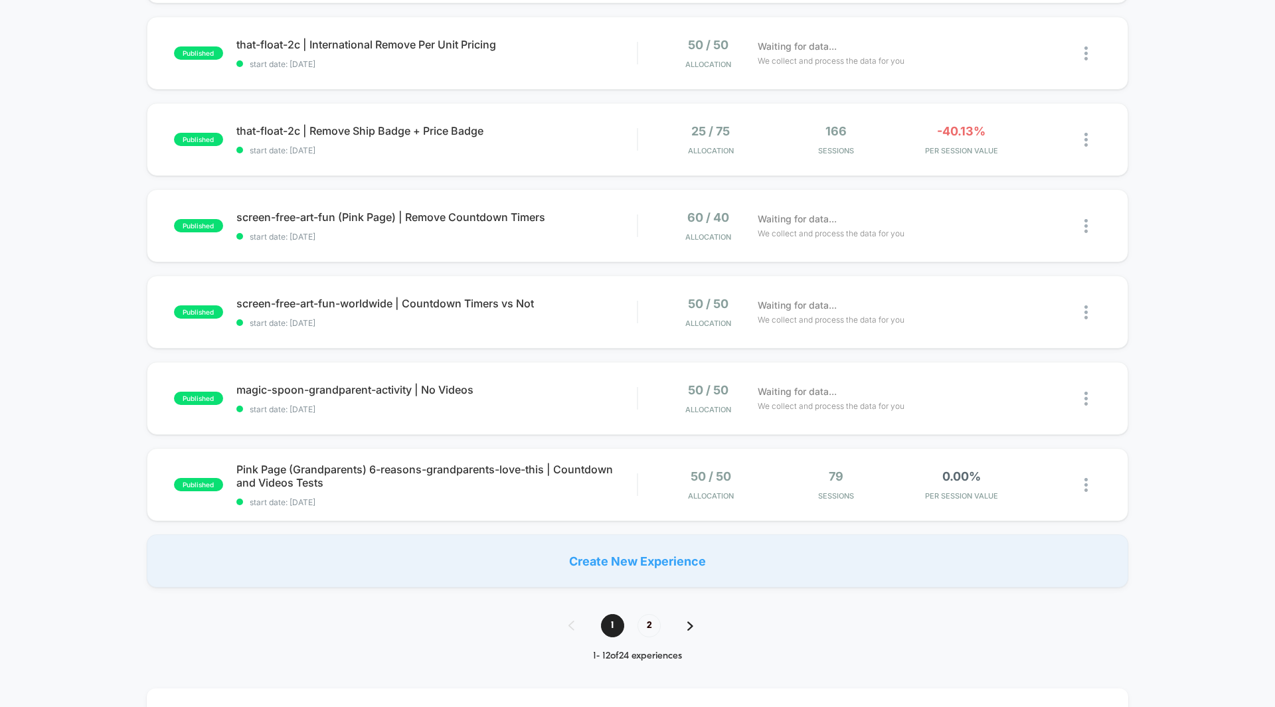
scroll to position [662, 0]
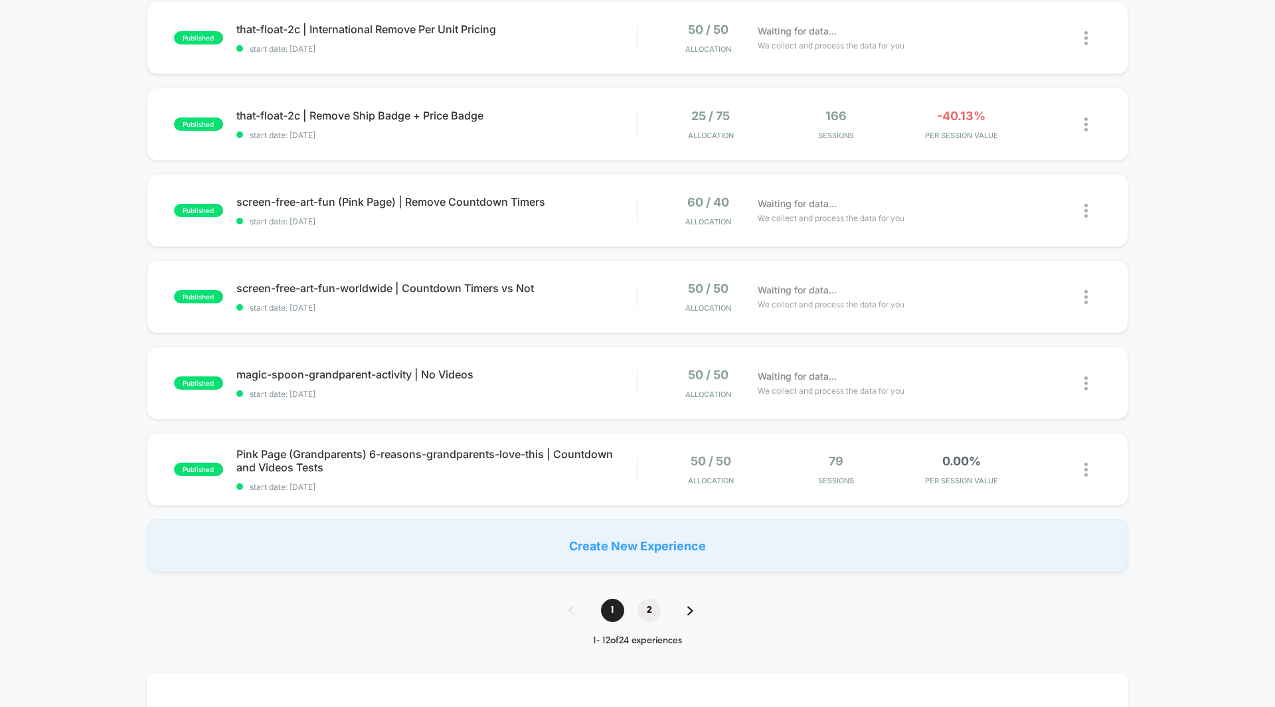
click at [644, 614] on span "2" at bounding box center [649, 610] width 23 height 23
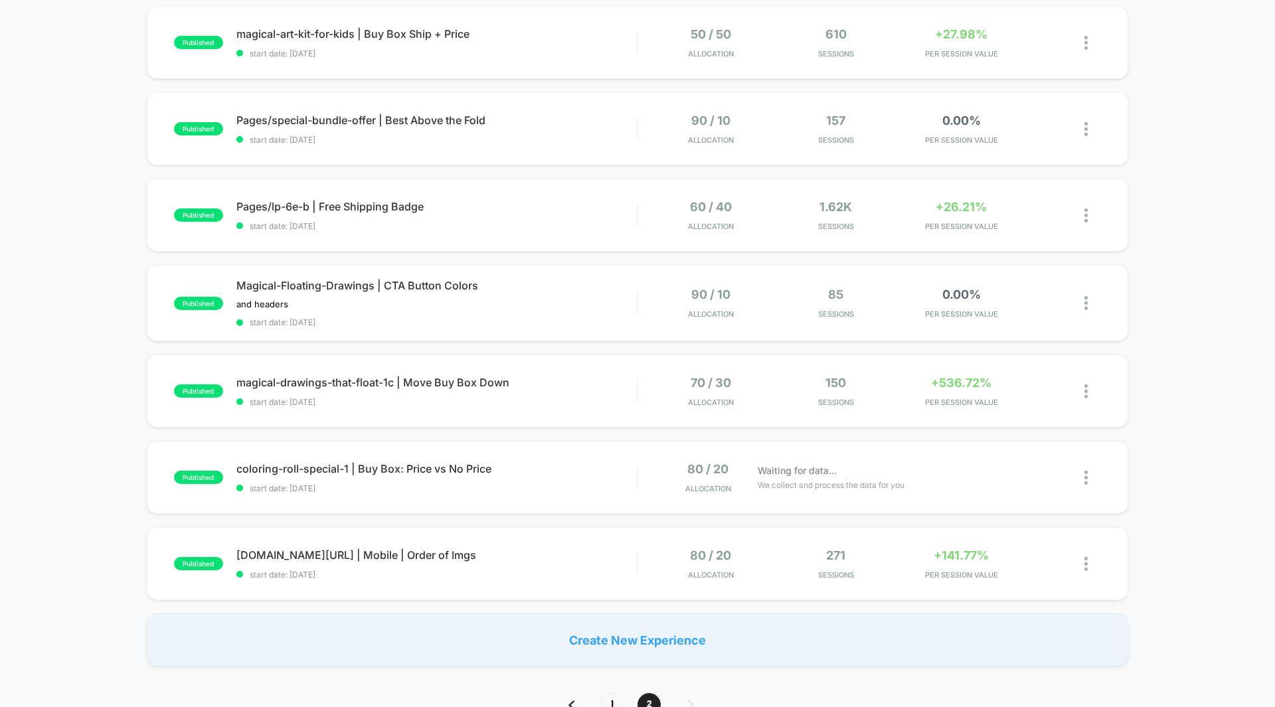
scroll to position [575, 0]
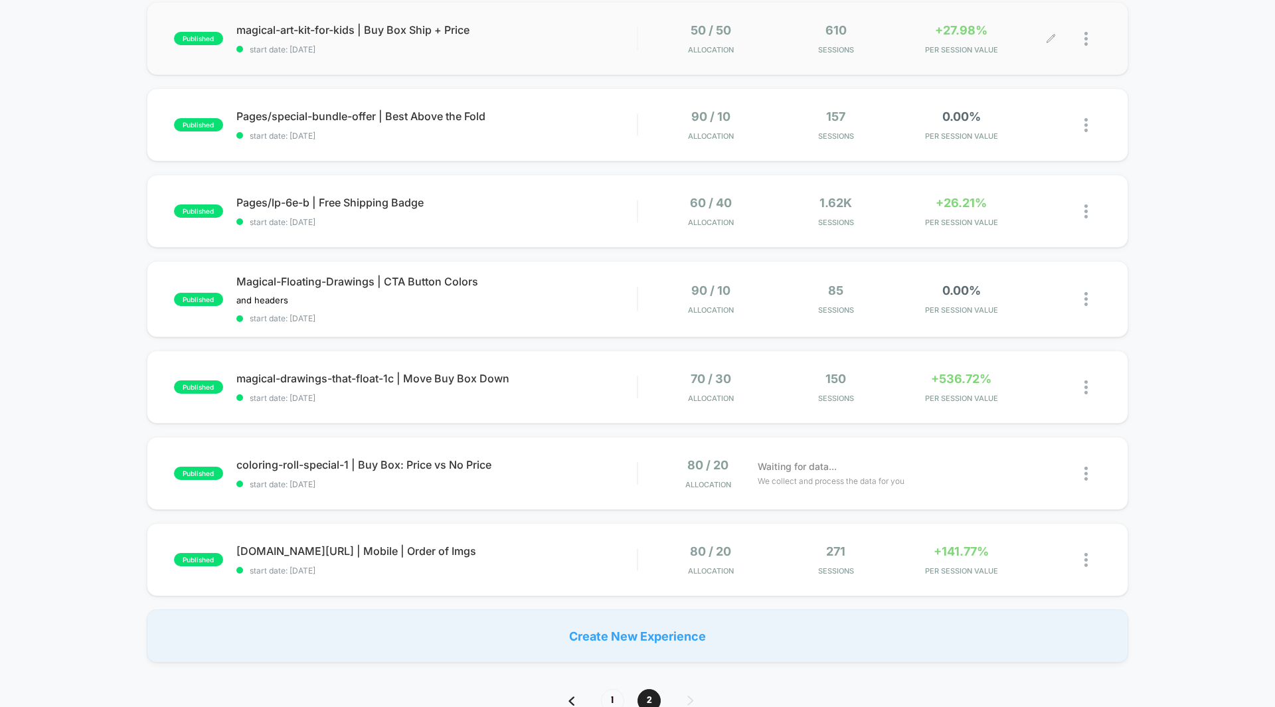
click at [978, 39] on div "+27.98% PER SESSION VALUE" at bounding box center [961, 38] width 119 height 31
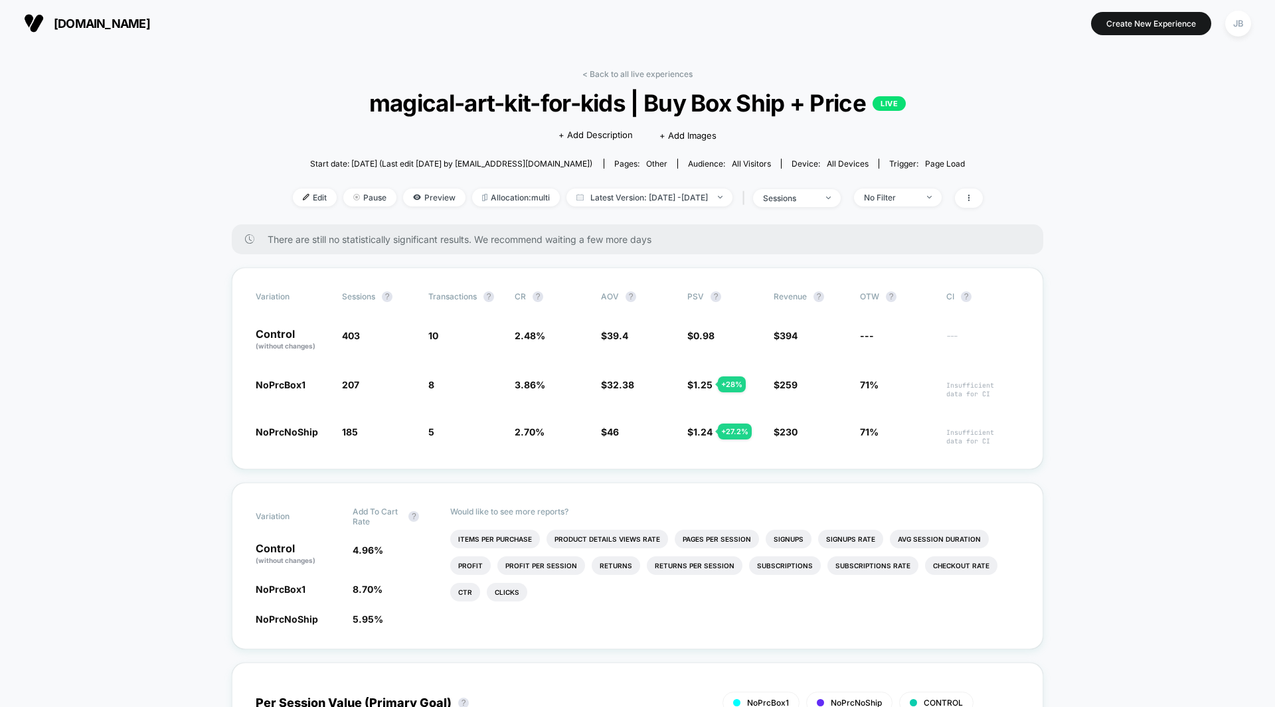
click at [978, 39] on section "Create New Experience JB" at bounding box center [1052, 23] width 405 height 33
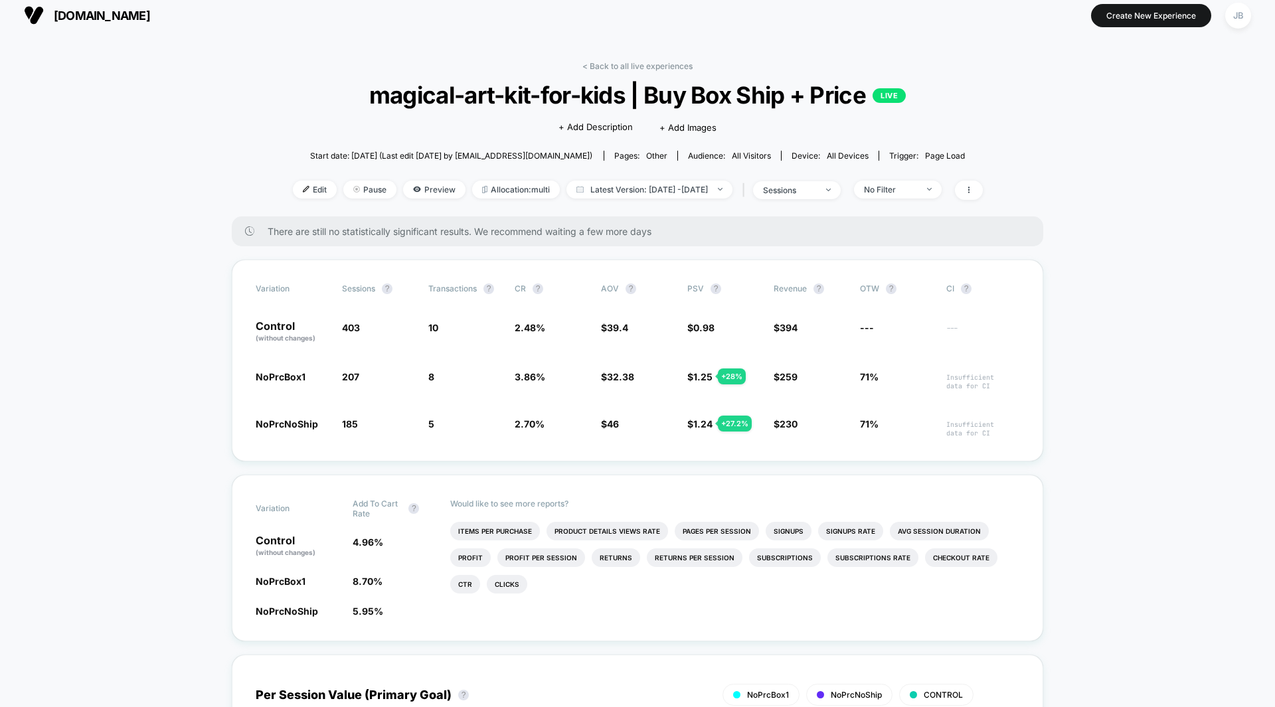
scroll to position [9, 0]
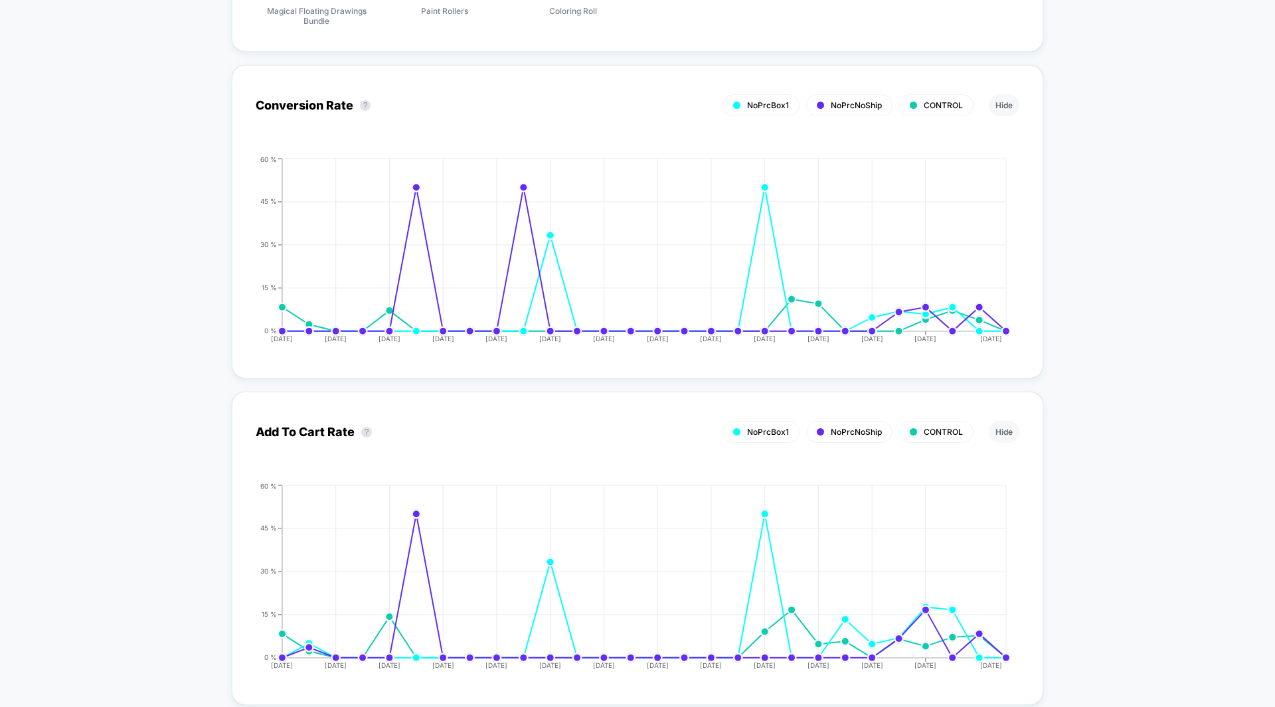
scroll to position [1153, 0]
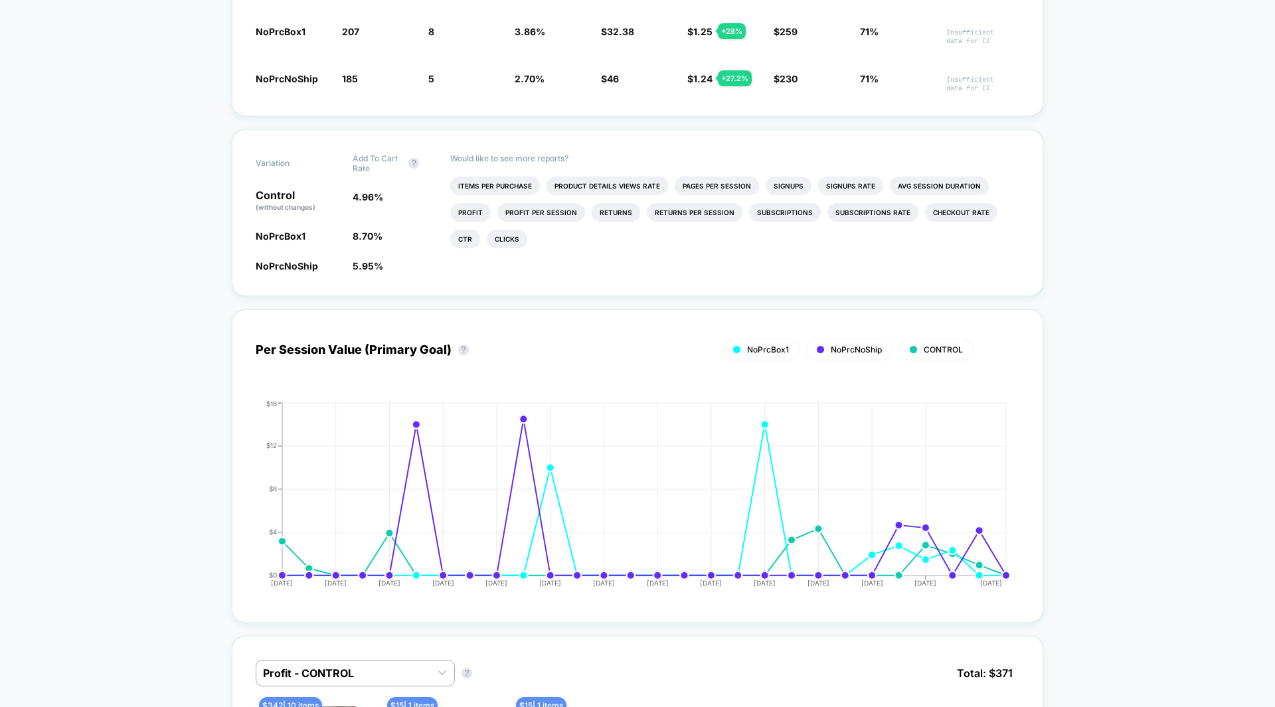
scroll to position [0, 0]
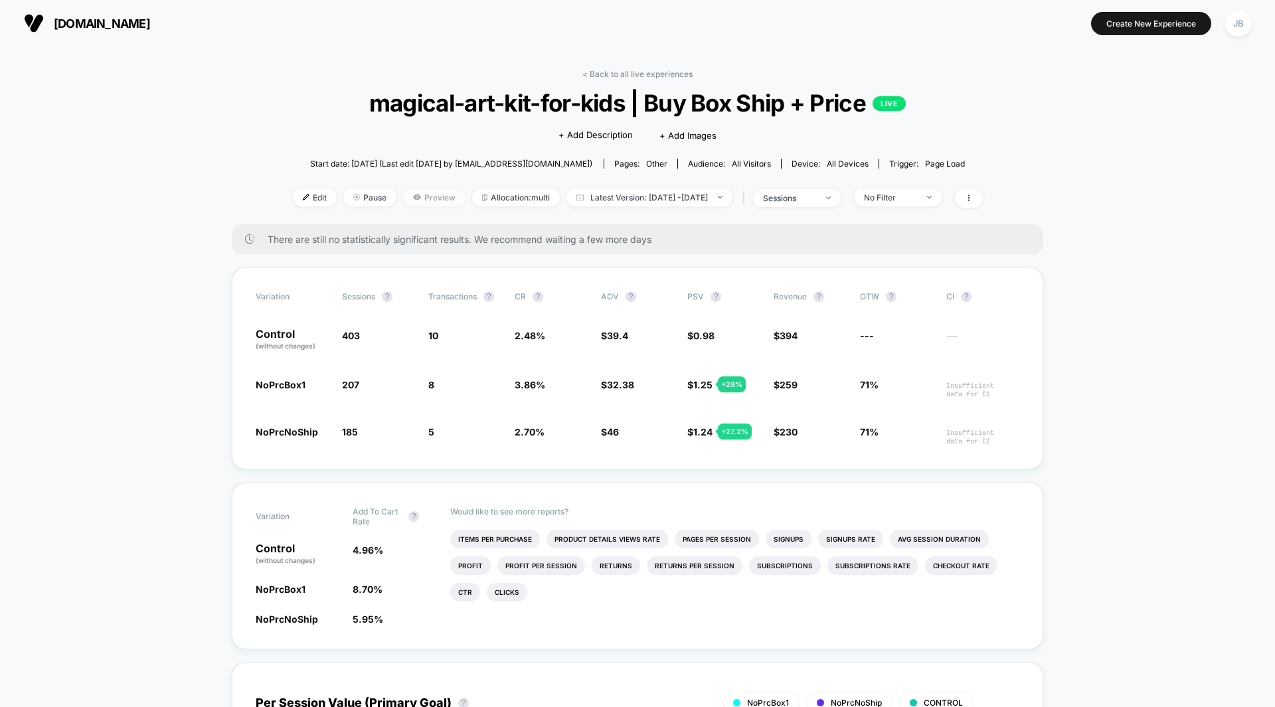
click at [430, 198] on span "Preview" at bounding box center [434, 198] width 62 height 18
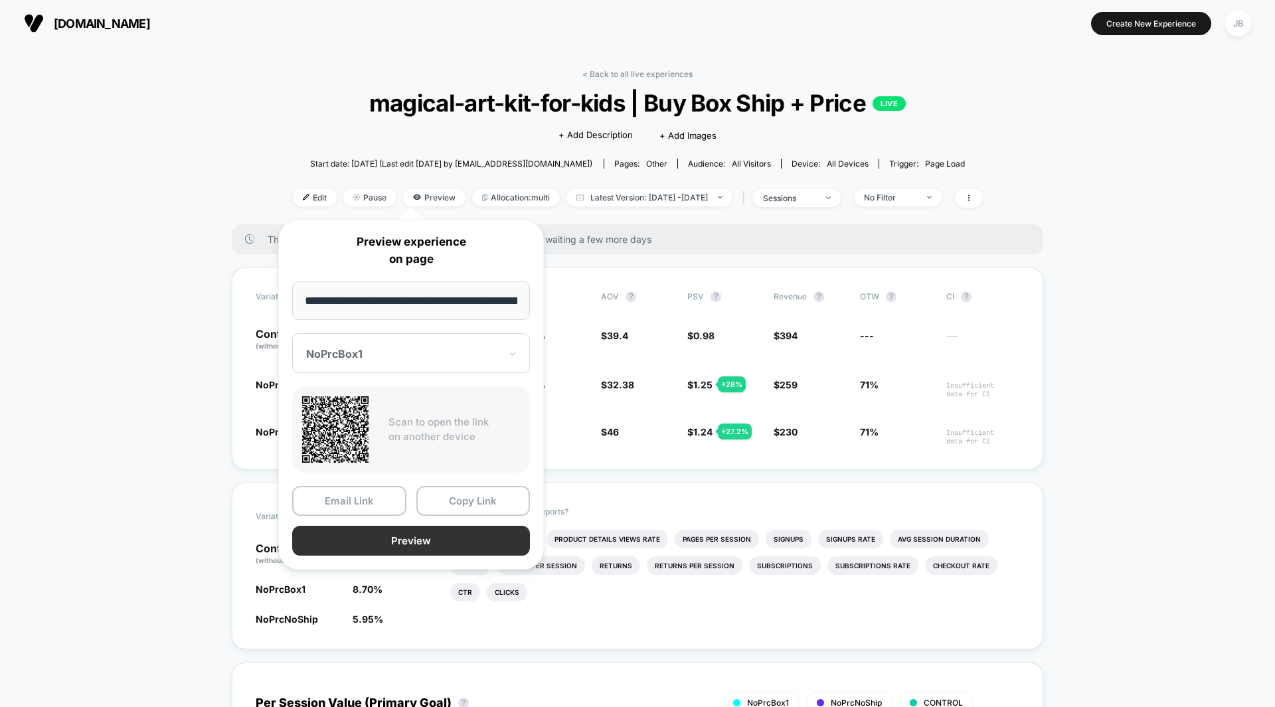
click at [389, 543] on button "Preview" at bounding box center [411, 541] width 238 height 30
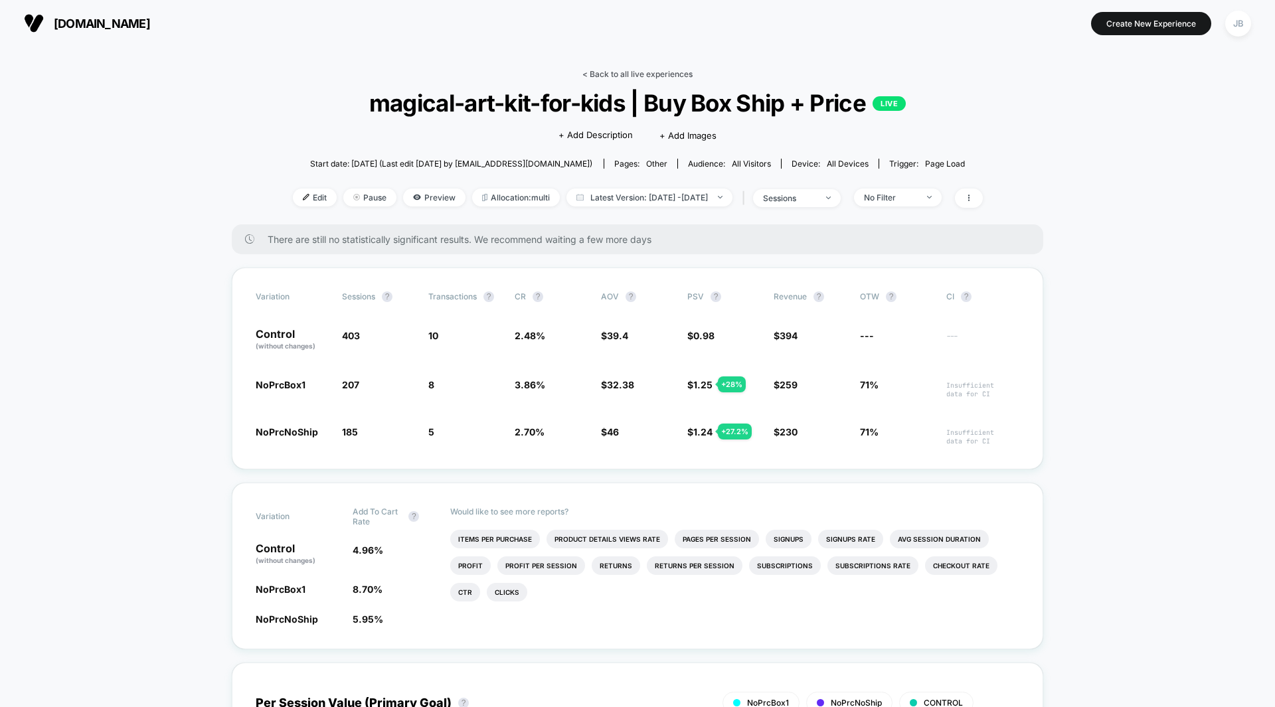
click at [609, 72] on link "< Back to all live experiences" at bounding box center [638, 74] width 110 height 10
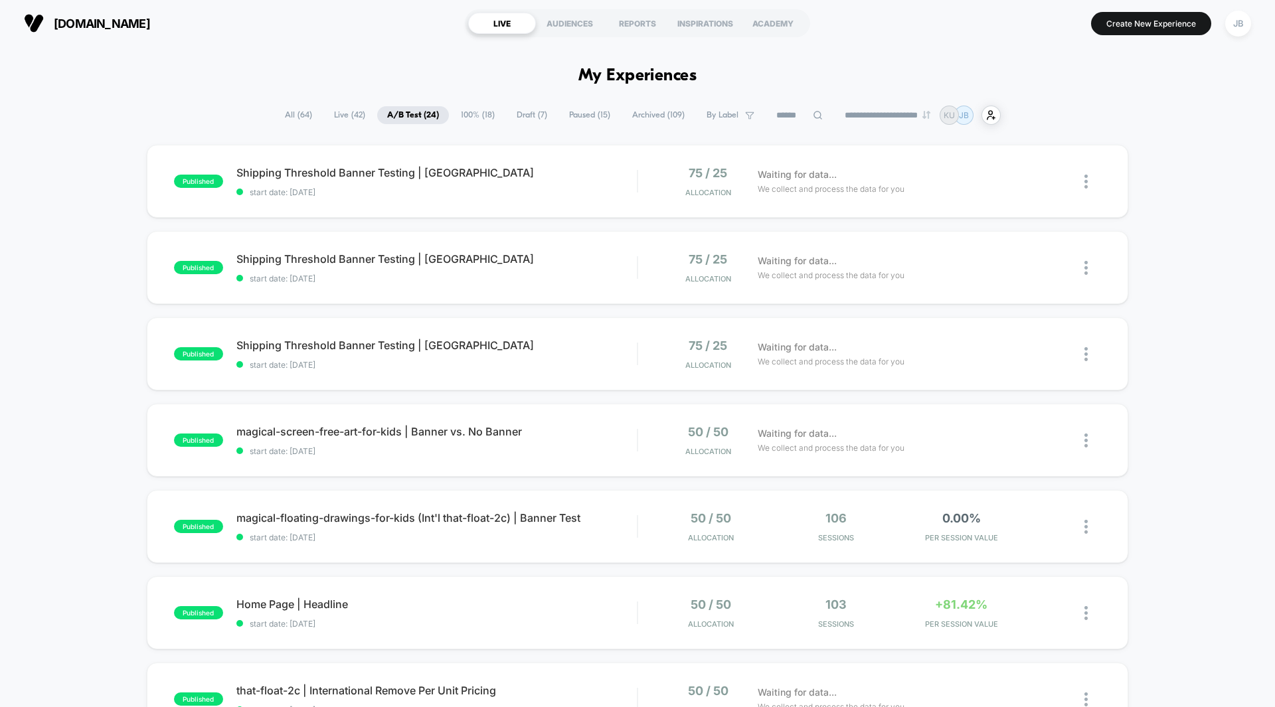
click at [1162, 192] on div "published Shipping Threshold Banner Testing | UK start date: [DATE] 75 / 25 All…" at bounding box center [637, 689] width 1275 height 1089
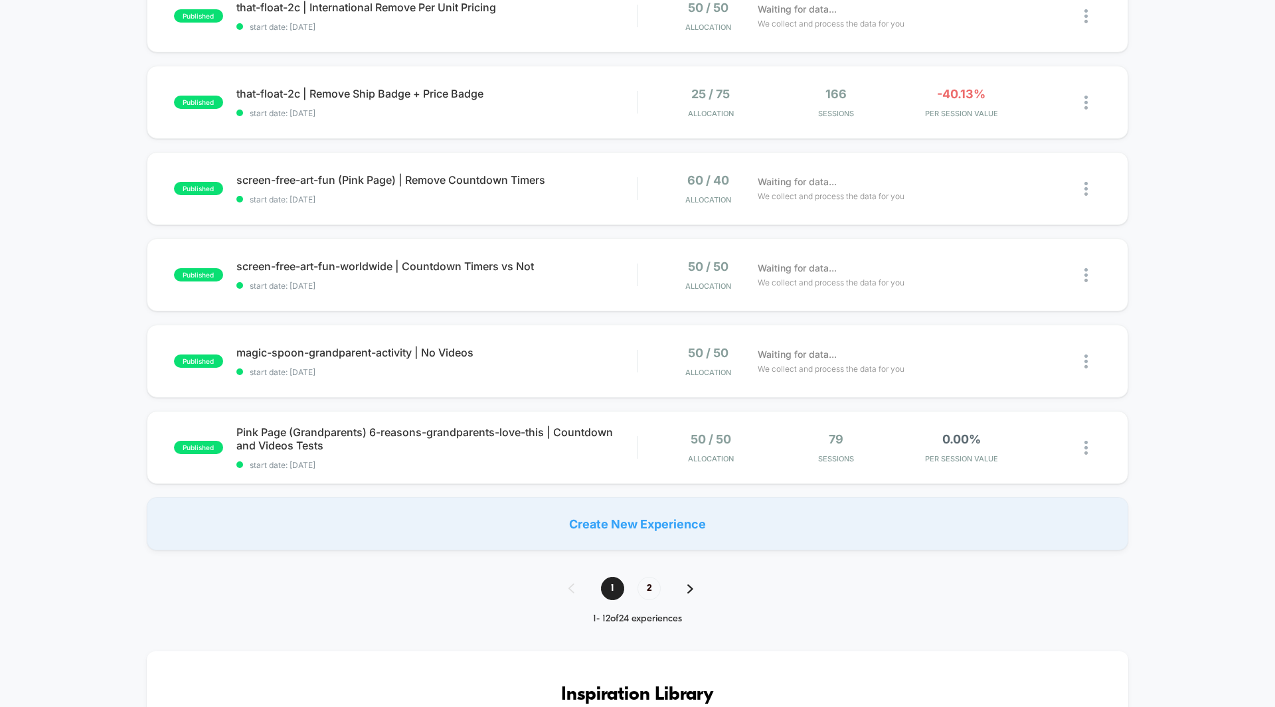
scroll to position [685, 0]
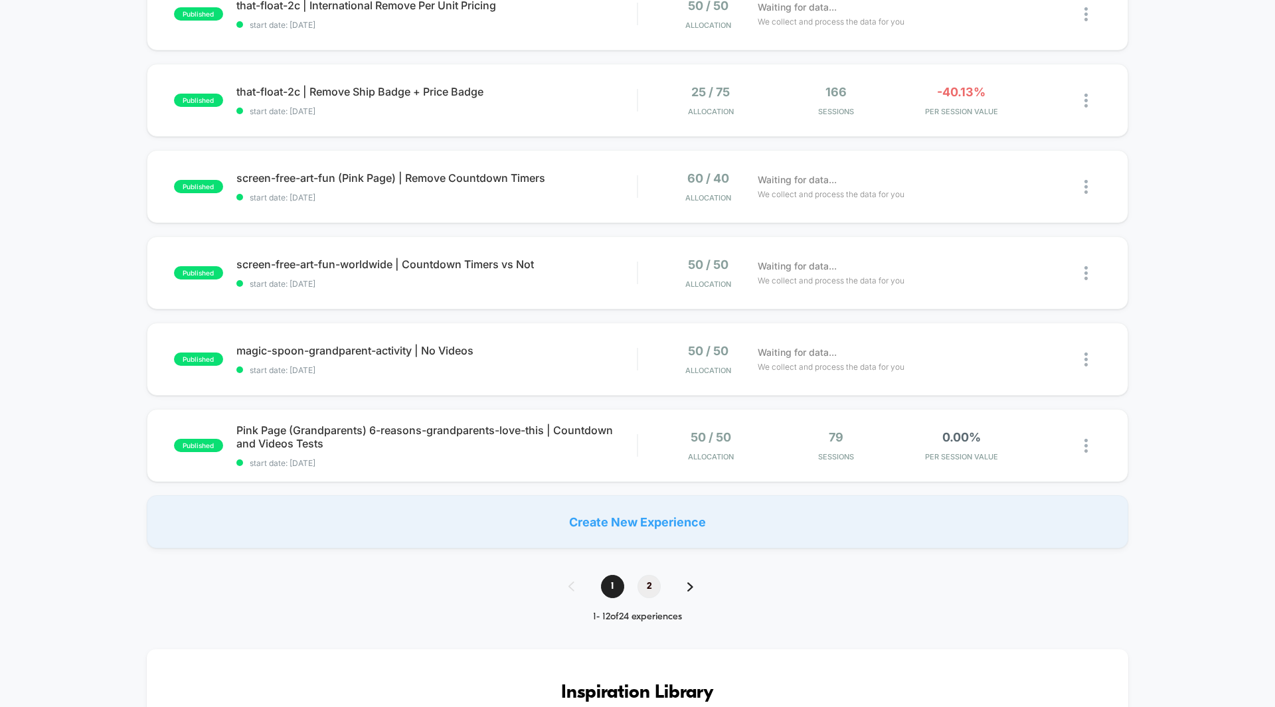
click at [649, 589] on span "2" at bounding box center [649, 586] width 23 height 23
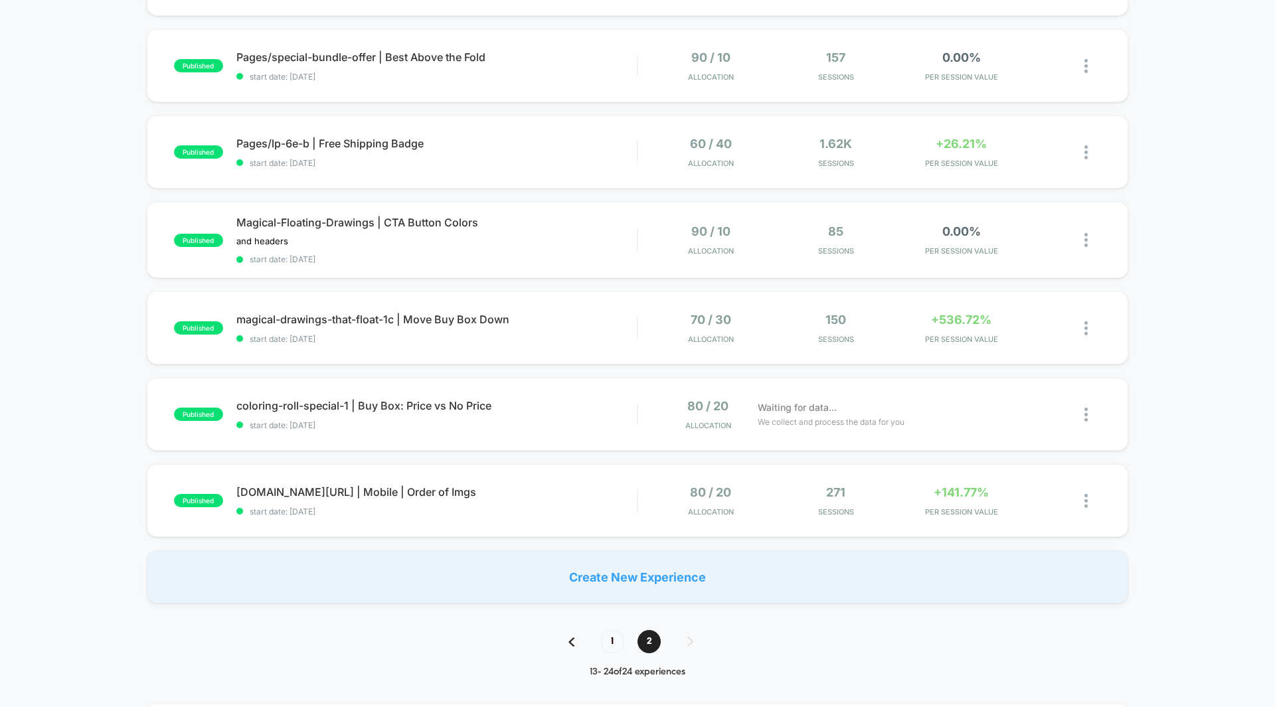
scroll to position [642, 0]
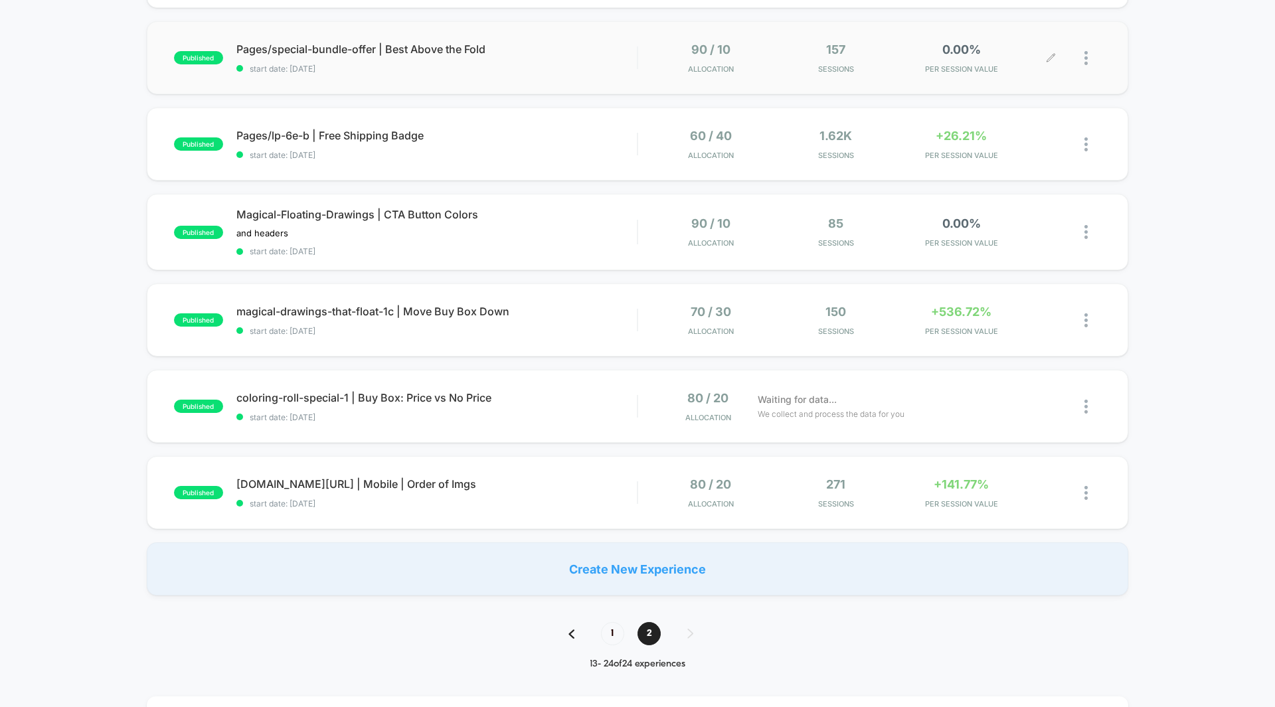
click at [970, 56] on div "0.00% PER SESSION VALUE" at bounding box center [961, 58] width 119 height 31
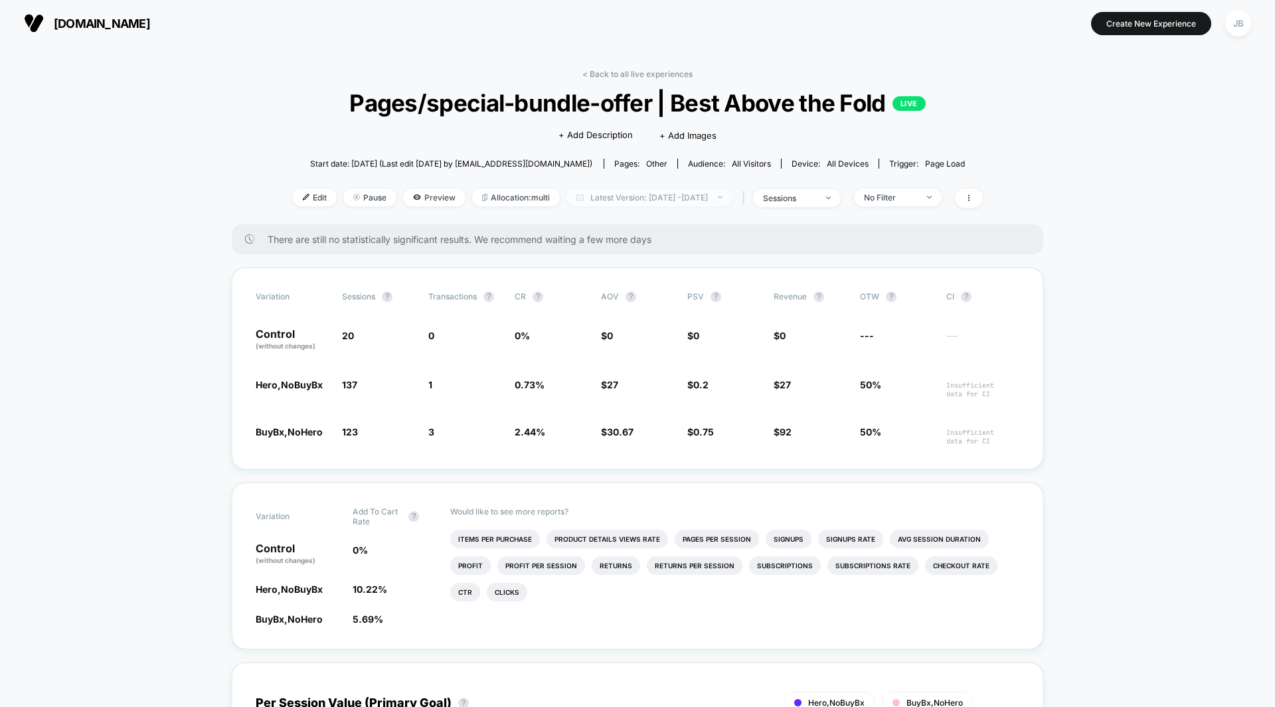
click at [650, 197] on span "Latest Version: [DATE] - [DATE]" at bounding box center [650, 198] width 166 height 18
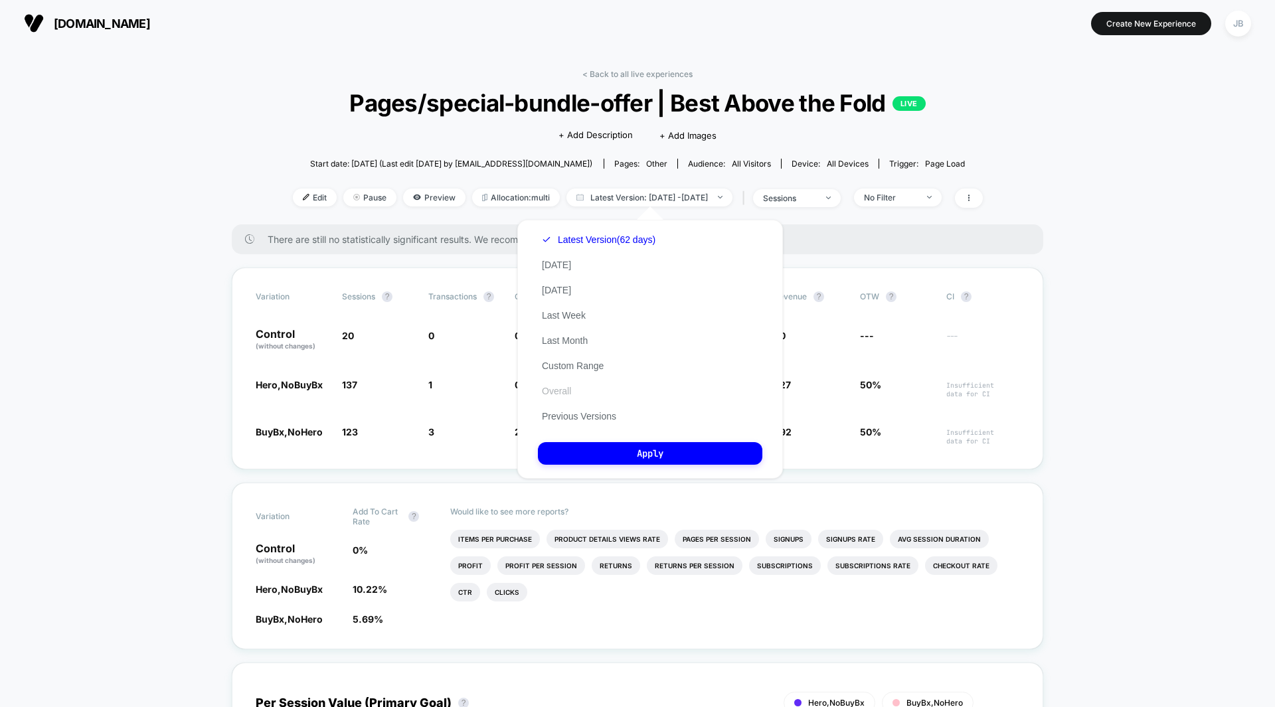
click at [561, 392] on button "Overall" at bounding box center [556, 391] width 37 height 12
click at [578, 448] on button "Apply" at bounding box center [650, 453] width 225 height 23
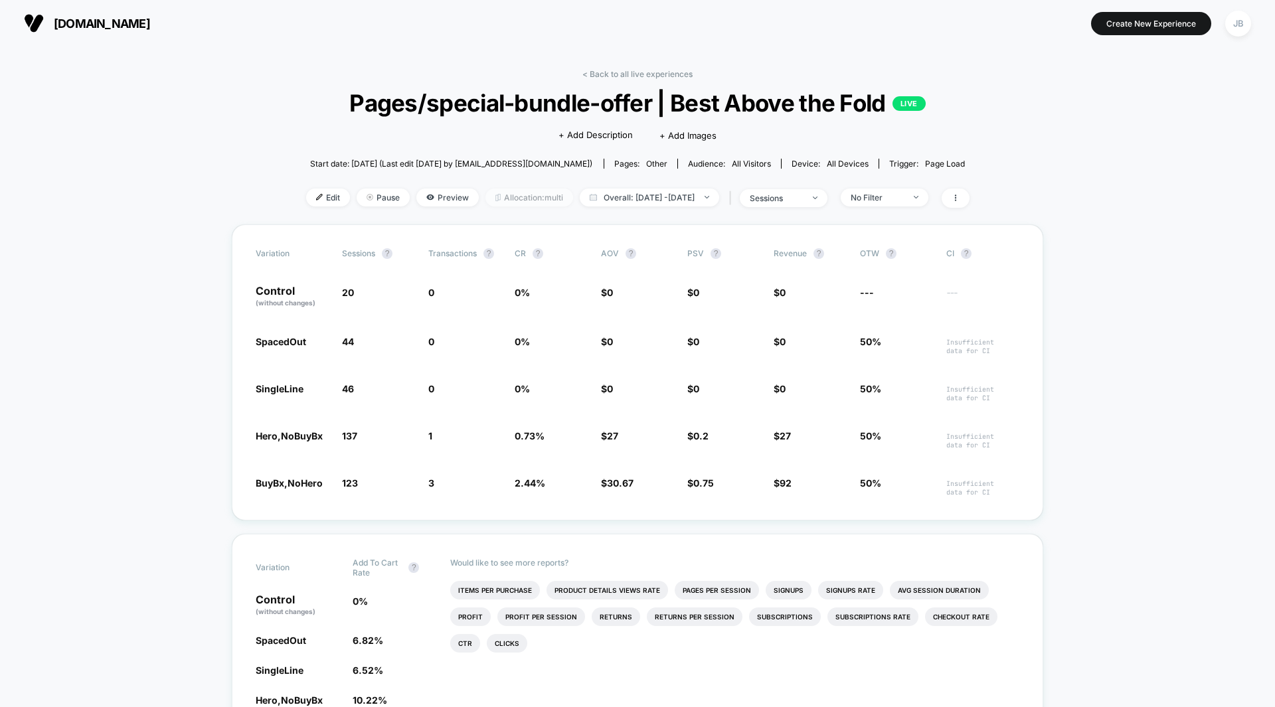
click at [507, 199] on span "Allocation: multi" at bounding box center [530, 198] width 88 height 18
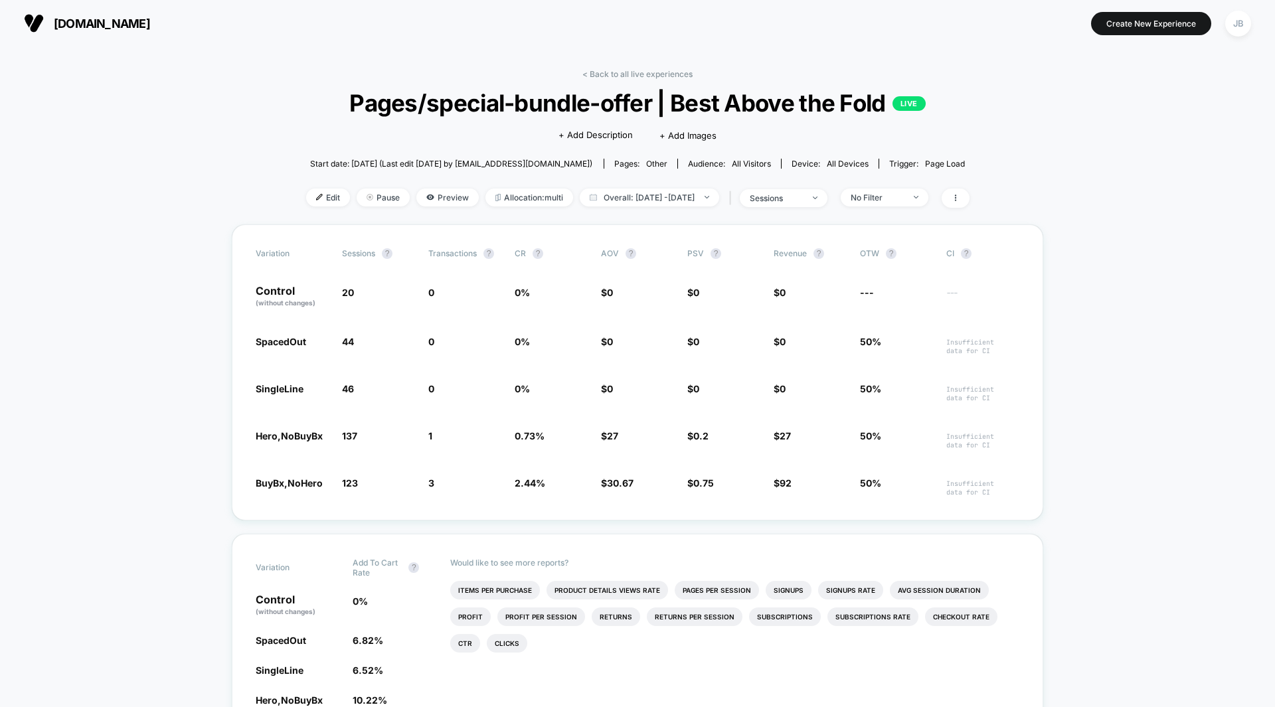
click at [435, 203] on span "Preview" at bounding box center [447, 198] width 62 height 18
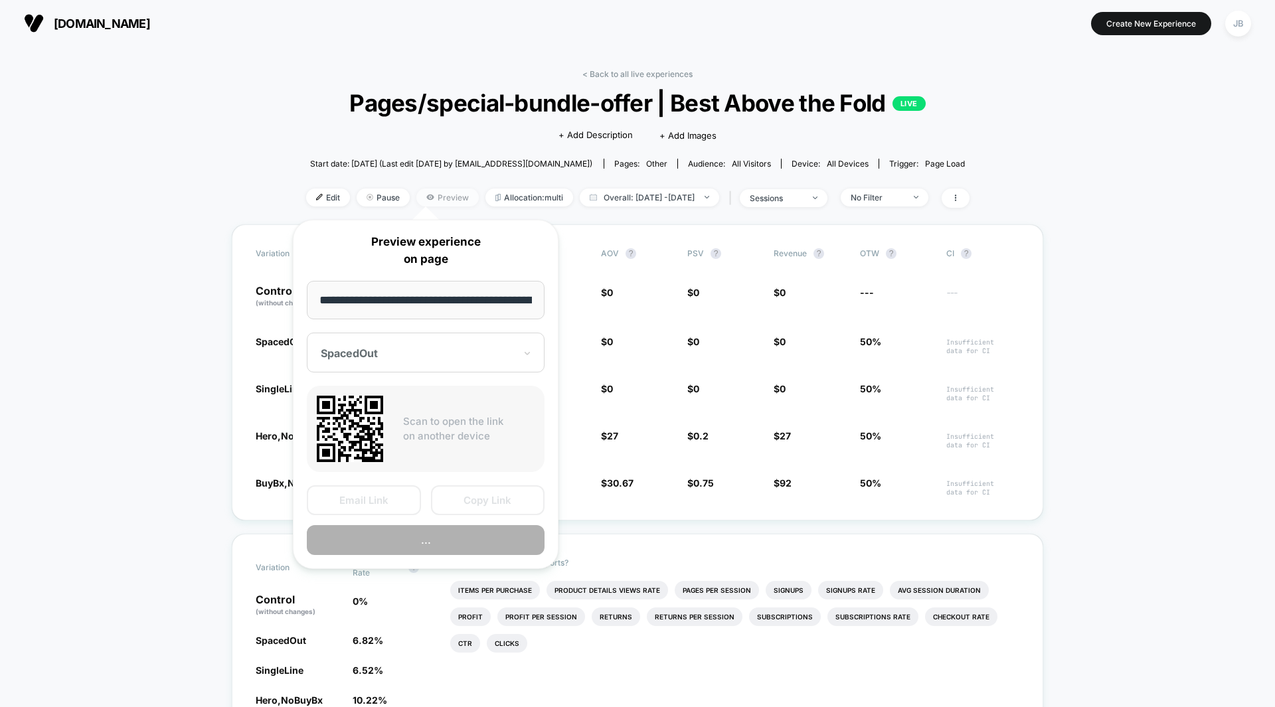
scroll to position [0, 64]
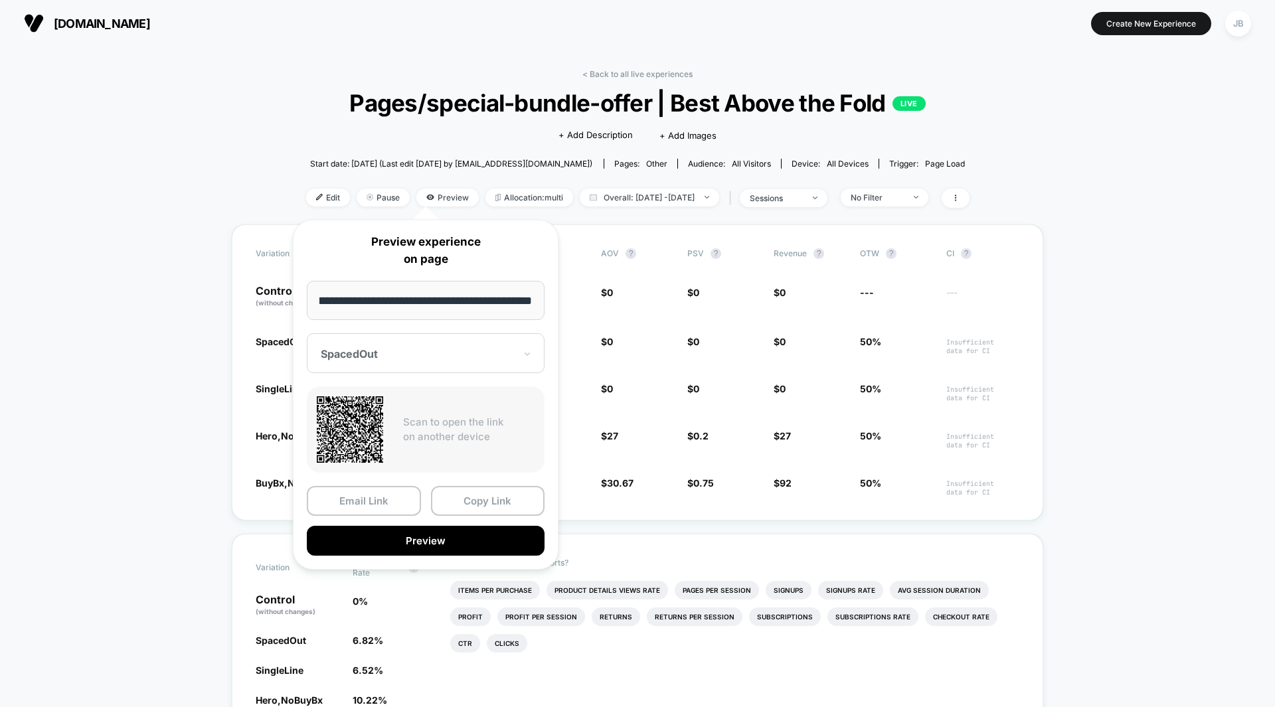
click at [410, 347] on div at bounding box center [418, 353] width 194 height 13
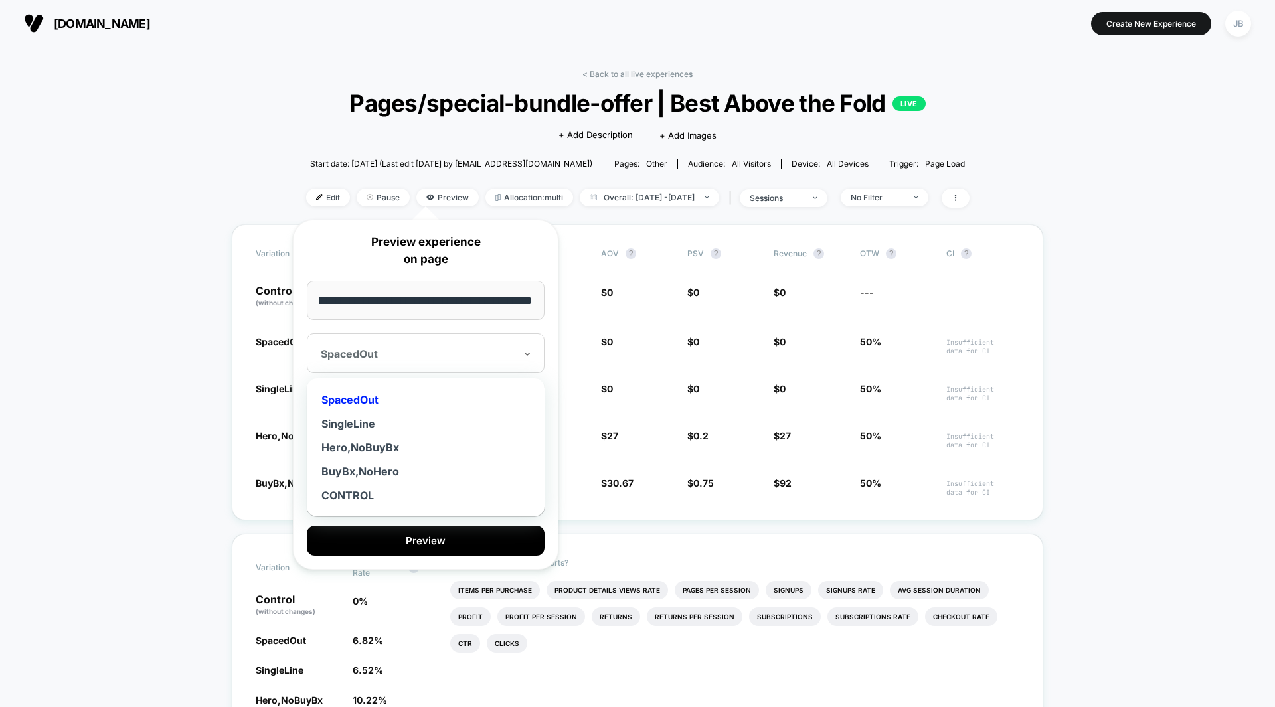
scroll to position [0, 0]
click at [364, 474] on div "BuyBx,NoHero" at bounding box center [426, 472] width 225 height 24
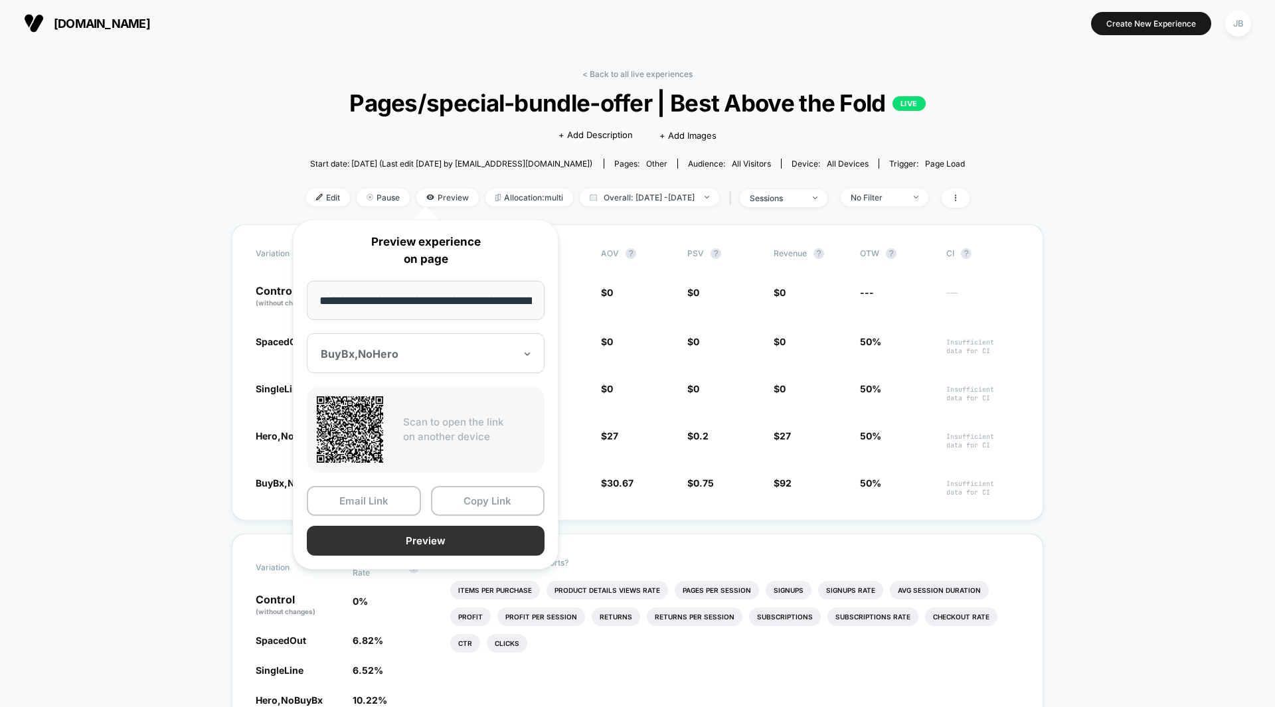
click at [385, 542] on button "Preview" at bounding box center [426, 541] width 238 height 30
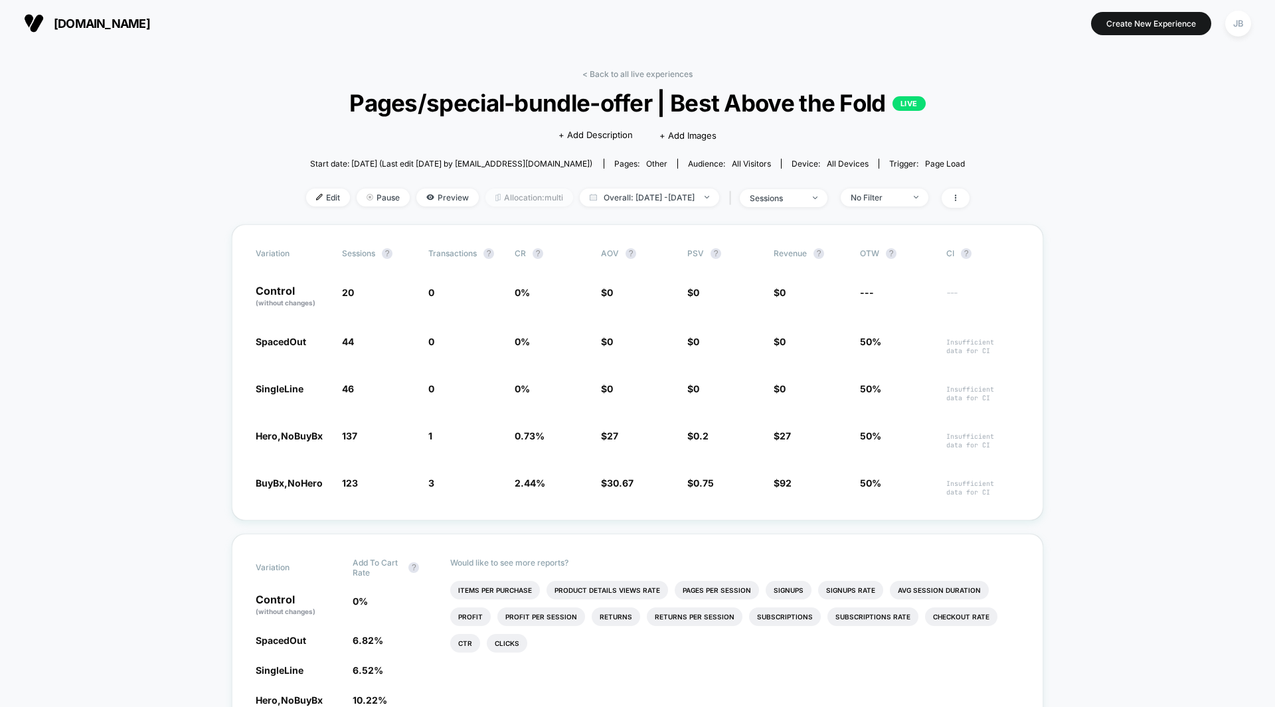
click at [493, 196] on span "Allocation: multi" at bounding box center [530, 198] width 88 height 18
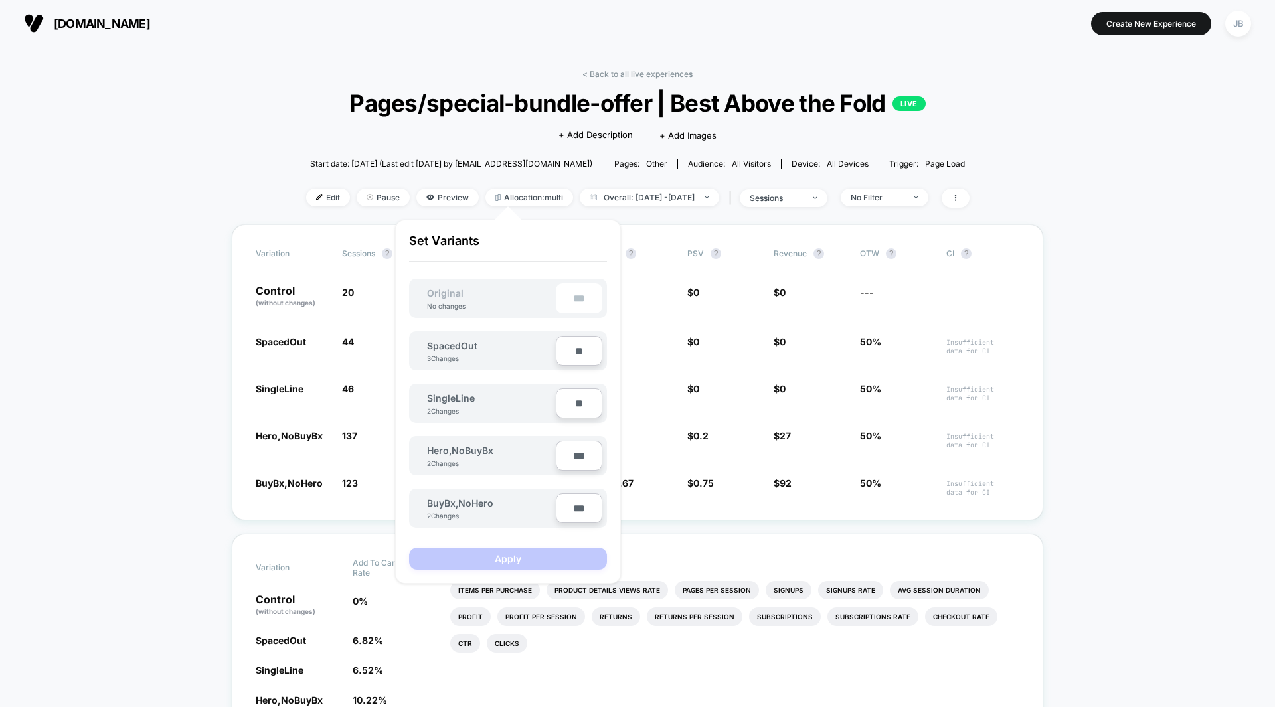
click at [577, 462] on input "***" at bounding box center [579, 456] width 46 height 30
type input "***"
type input "**"
type input "***"
type input "**"
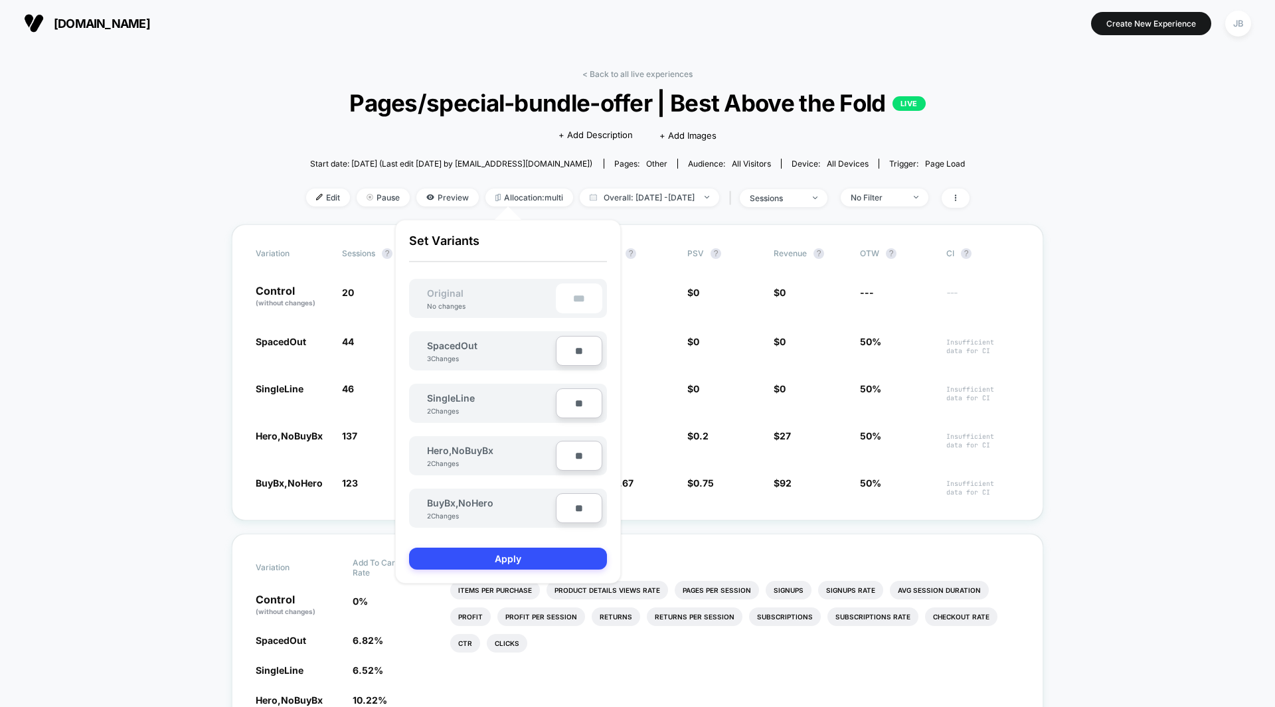
type input "***"
type input "**"
type input "****"
click at [610, 402] on div "Are you sure you want to change the allocation? A new test version will be crea…" at bounding box center [508, 402] width 226 height 364
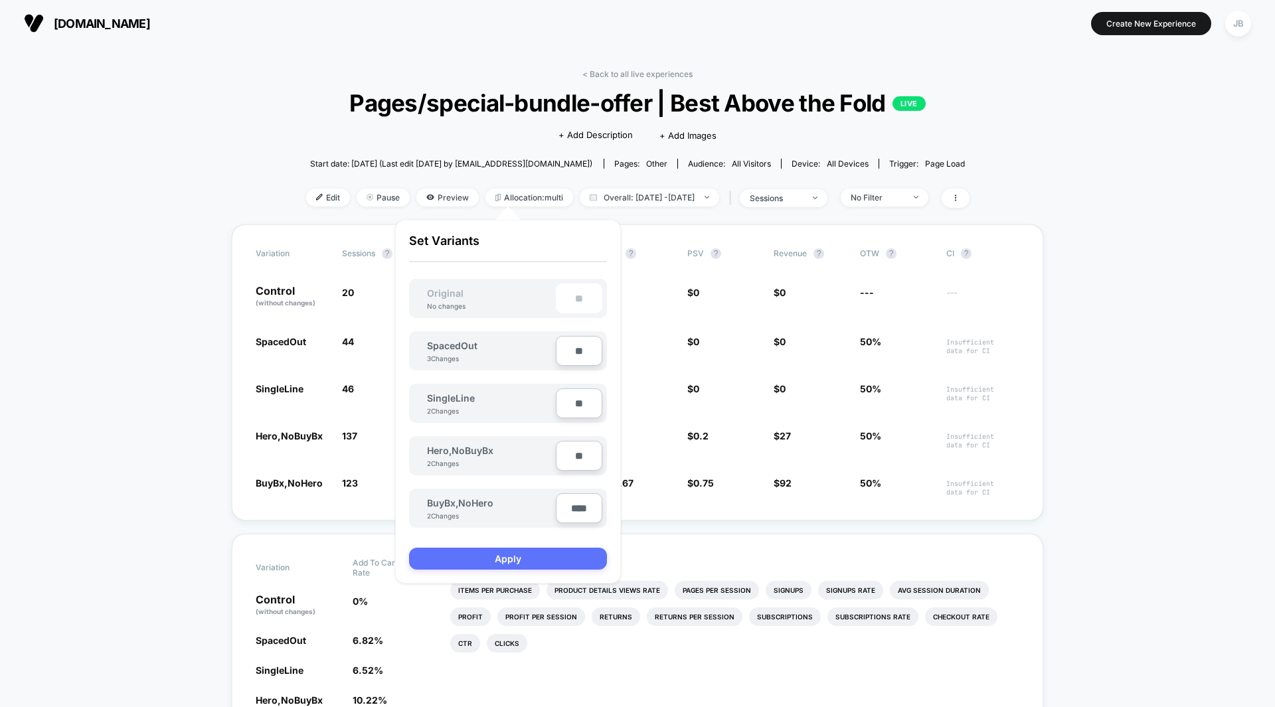
click at [499, 561] on button "Apply" at bounding box center [508, 559] width 198 height 22
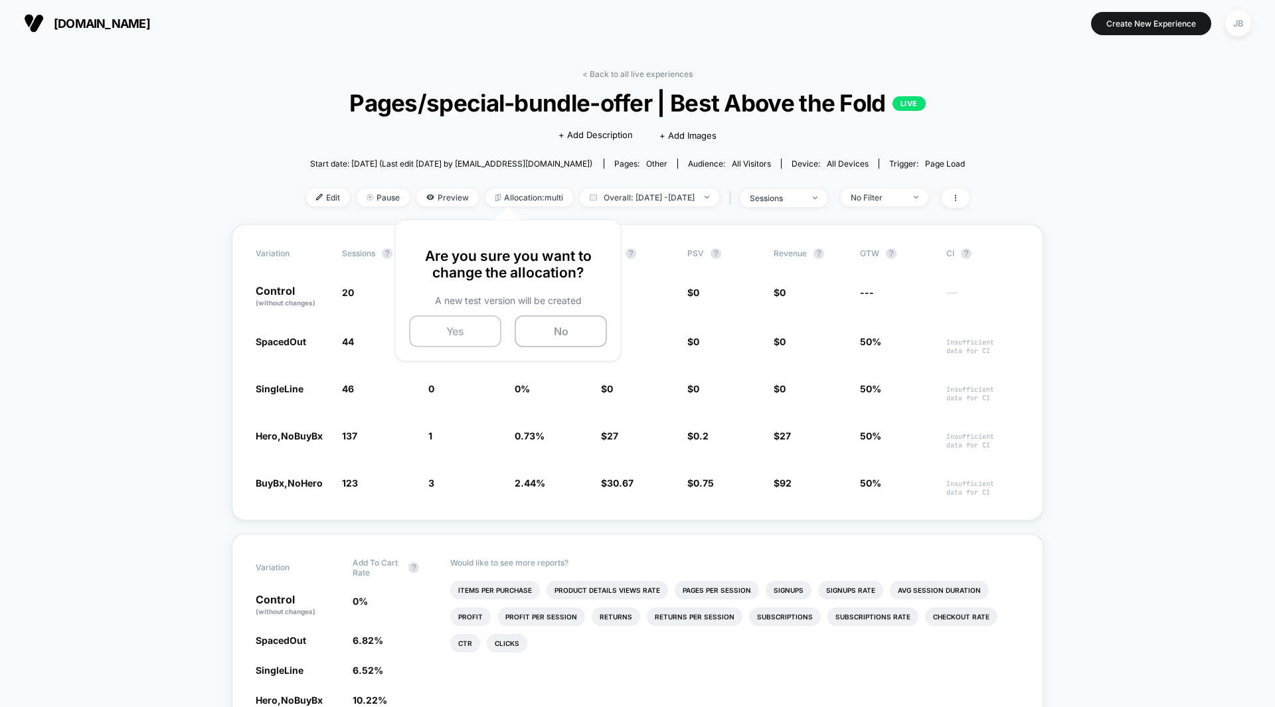
click at [462, 328] on button "Yes" at bounding box center [455, 332] width 92 height 32
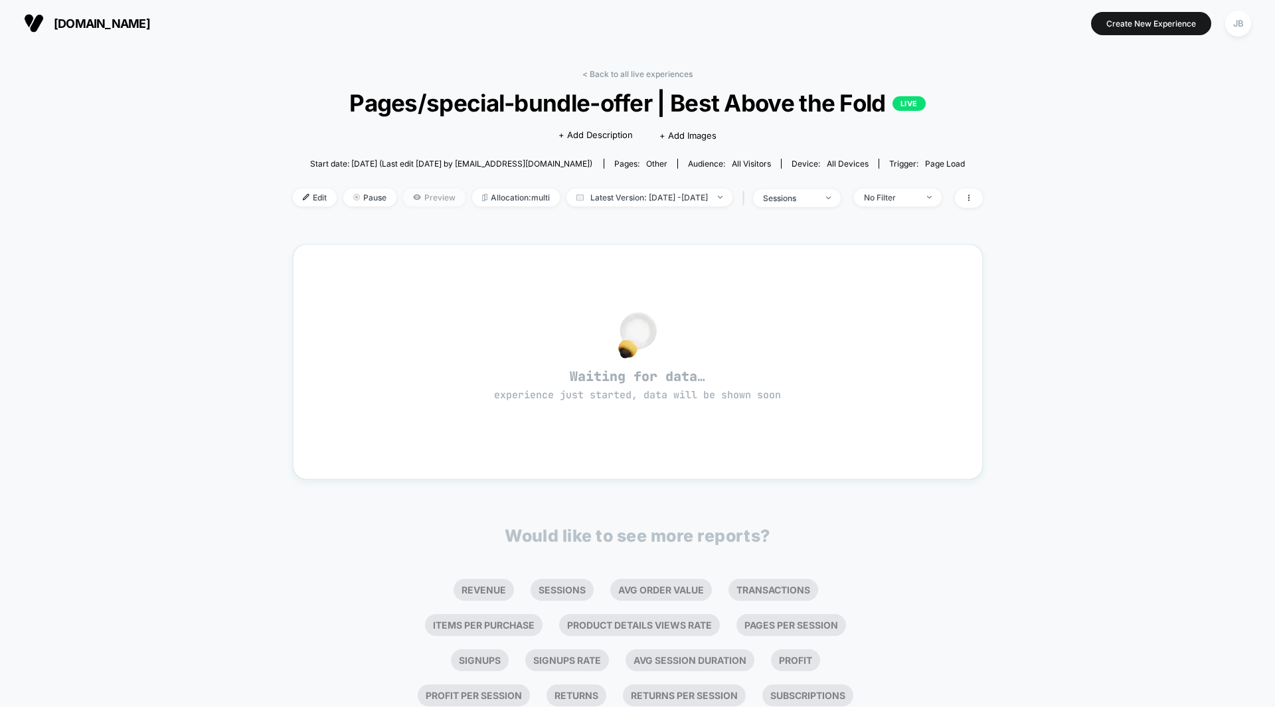
click at [403, 201] on span "Preview" at bounding box center [434, 198] width 62 height 18
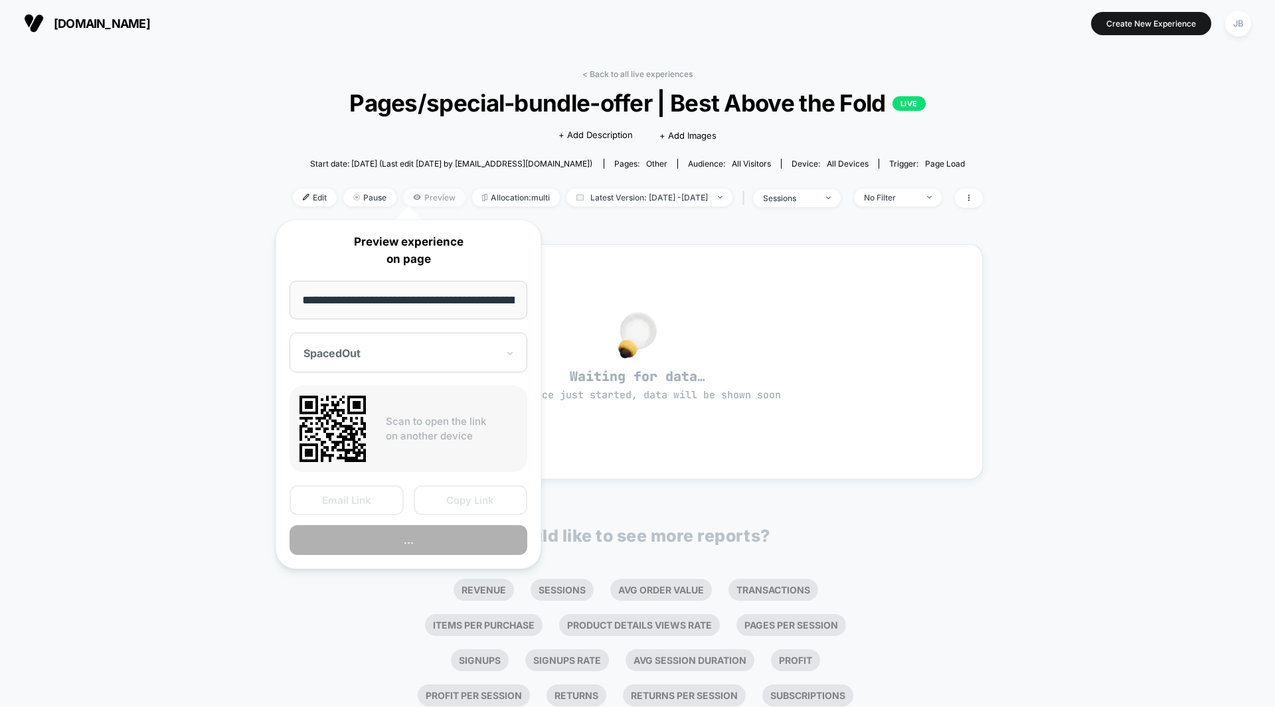
scroll to position [0, 64]
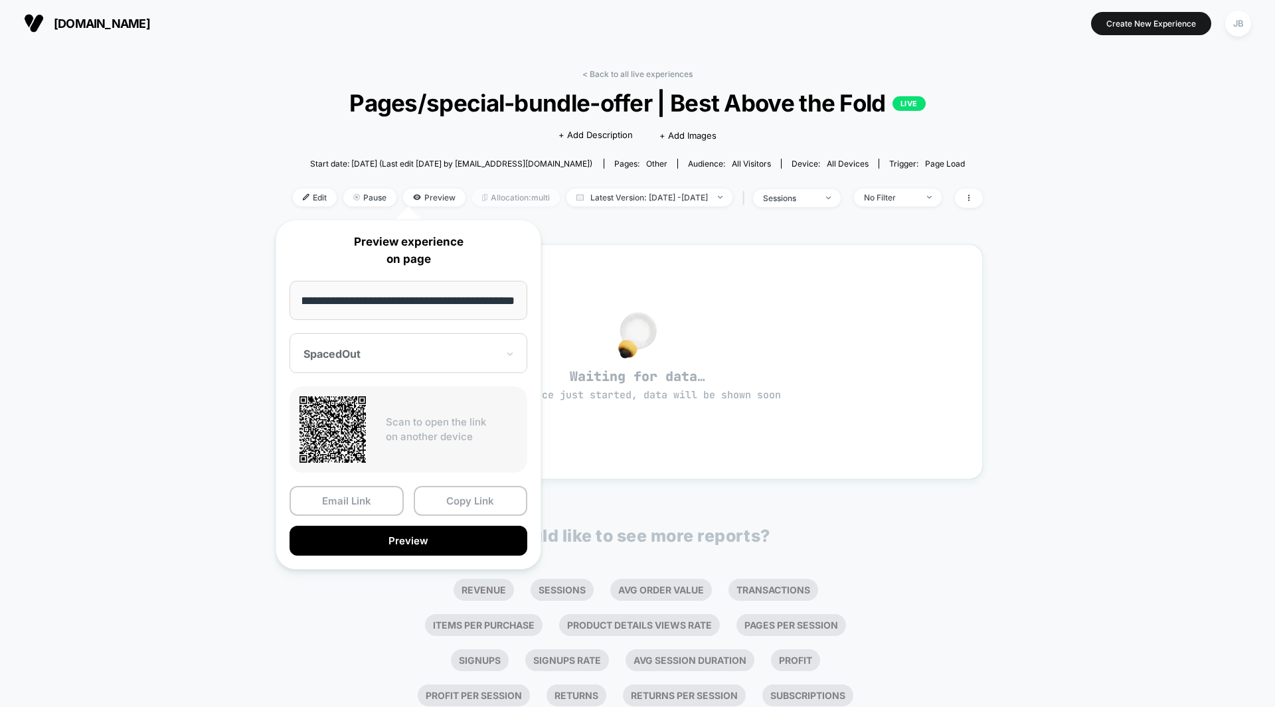
click at [497, 195] on span "Allocation: multi" at bounding box center [516, 198] width 88 height 18
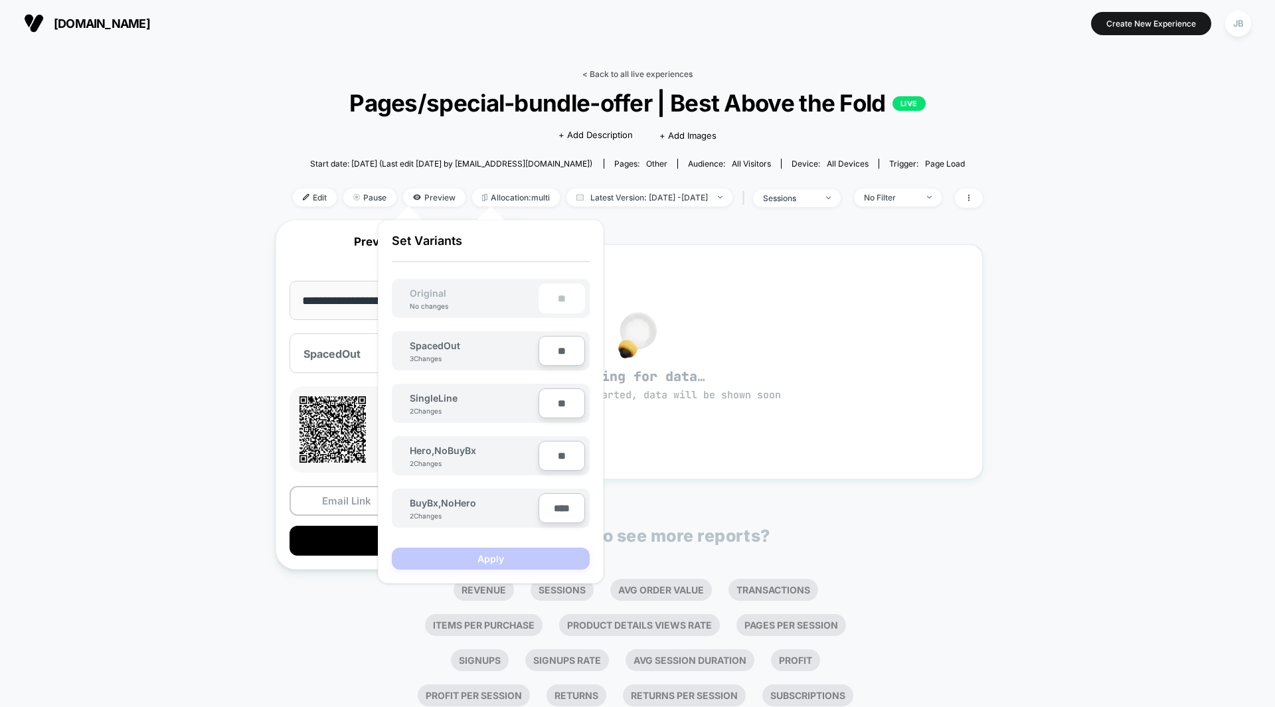
click at [633, 71] on link "< Back to all live experiences" at bounding box center [638, 74] width 110 height 10
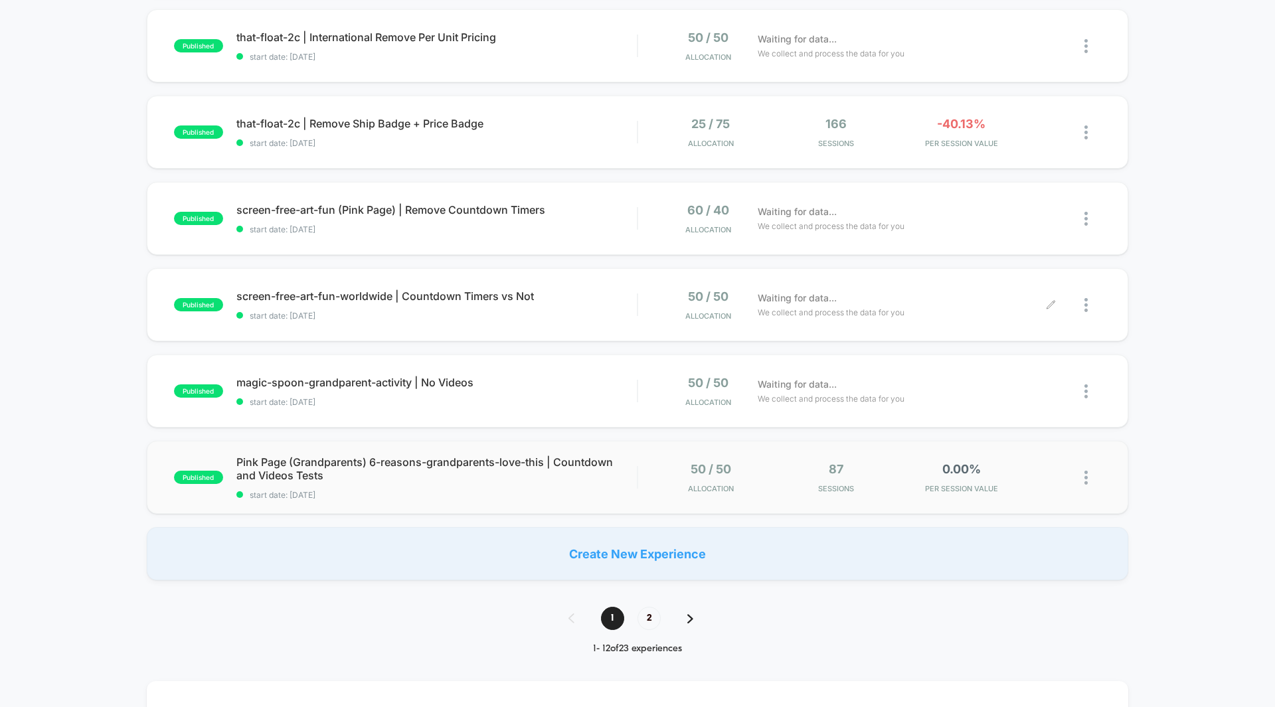
scroll to position [670, 0]
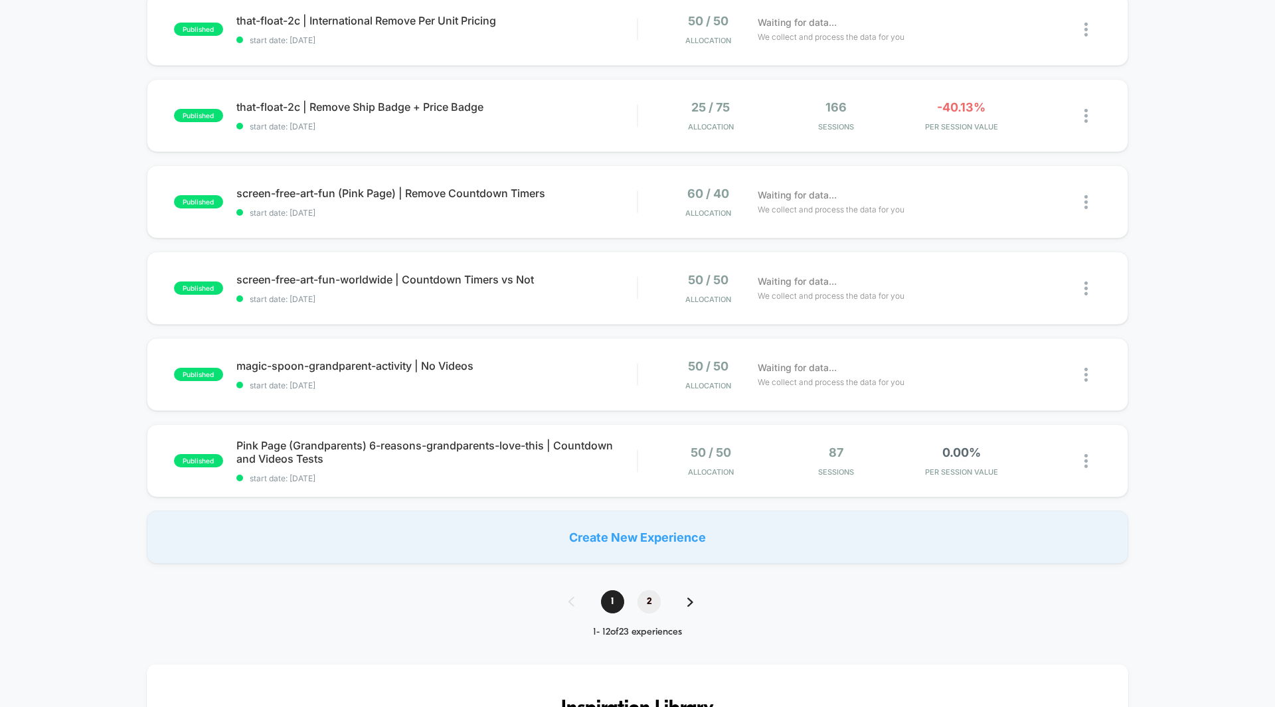
click at [649, 604] on span "2" at bounding box center [649, 601] width 23 height 23
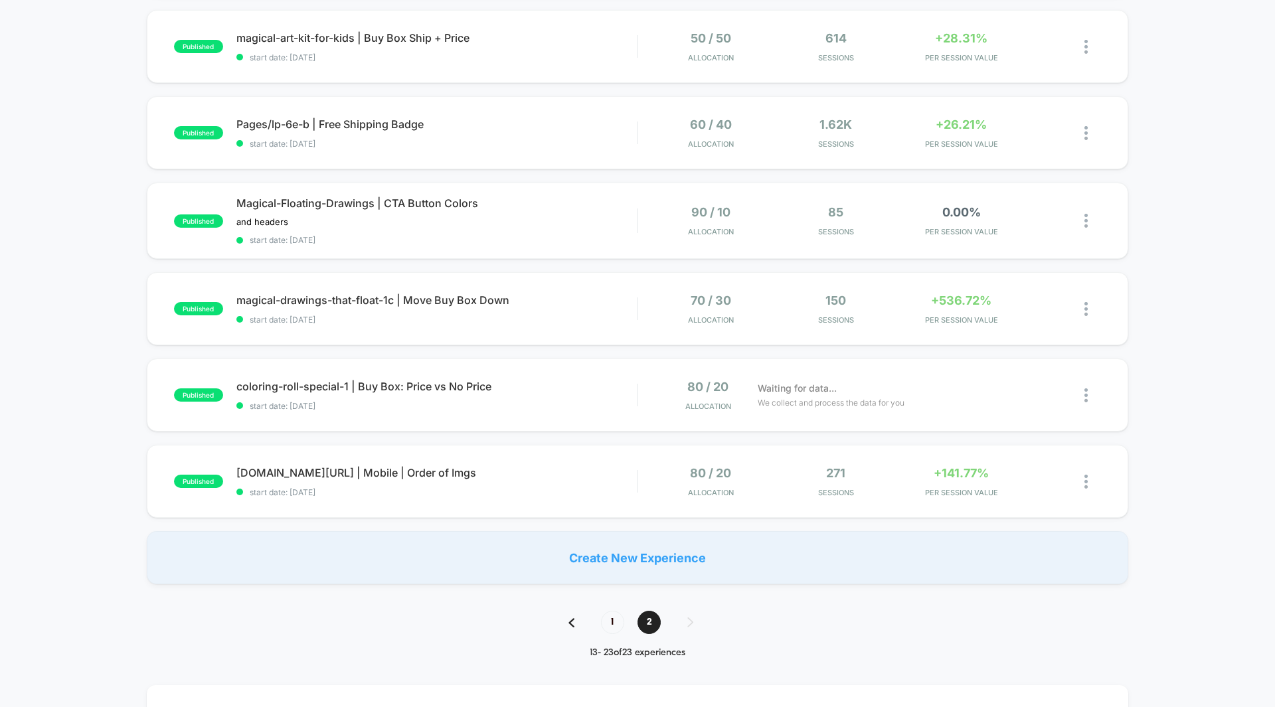
scroll to position [567, 0]
click at [957, 226] on span "PER SESSION VALUE" at bounding box center [961, 230] width 119 height 9
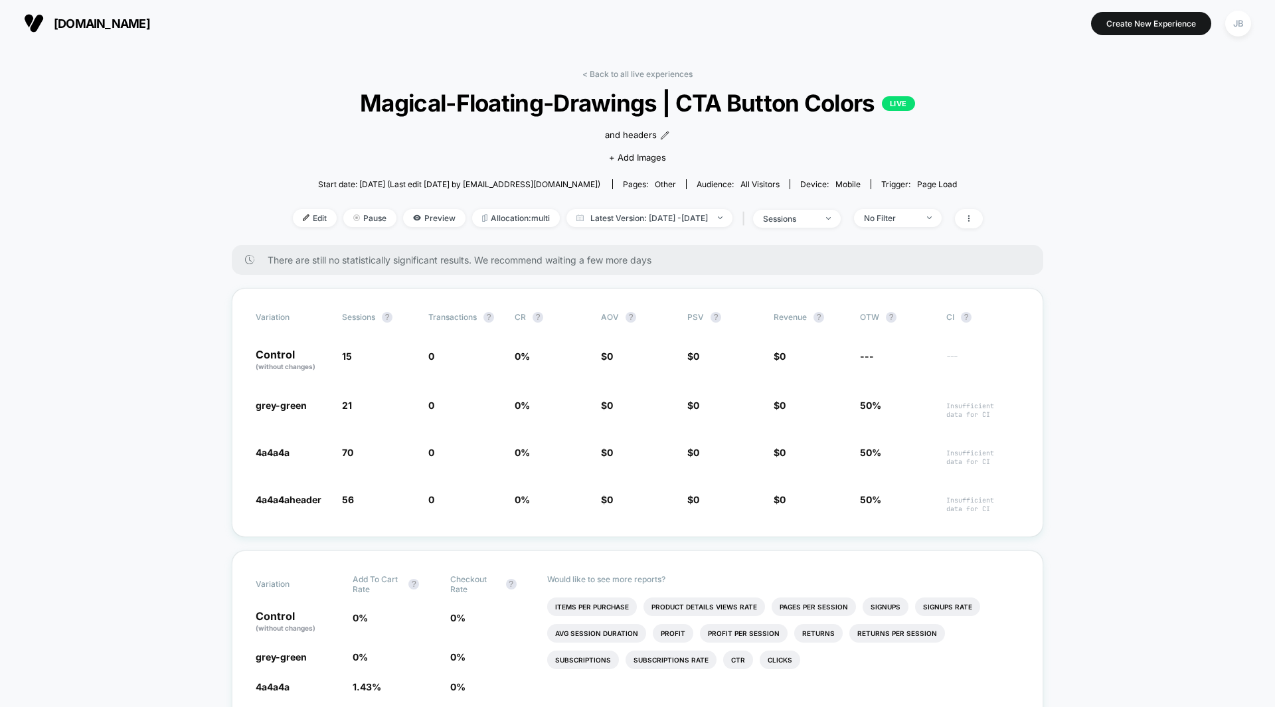
click at [343, 221] on span "Pause" at bounding box center [369, 218] width 53 height 18
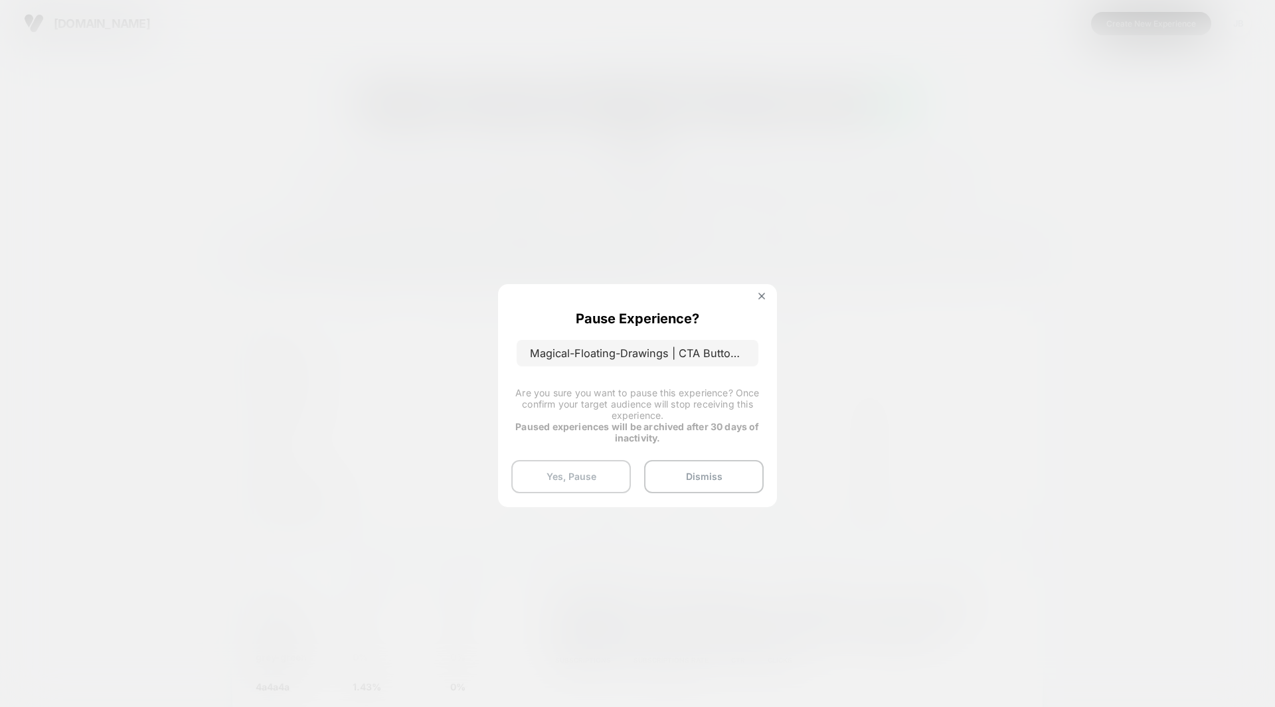
click at [566, 470] on button "Yes, Pause" at bounding box center [571, 476] width 120 height 33
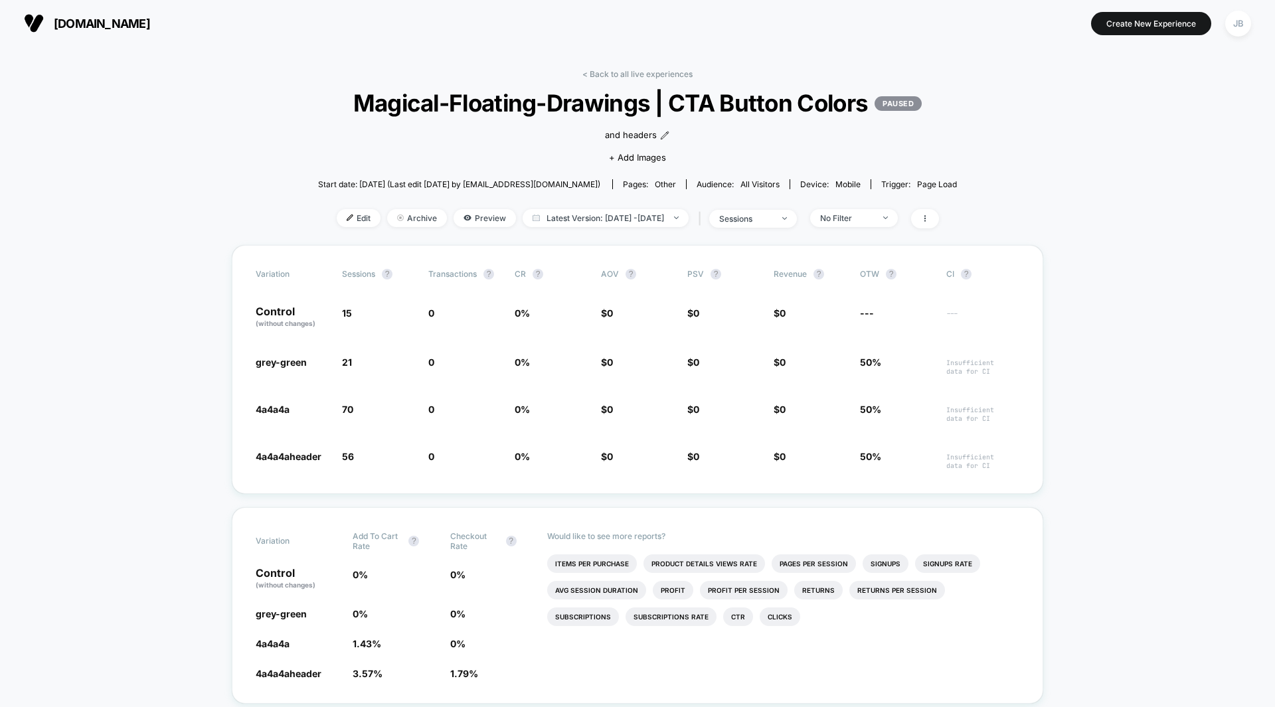
click at [676, 70] on link "< Back to all live experiences" at bounding box center [638, 74] width 110 height 10
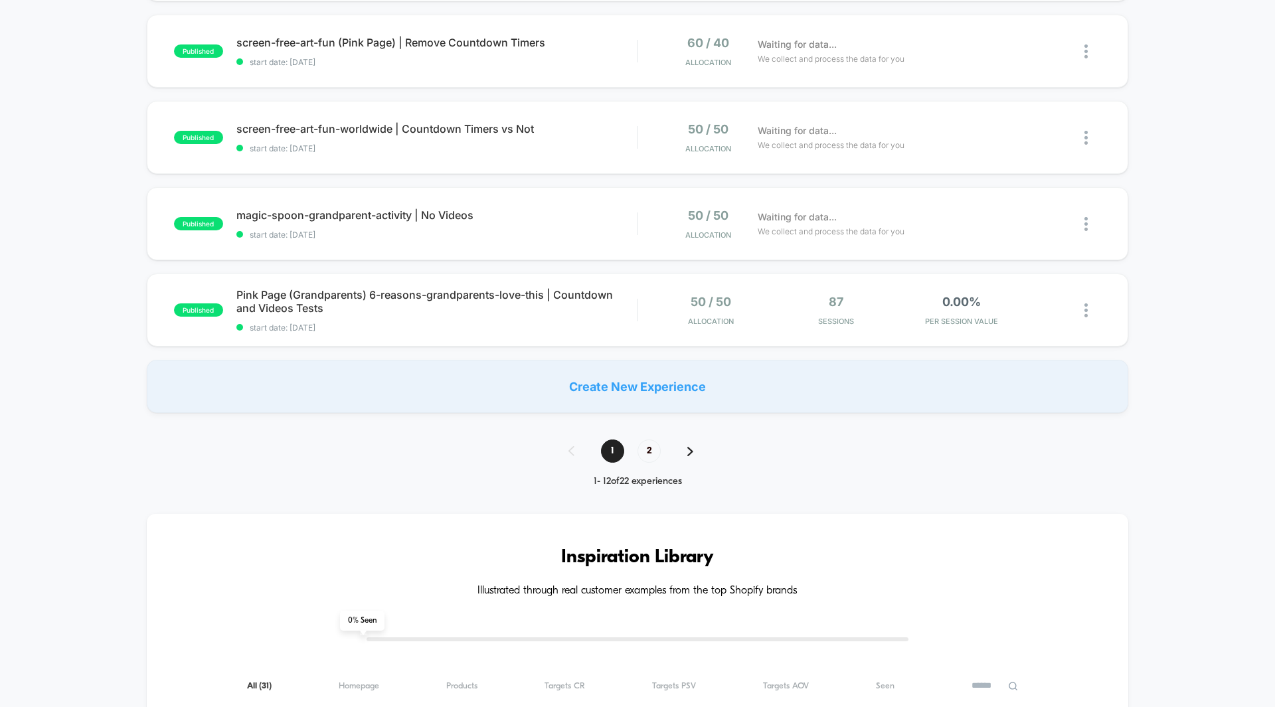
scroll to position [826, 0]
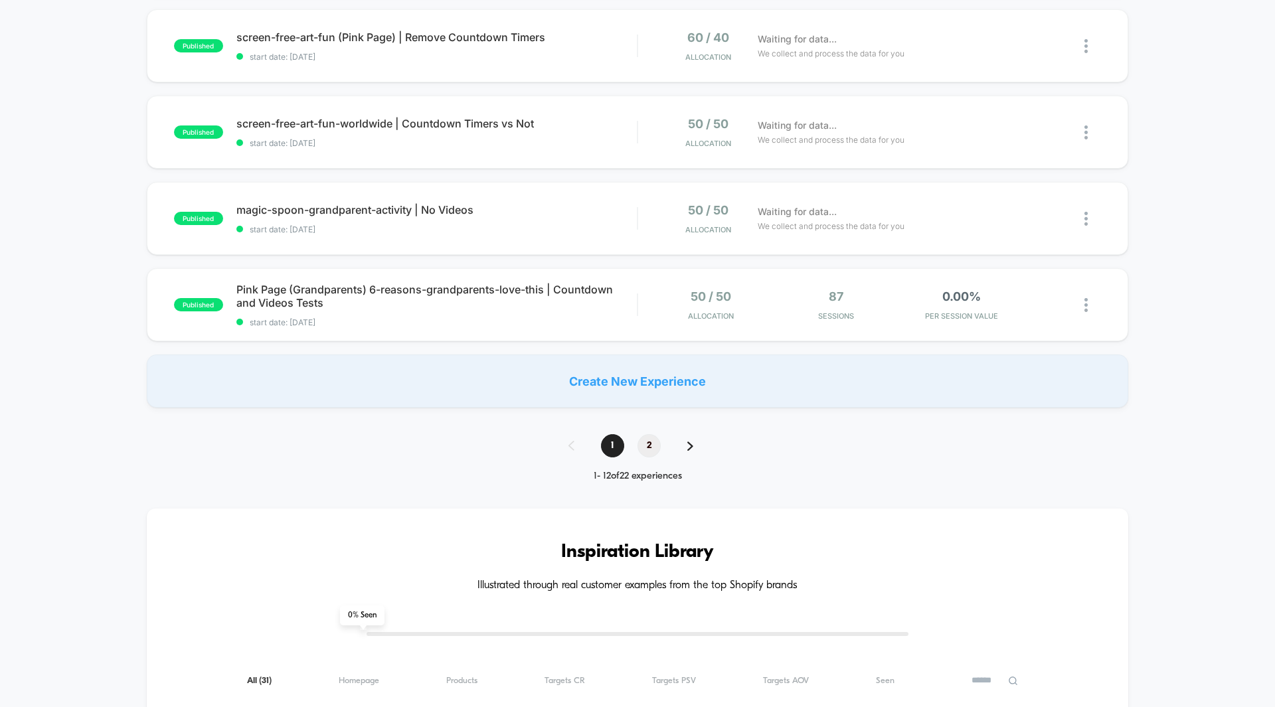
click at [660, 448] on span "2" at bounding box center [649, 445] width 23 height 23
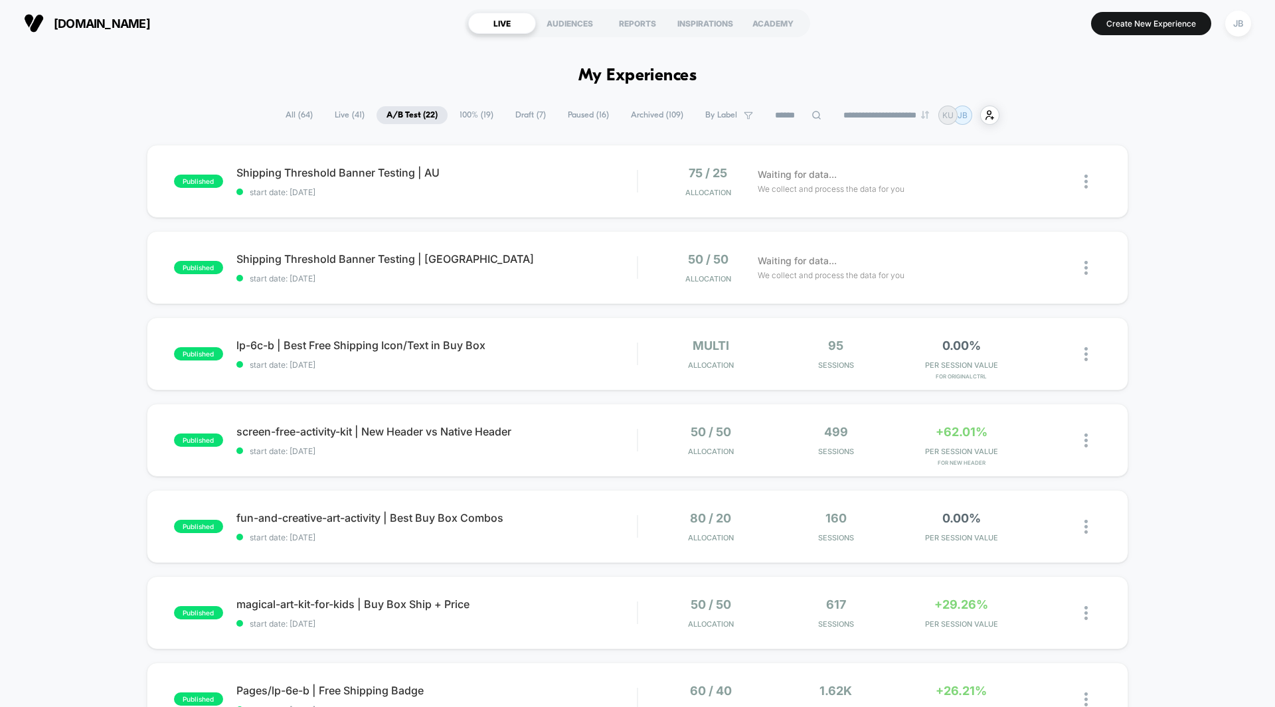
click at [1168, 337] on div "published Shipping Threshold Banner Testing | AU start date: [DATE] 75 / 25 All…" at bounding box center [637, 603] width 1275 height 917
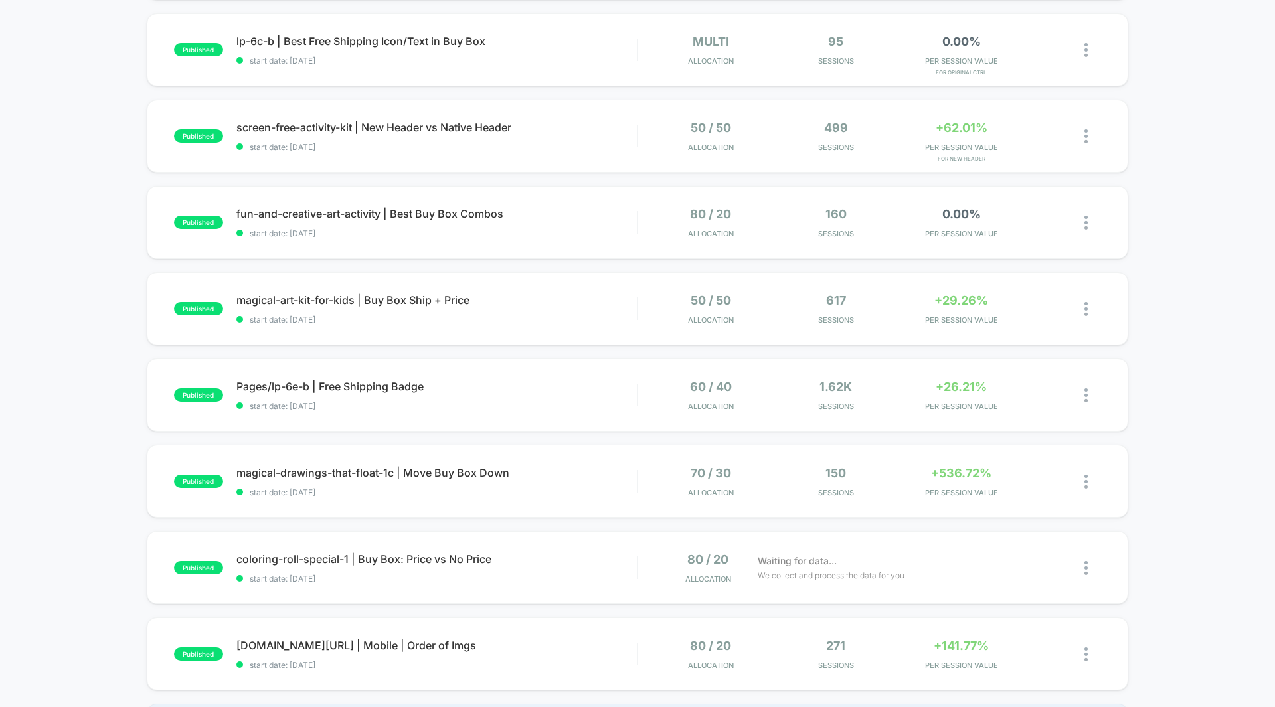
scroll to position [304, 0]
click at [960, 395] on div "+26.21% PER SESSION VALUE" at bounding box center [961, 396] width 119 height 31
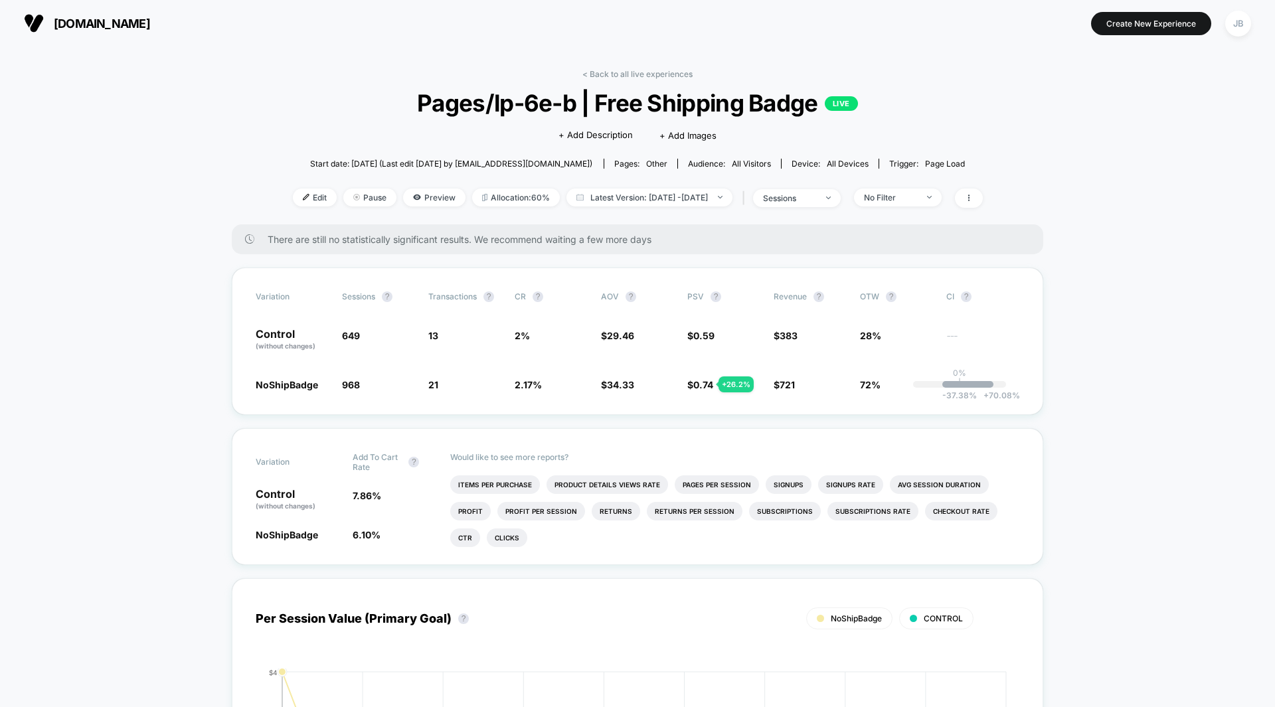
click at [645, 71] on link "< Back to all live experiences" at bounding box center [638, 74] width 110 height 10
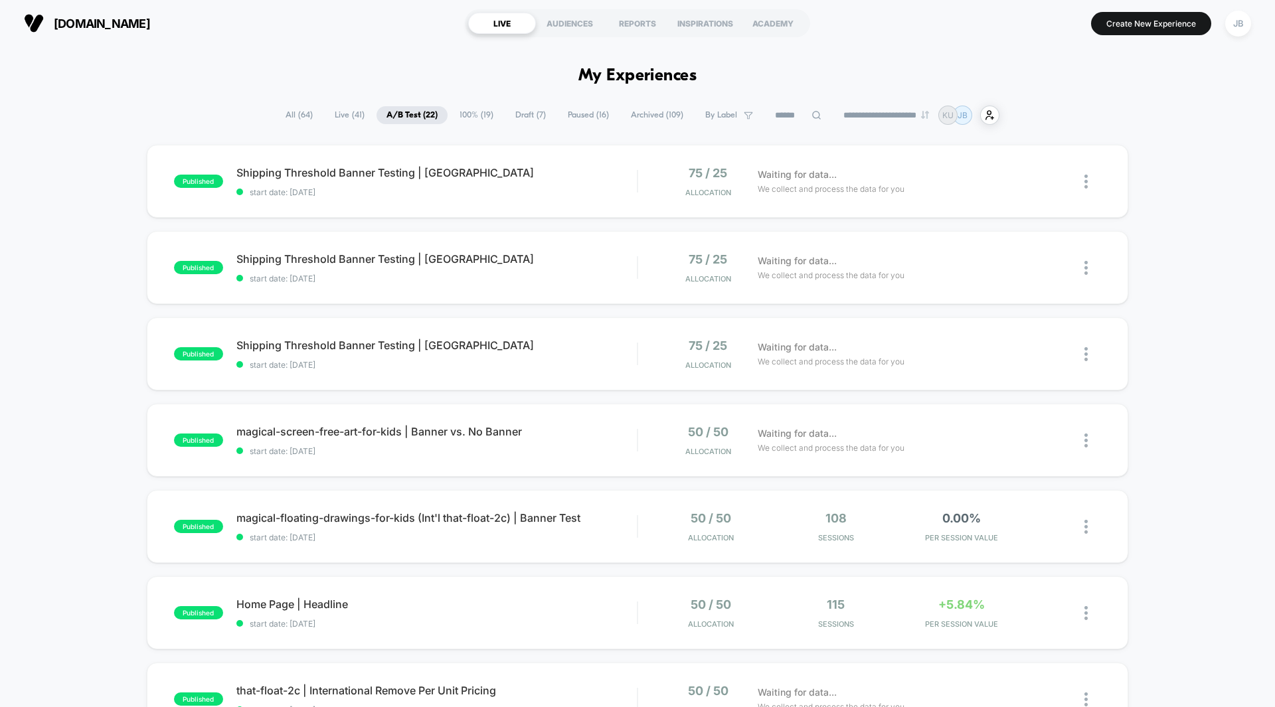
click at [464, 116] on span "100% ( 19 )" at bounding box center [477, 115] width 54 height 18
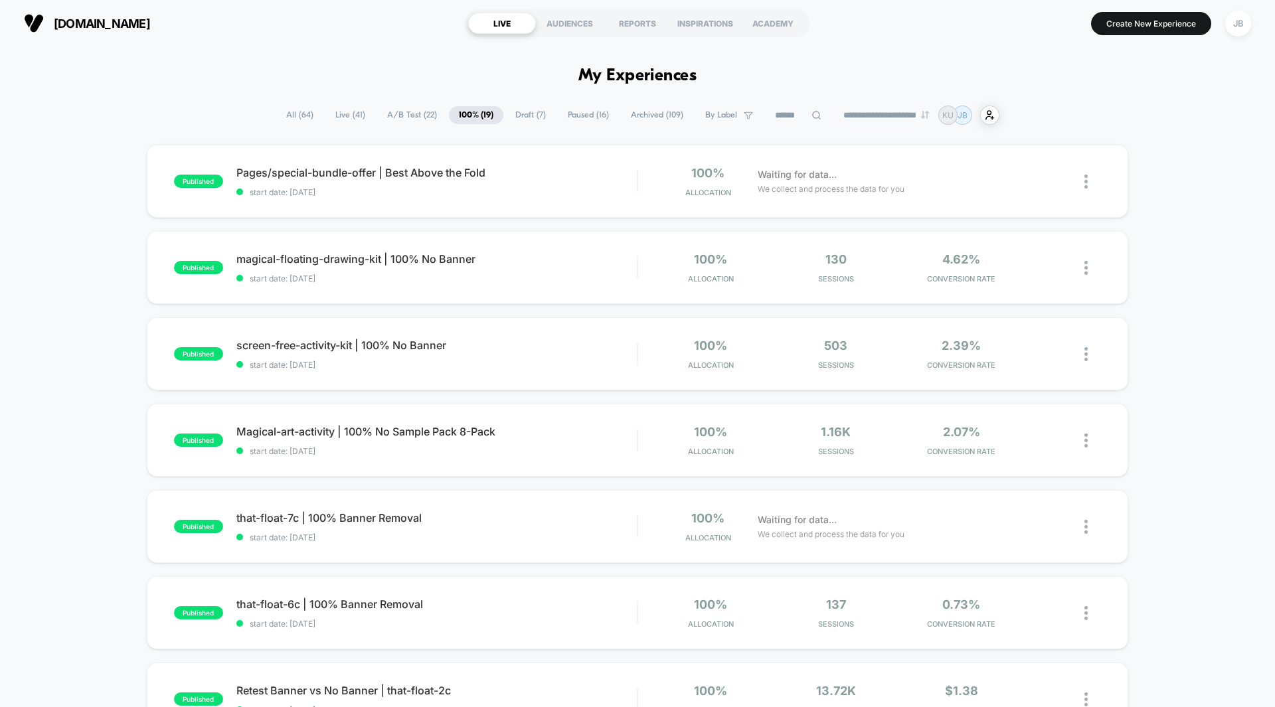
click at [389, 117] on span "A/B Test ( 22 )" at bounding box center [412, 115] width 70 height 18
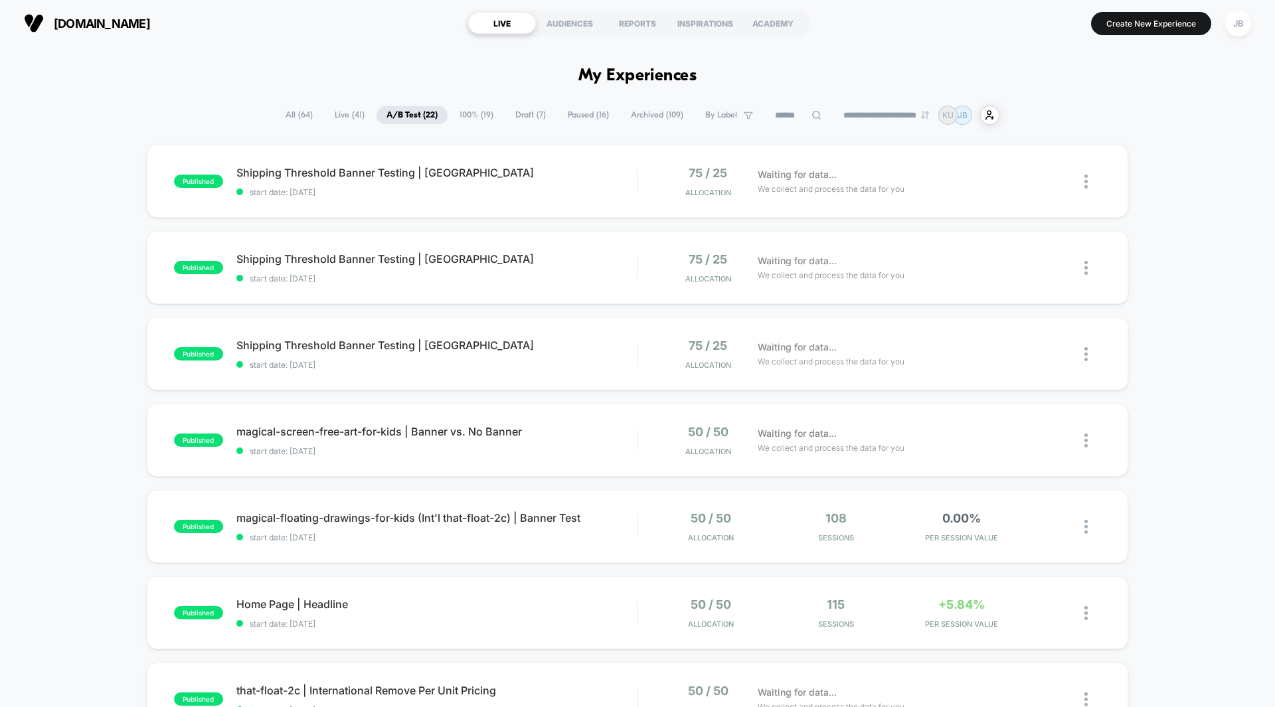
click at [471, 114] on span "100% ( 19 )" at bounding box center [477, 115] width 54 height 18
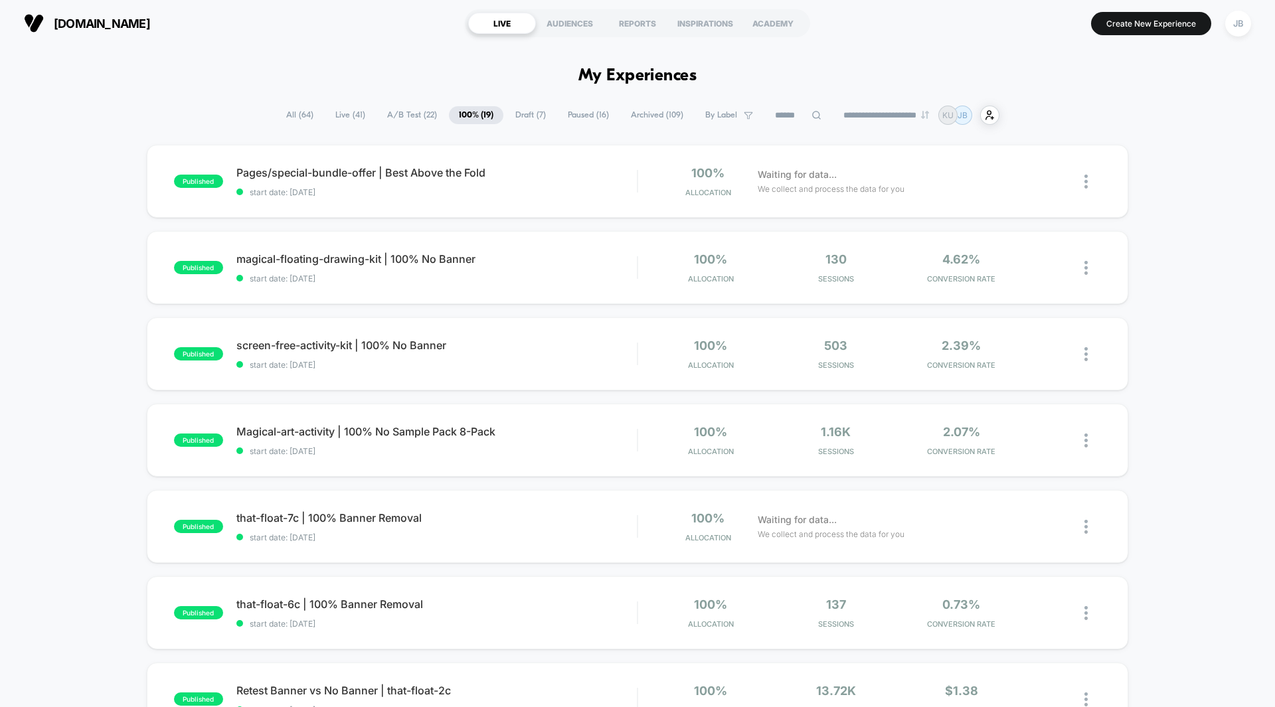
click at [1164, 278] on div "published Pages/special-bundle-offer | Best Above the Fold start date: [DATE] 1…" at bounding box center [637, 689] width 1275 height 1089
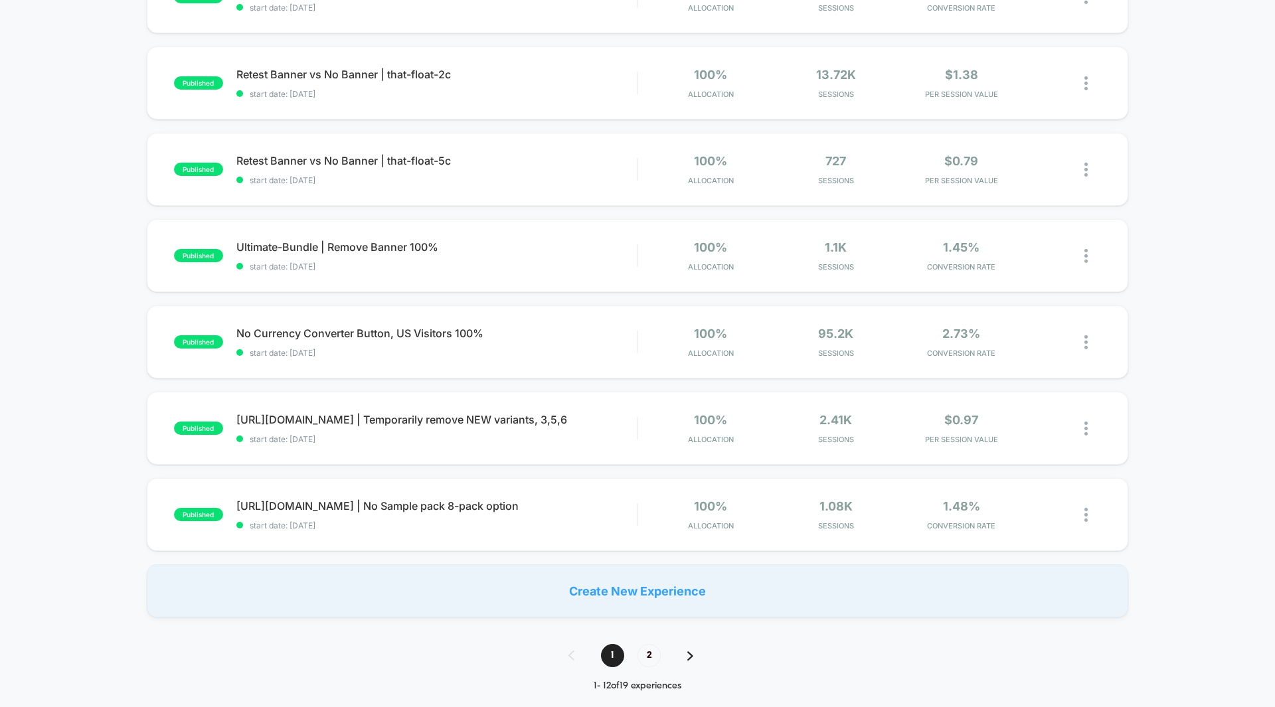
scroll to position [617, 0]
click at [651, 653] on span "2" at bounding box center [649, 655] width 23 height 23
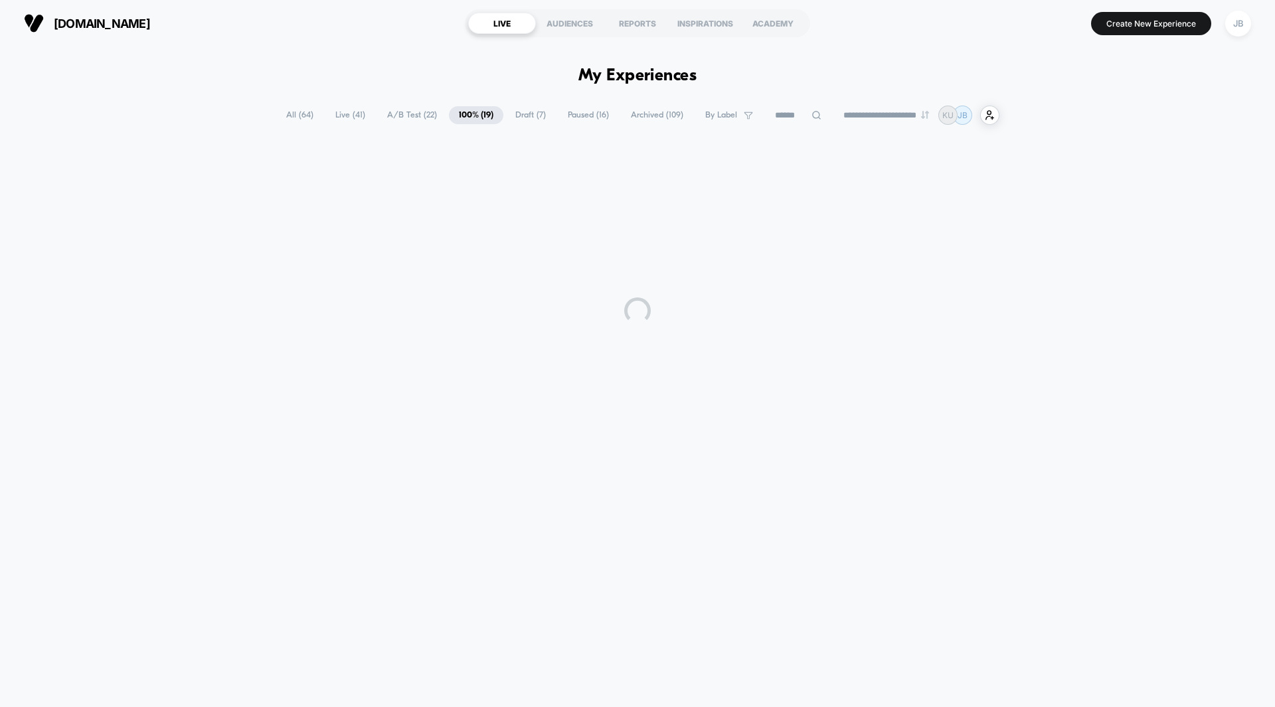
scroll to position [0, 0]
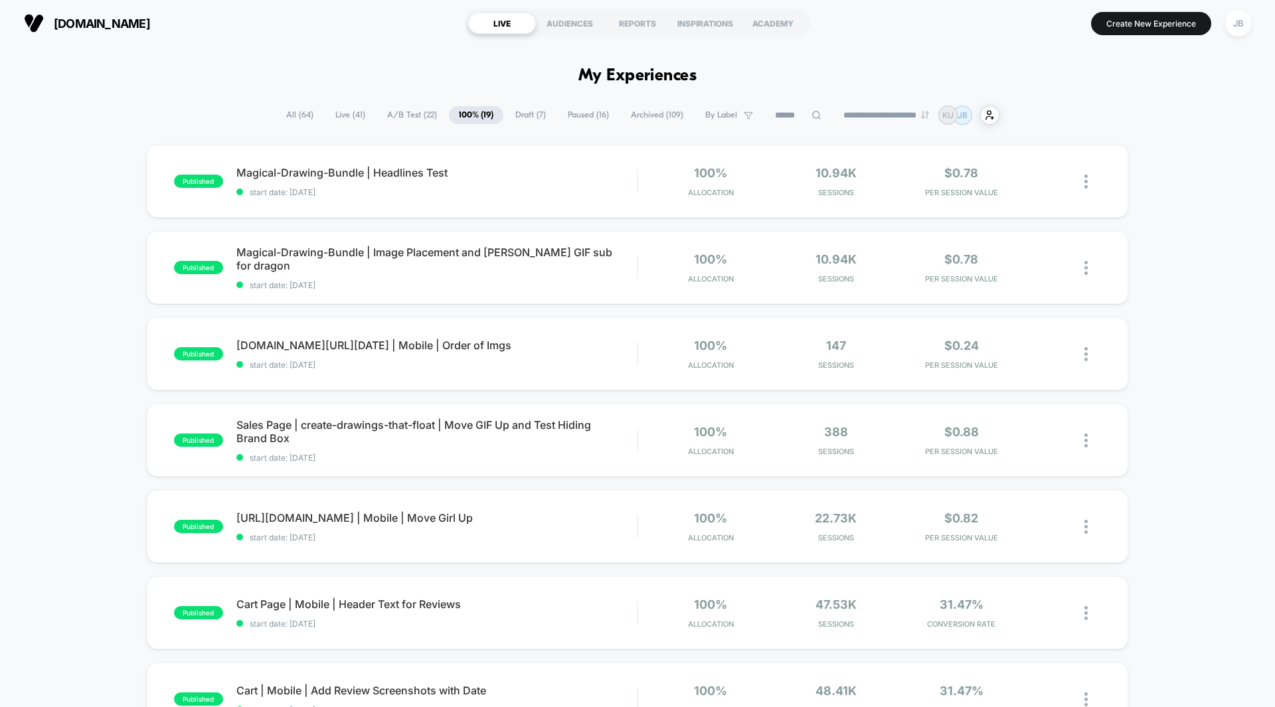
click at [1144, 381] on div "published Magical-Drawing-Bundle | Headlines Test start date: [DATE] 100% Alloc…" at bounding box center [637, 474] width 1275 height 658
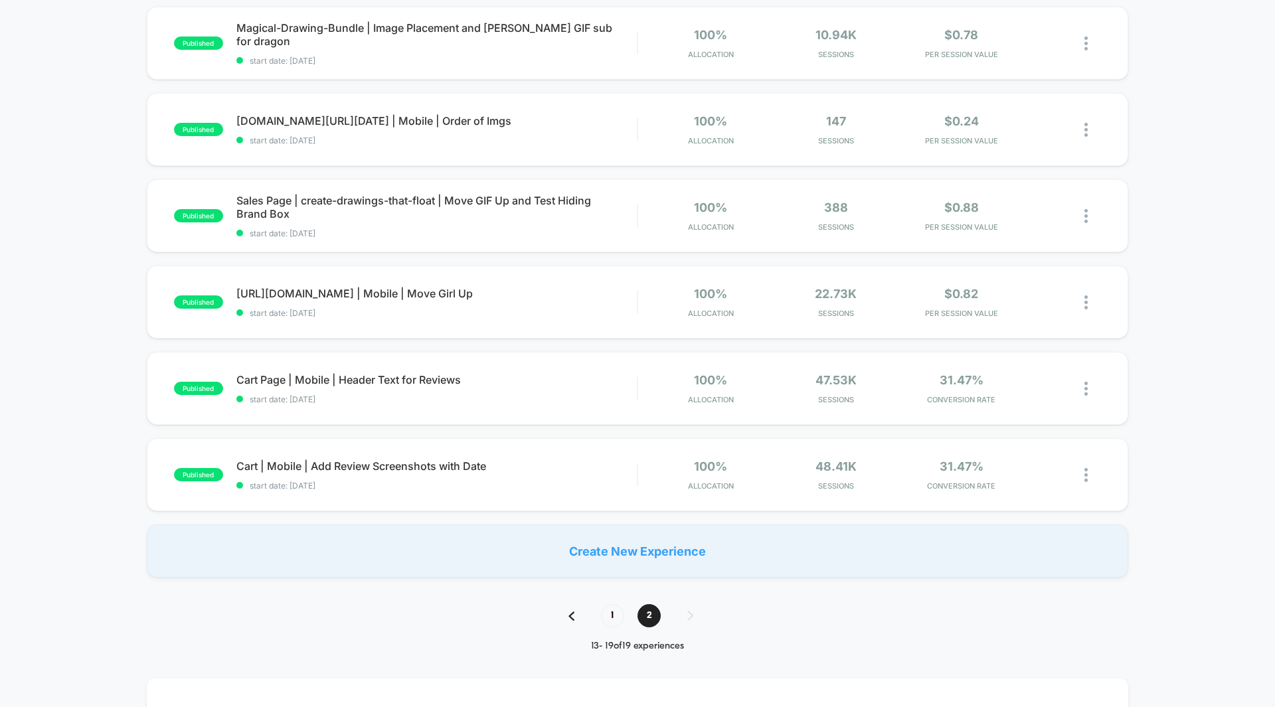
scroll to position [225, 0]
click at [953, 304] on div "$0.82 PER SESSION VALUE" at bounding box center [961, 301] width 119 height 31
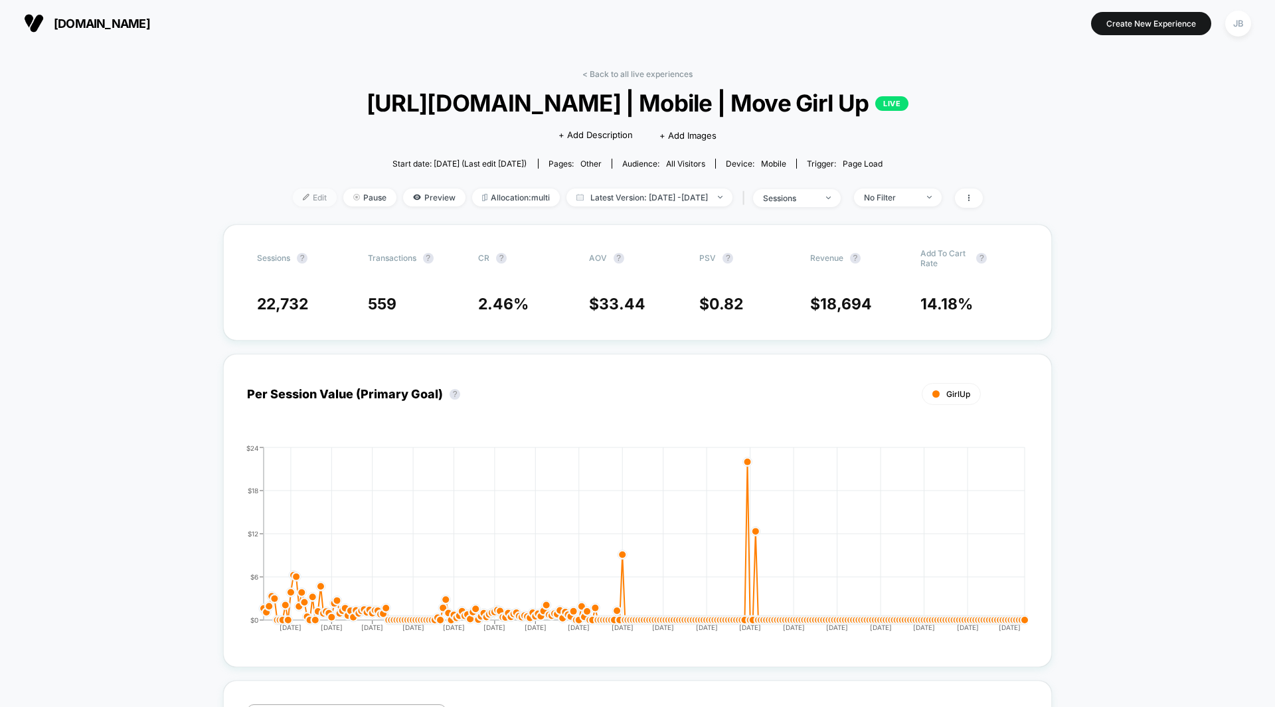
click at [300, 207] on span "Edit" at bounding box center [315, 198] width 44 height 18
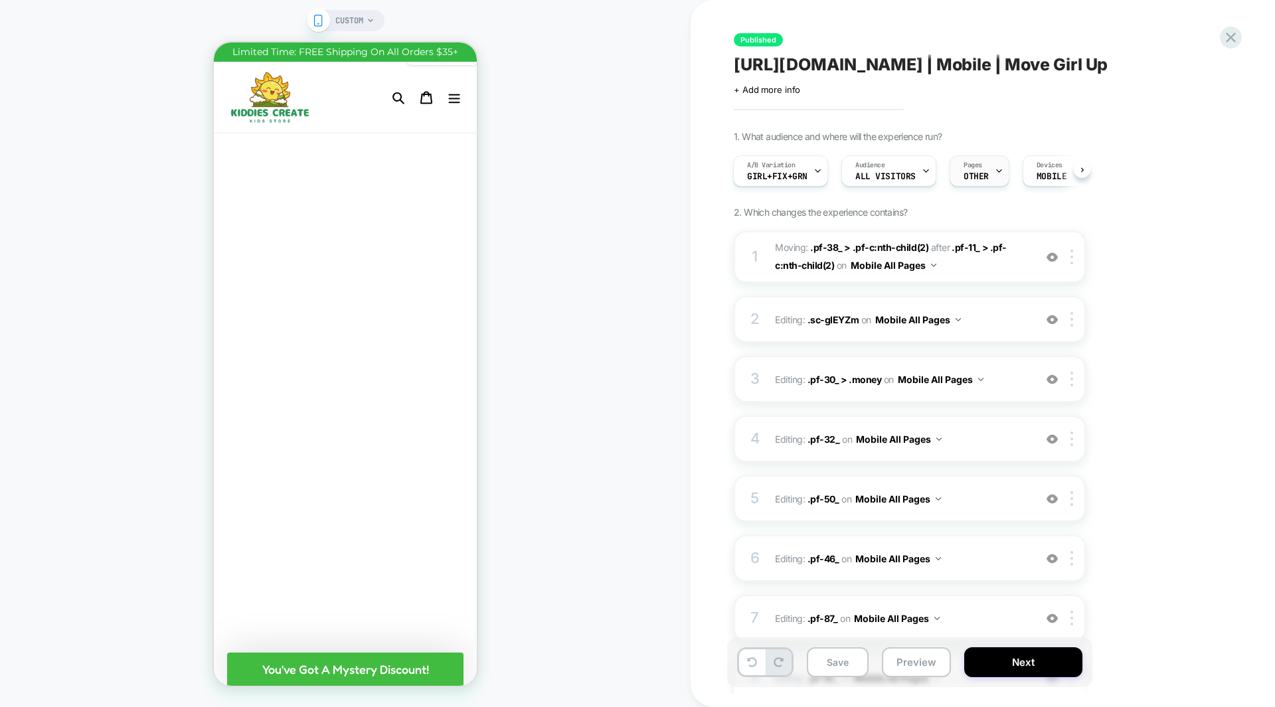
click at [975, 181] on span "OTHER" at bounding box center [976, 176] width 25 height 9
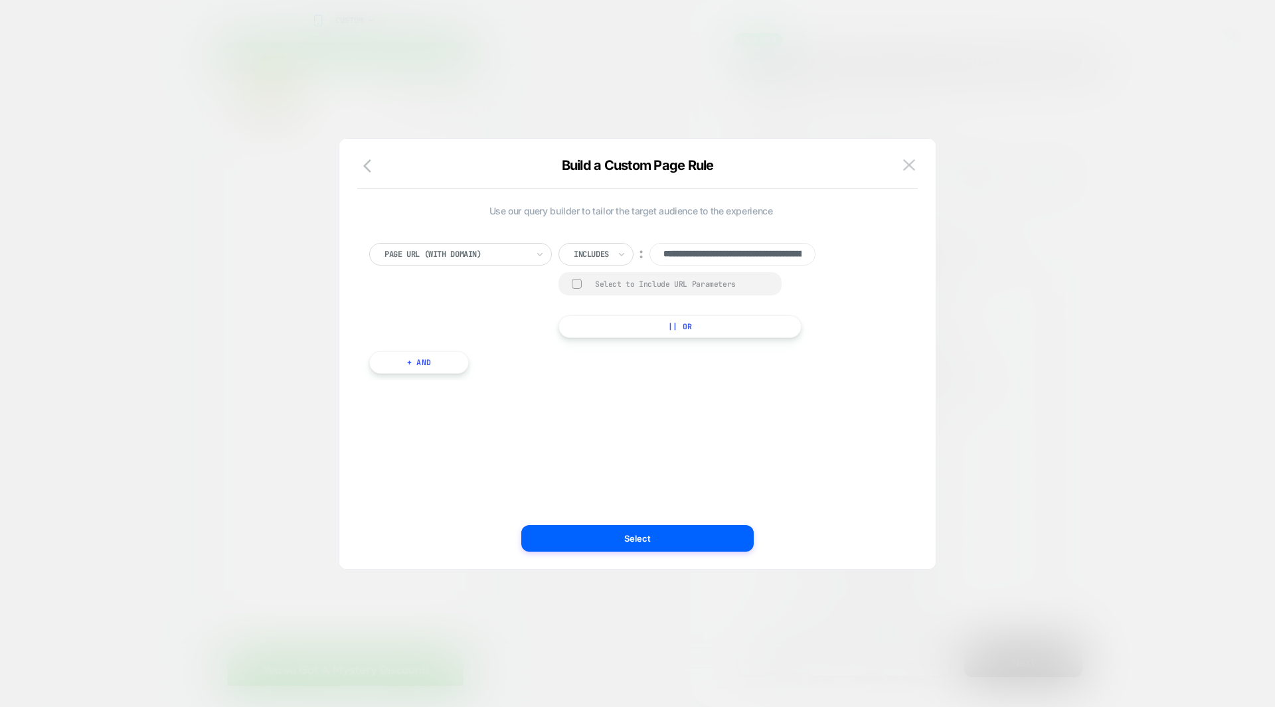
scroll to position [0, 180]
click at [597, 250] on div at bounding box center [591, 254] width 35 height 12
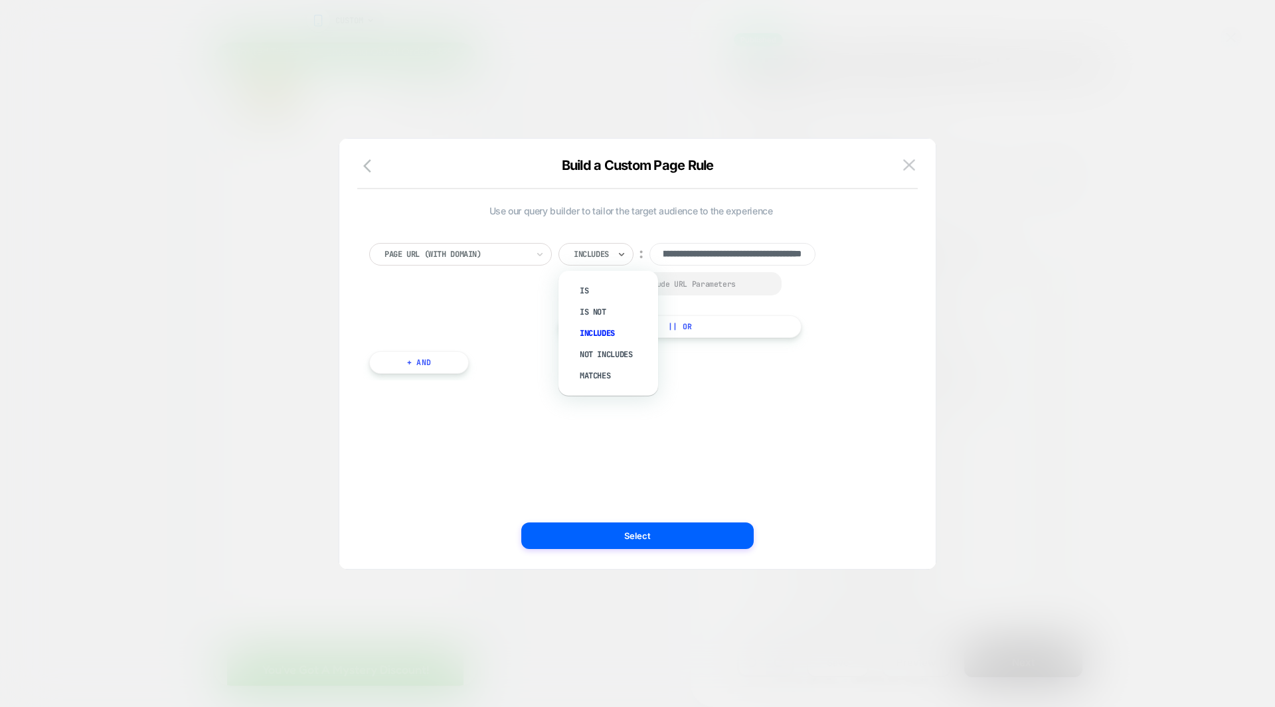
scroll to position [0, 0]
click at [596, 293] on div "Is" at bounding box center [615, 290] width 86 height 21
click at [726, 260] on input "**********" at bounding box center [706, 254] width 166 height 23
drag, startPoint x: 726, startPoint y: 260, endPoint x: 803, endPoint y: 277, distance: 78.8
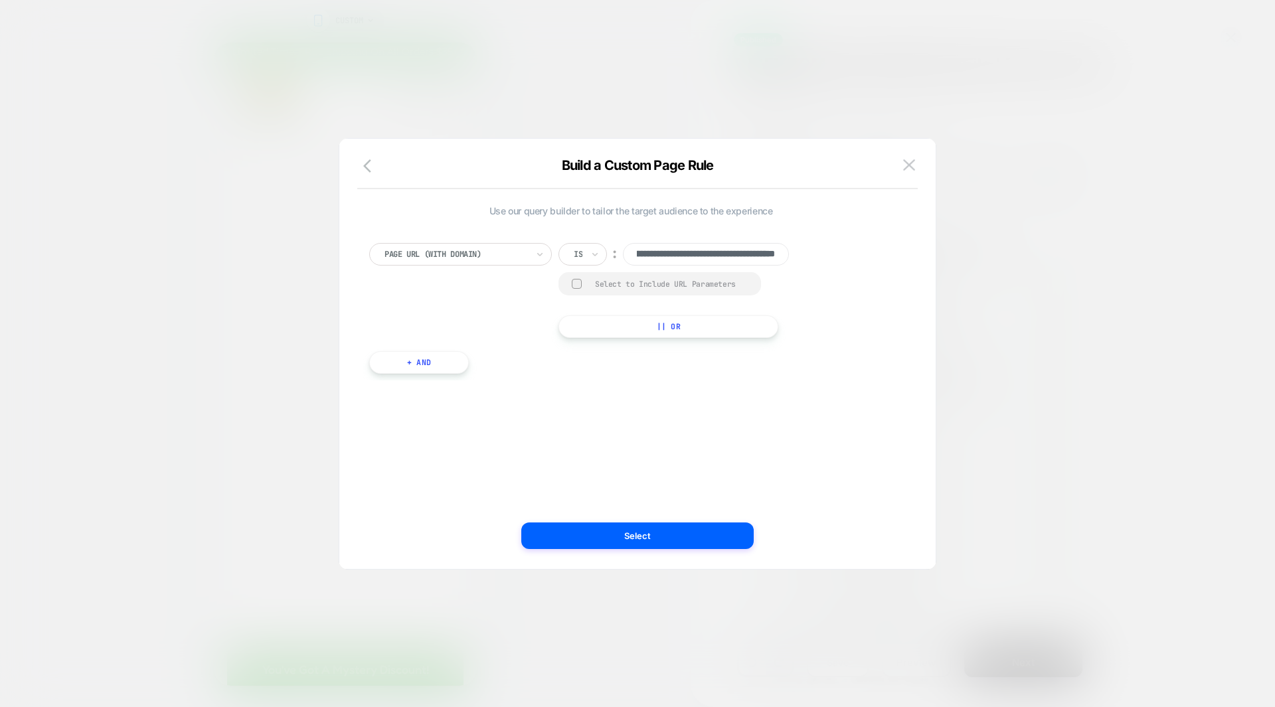
click at [803, 277] on div "**********" at bounding box center [685, 290] width 253 height 95
click at [648, 541] on button "Select" at bounding box center [637, 536] width 232 height 27
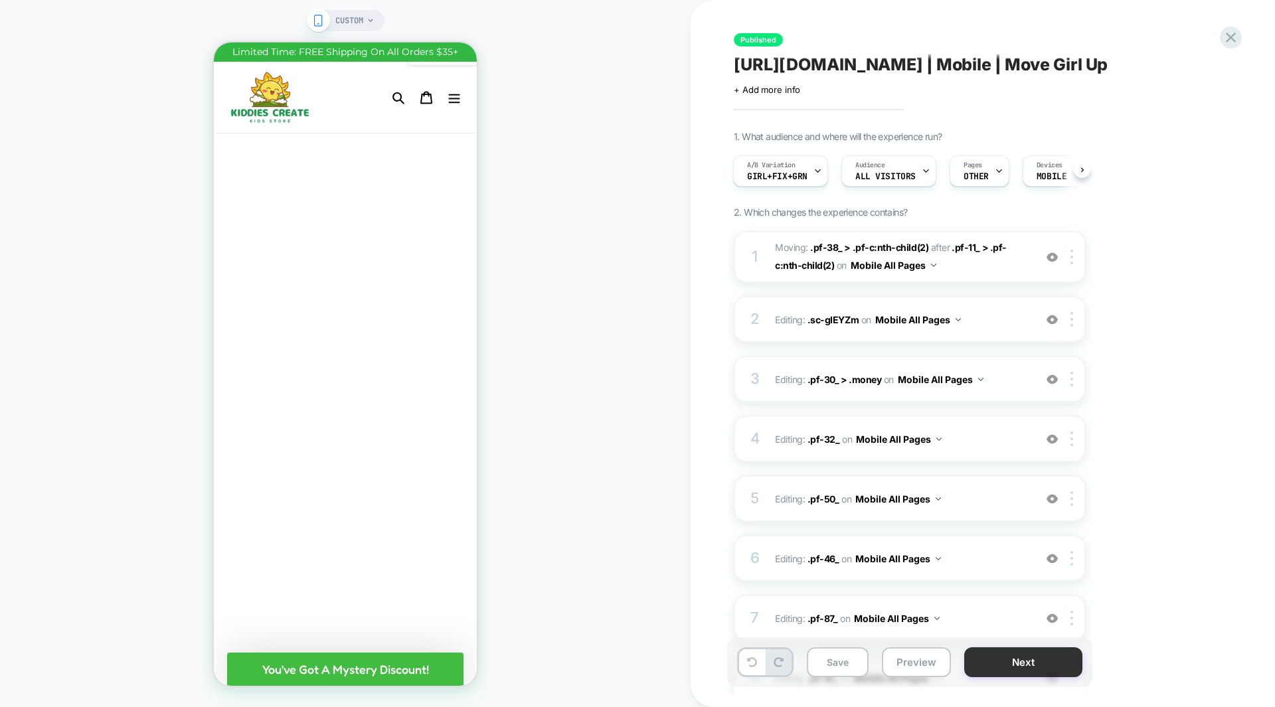
click at [1009, 662] on button "Next" at bounding box center [1023, 663] width 118 height 30
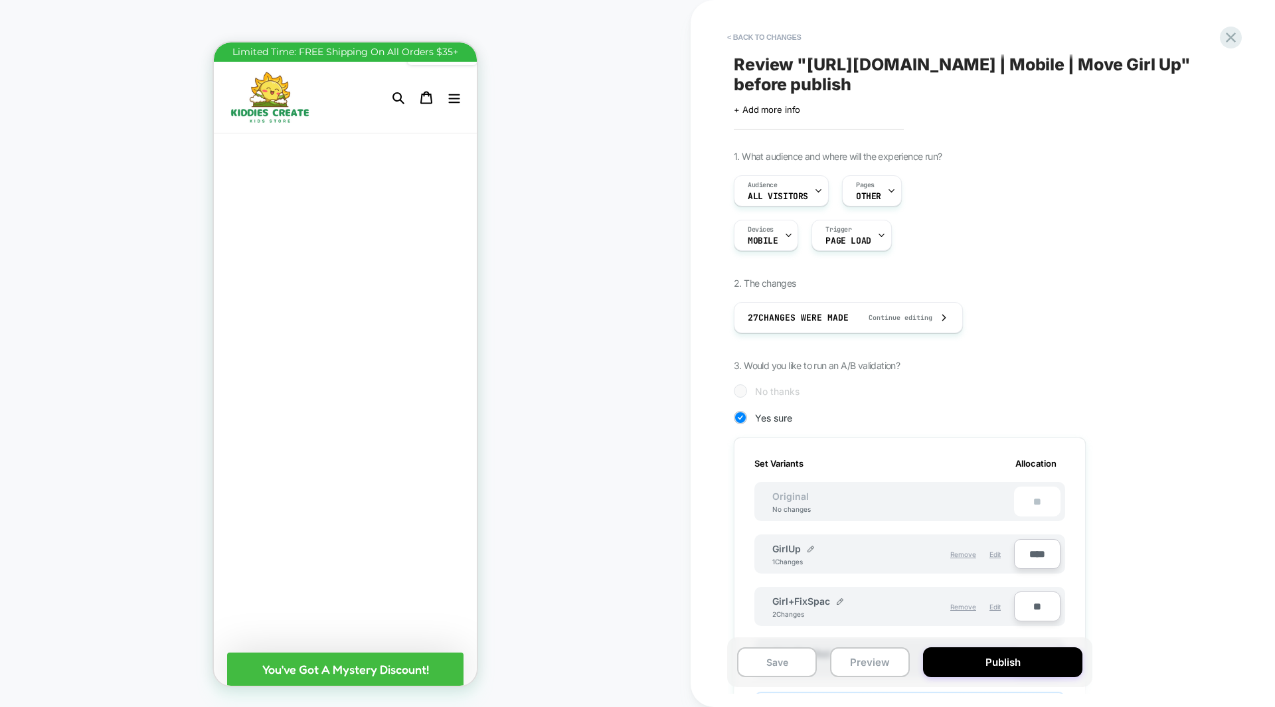
scroll to position [0, 1]
click at [1009, 662] on button "Publish" at bounding box center [1002, 663] width 159 height 30
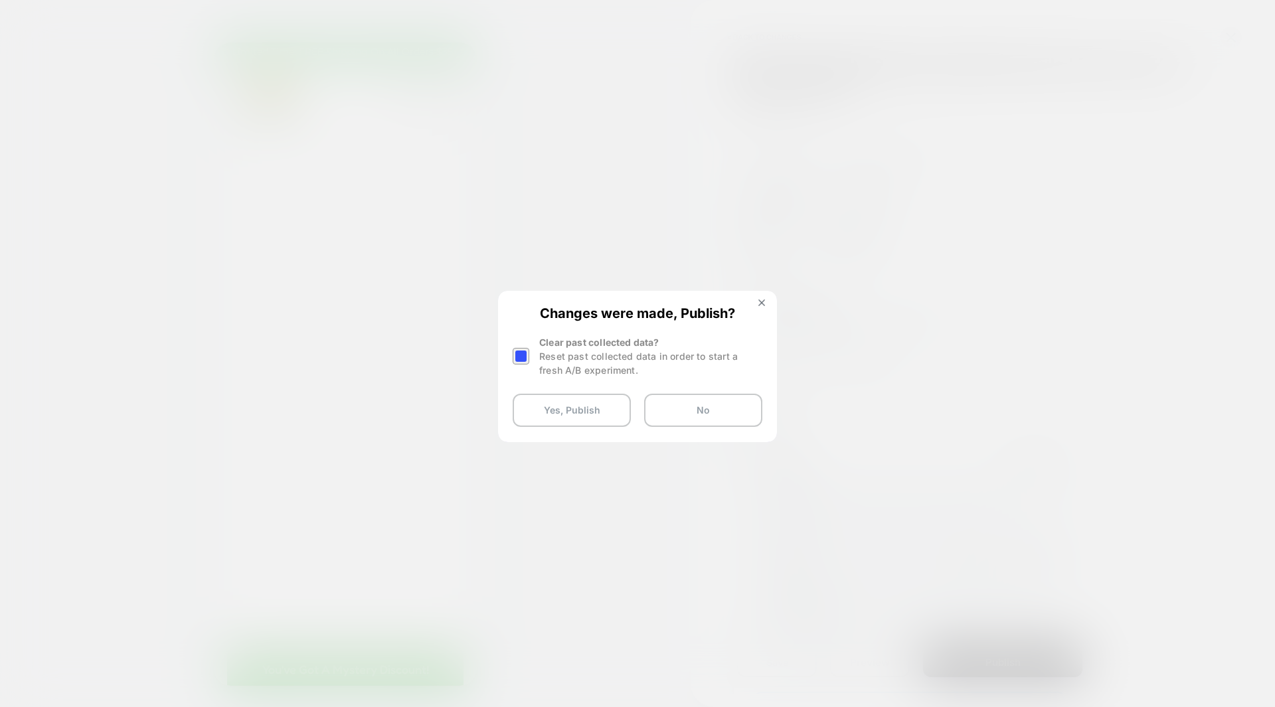
click at [516, 357] on div at bounding box center [521, 356] width 17 height 17
click at [557, 412] on button "Yes, Publish" at bounding box center [572, 410] width 118 height 33
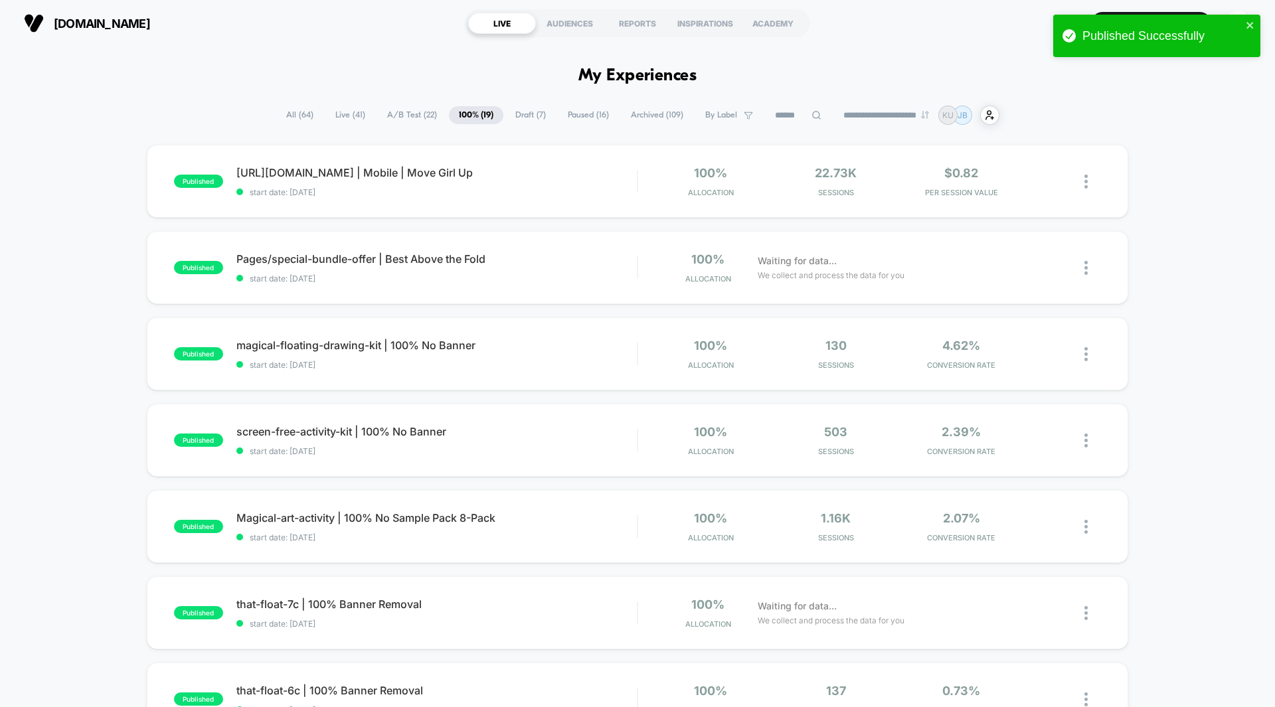
click at [398, 115] on span "A/B Test ( 22 )" at bounding box center [412, 115] width 70 height 18
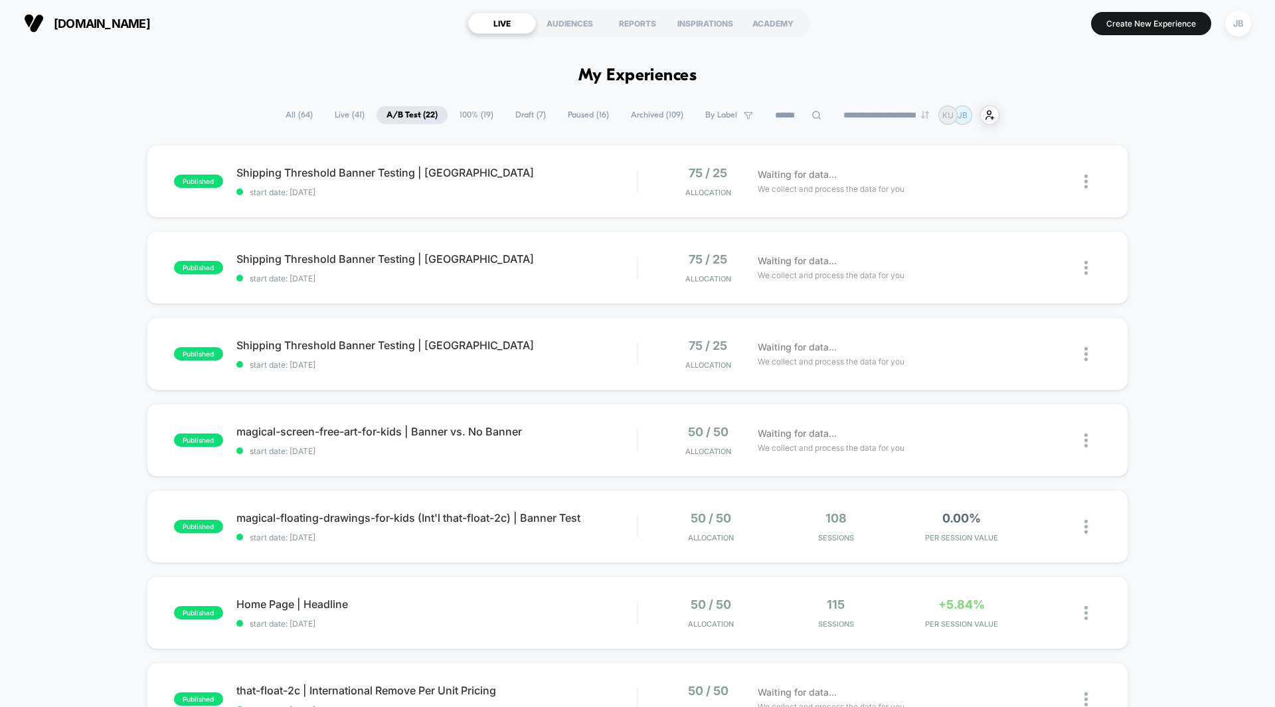
click at [1151, 177] on div "published Shipping Threshold Banner Testing | UK start date: [DATE] 75 / 25 All…" at bounding box center [637, 689] width 1275 height 1089
click at [960, 523] on span "0.00%" at bounding box center [962, 518] width 39 height 14
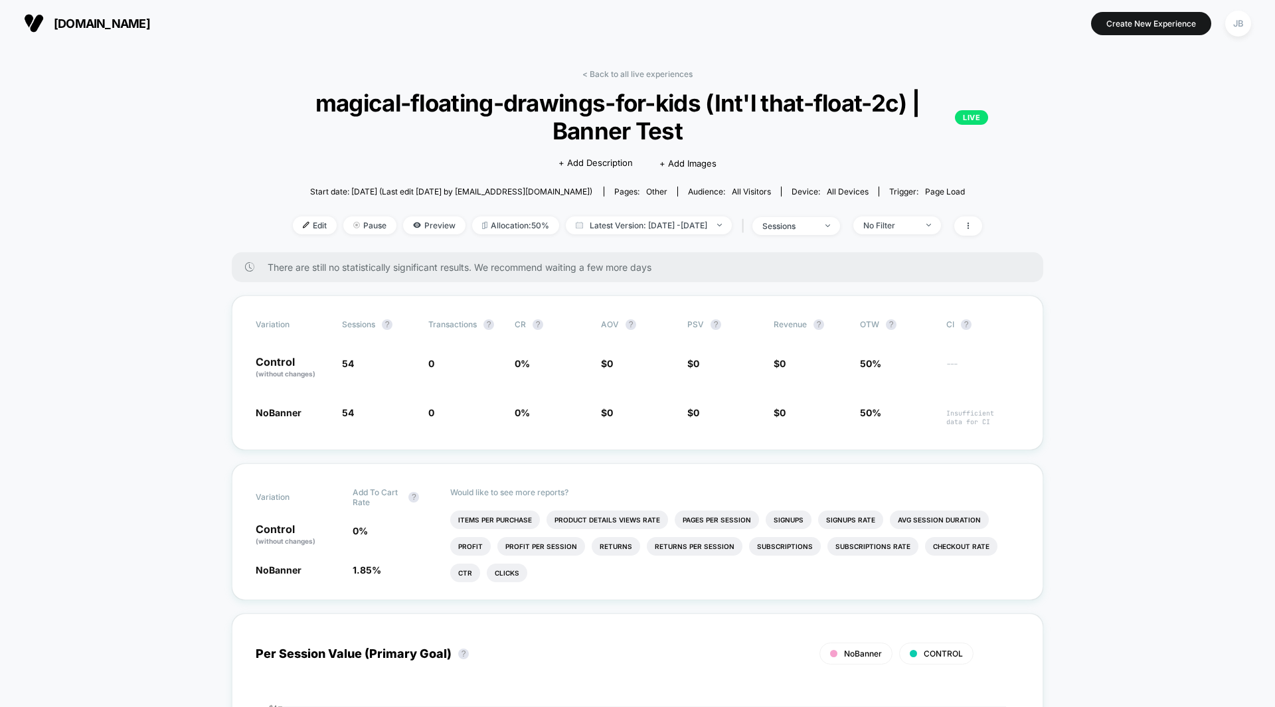
click at [610, 73] on link "< Back to all live experiences" at bounding box center [638, 74] width 110 height 10
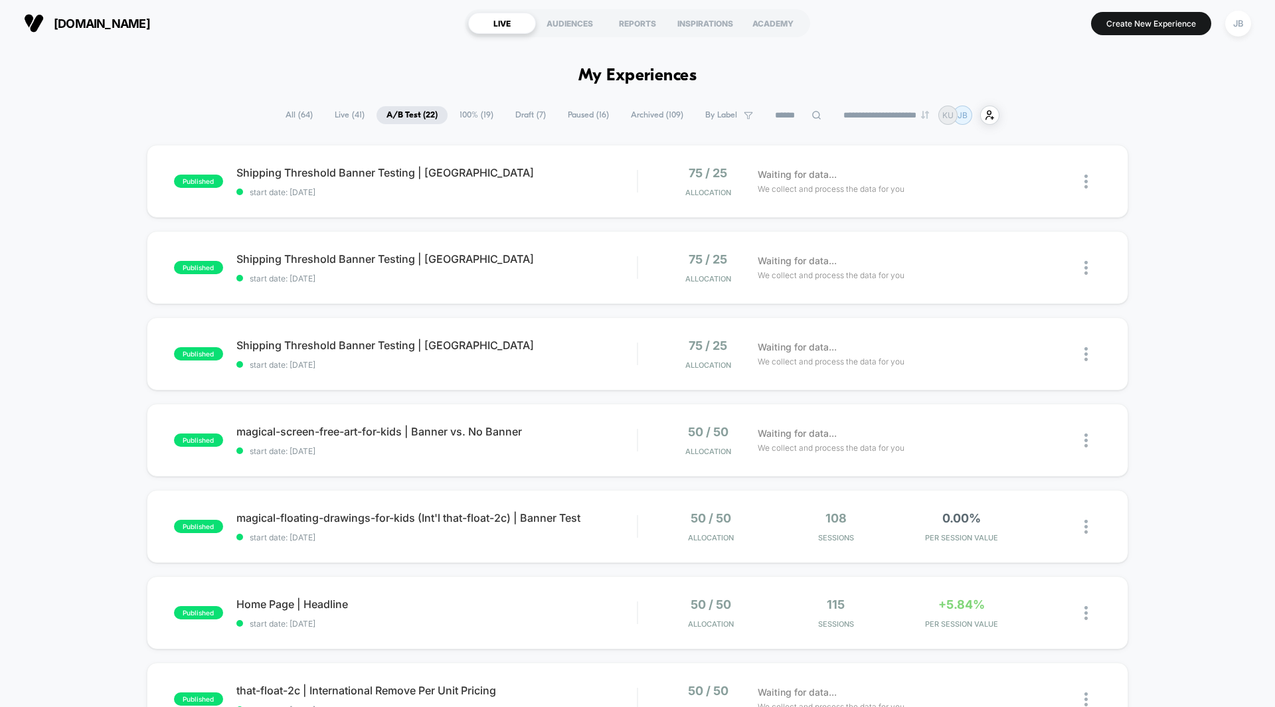
click at [1150, 191] on div "published Shipping Threshold Banner Testing | UK start date: [DATE] 75 / 25 All…" at bounding box center [637, 689] width 1275 height 1089
